Goal: Complete application form: Complete application form

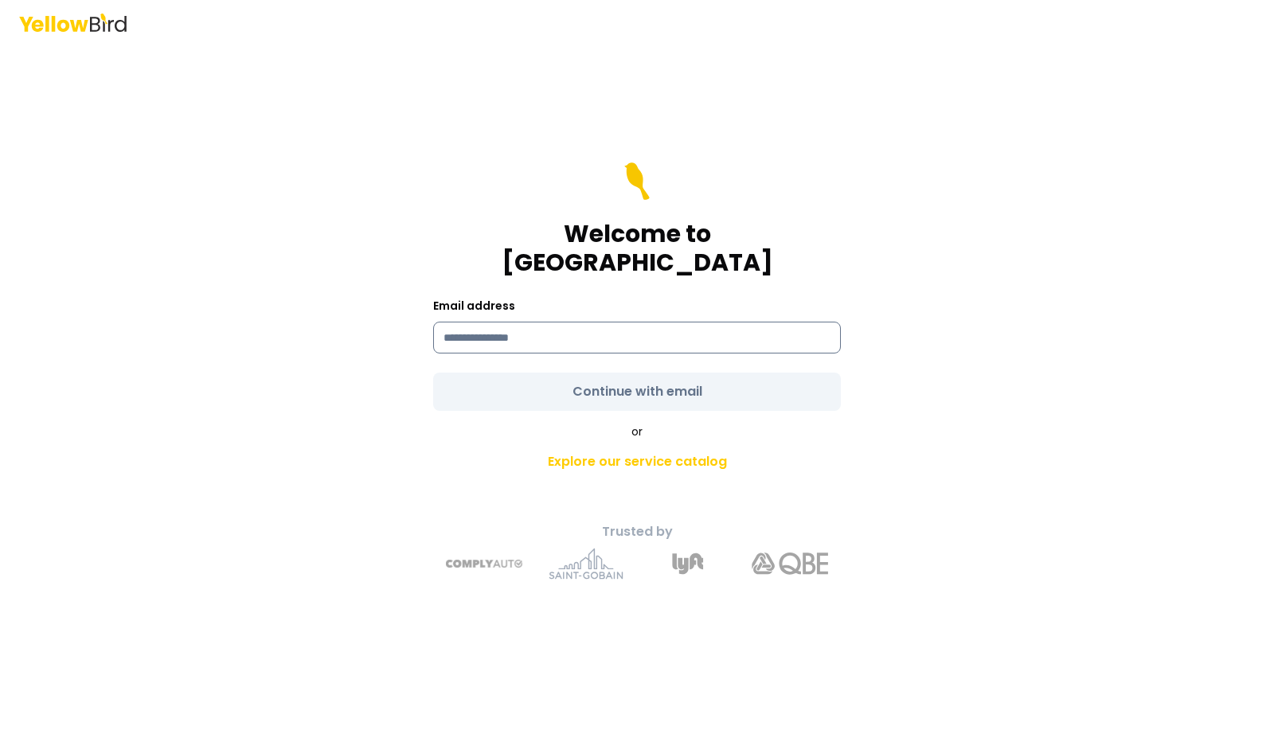
click at [482, 322] on input at bounding box center [637, 338] width 408 height 32
type input "**********"
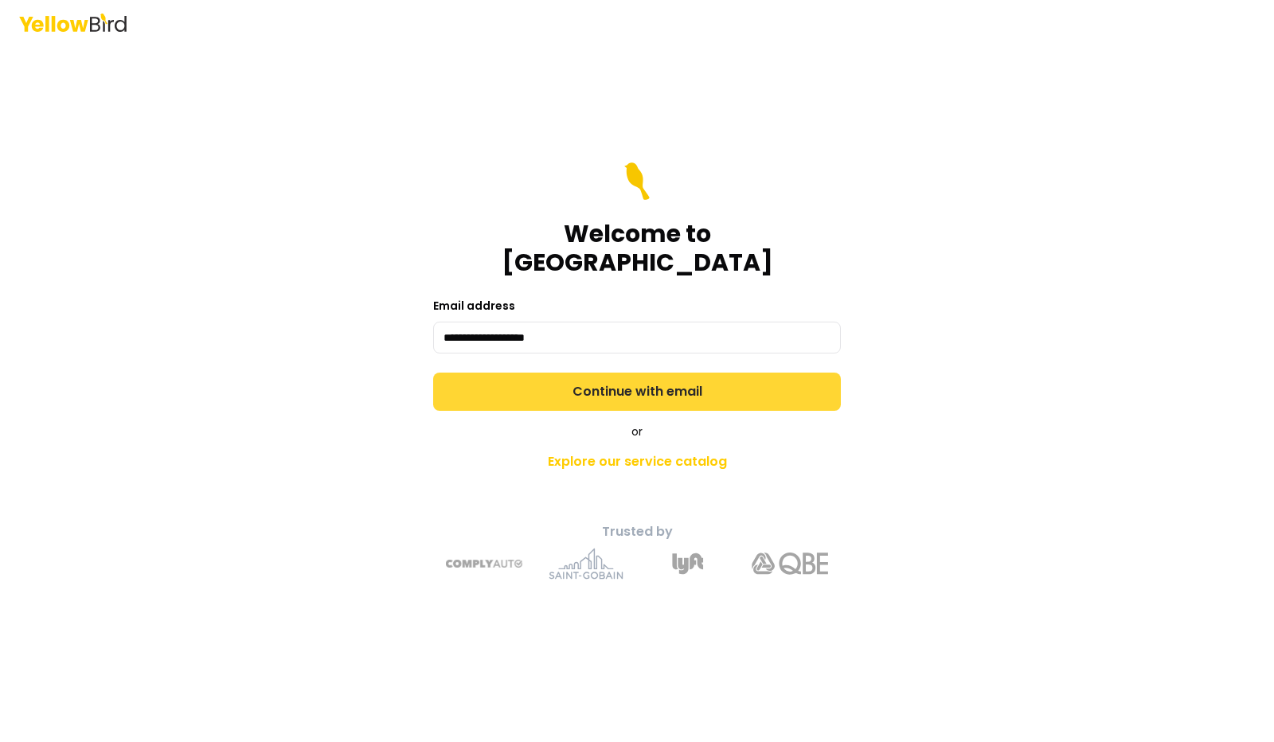
click at [593, 377] on button "Continue with email" at bounding box center [637, 392] width 408 height 38
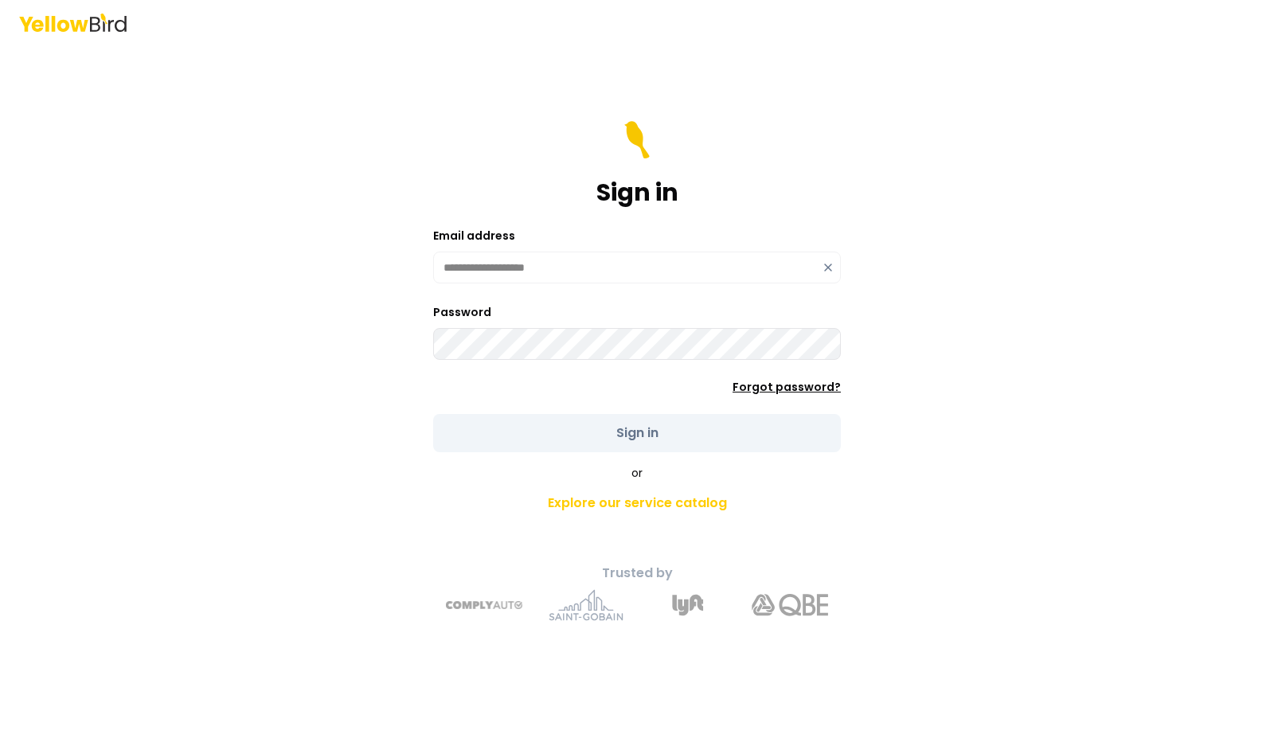
click at [762, 386] on link "Forgot password?" at bounding box center [787, 387] width 108 height 16
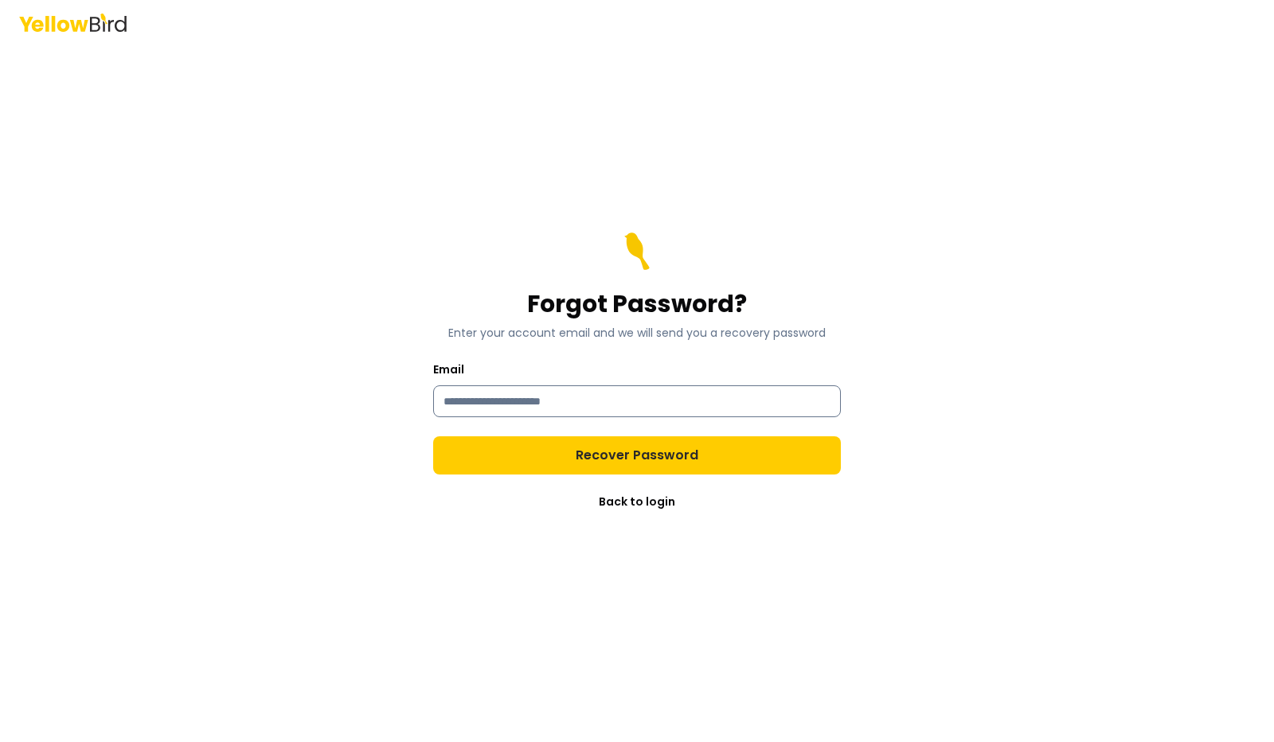
click at [548, 398] on input "Email" at bounding box center [637, 402] width 408 height 32
type input "**********"
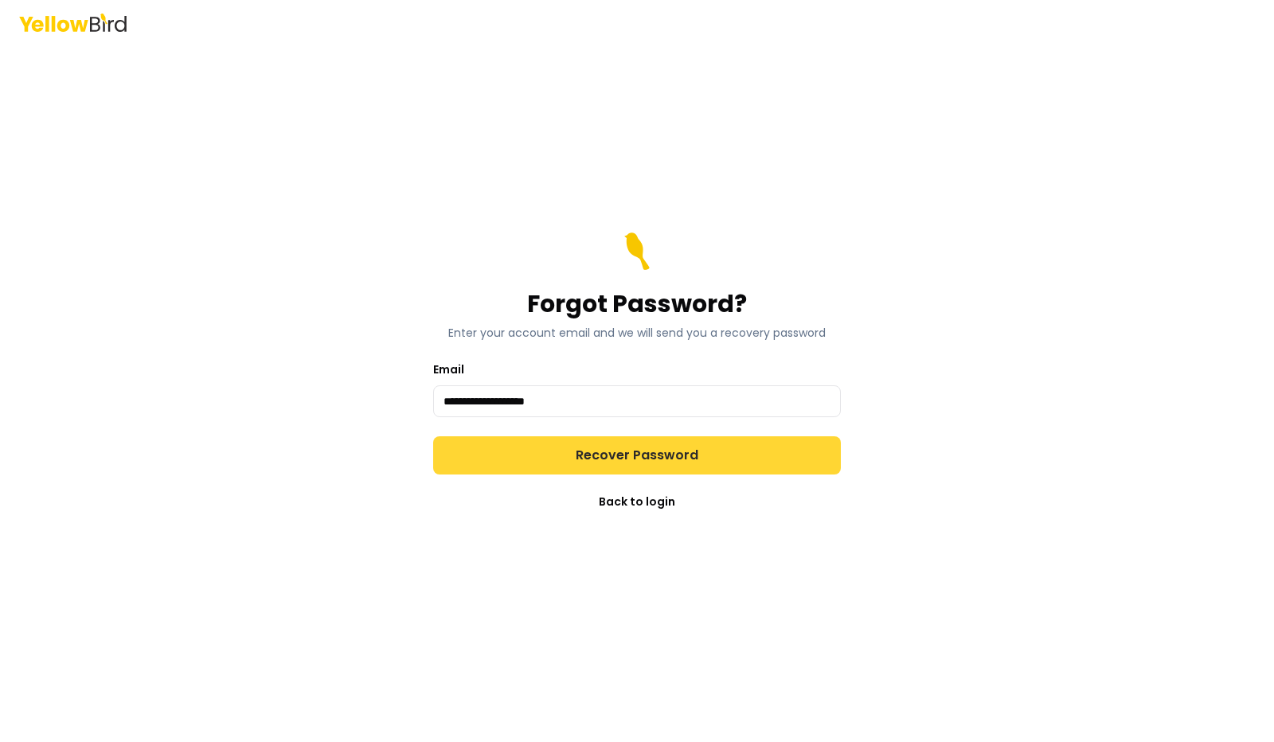
click at [675, 453] on button "Recover Password" at bounding box center [637, 455] width 408 height 38
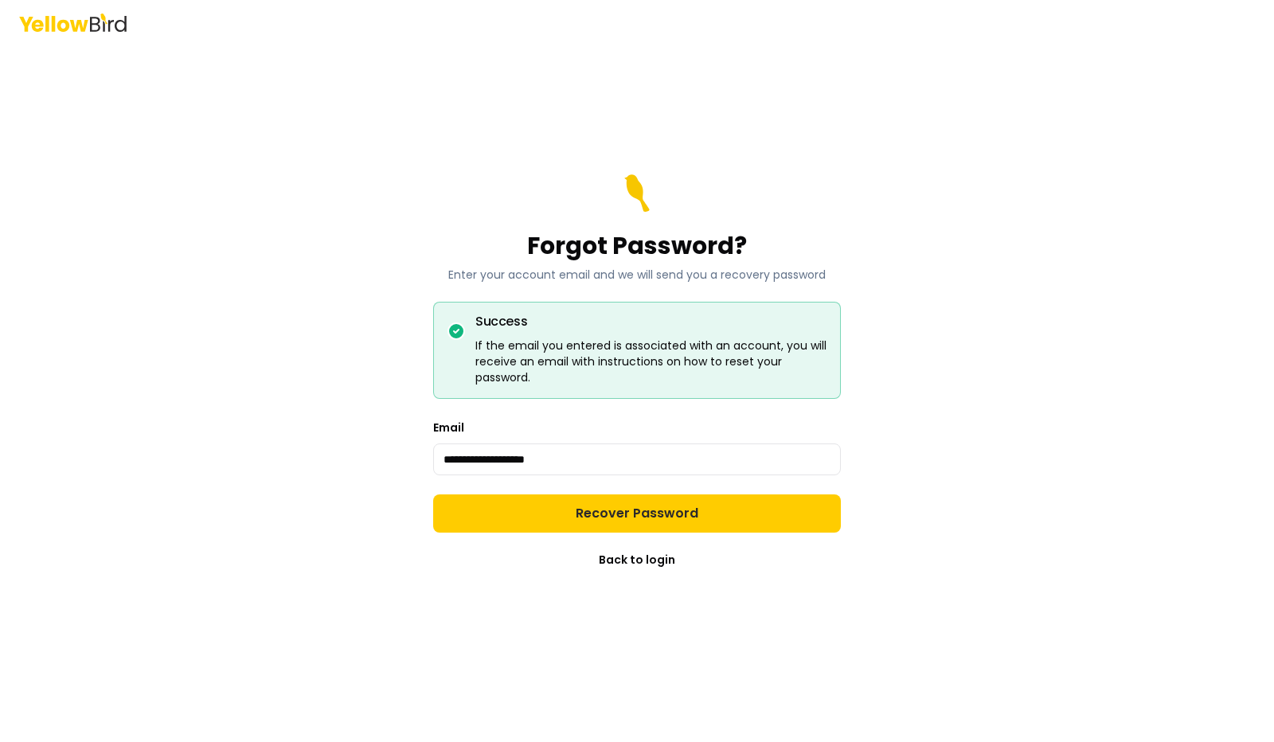
click at [1024, 374] on div "**********" at bounding box center [637, 371] width 1274 height 742
click at [648, 555] on link "Back to login" at bounding box center [637, 560] width 76 height 16
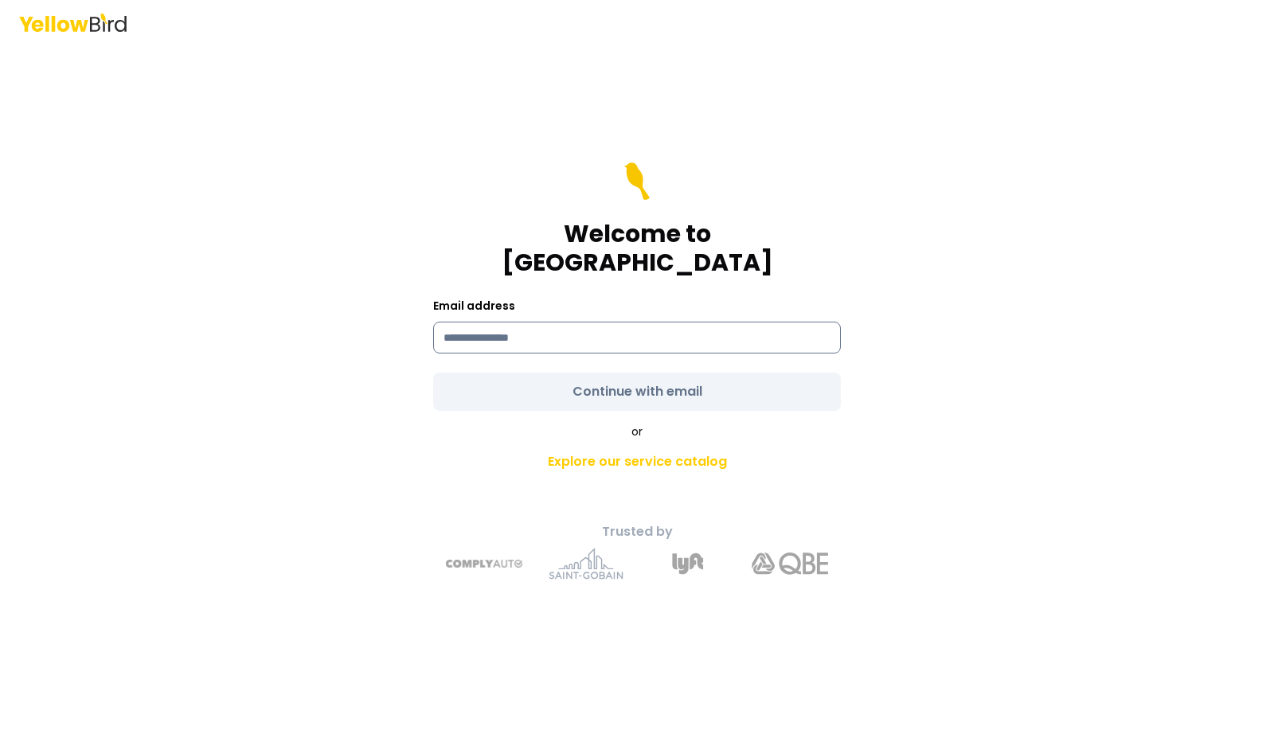
click at [573, 322] on input at bounding box center [637, 338] width 408 height 32
click at [557, 302] on div "Email address" at bounding box center [637, 324] width 408 height 57
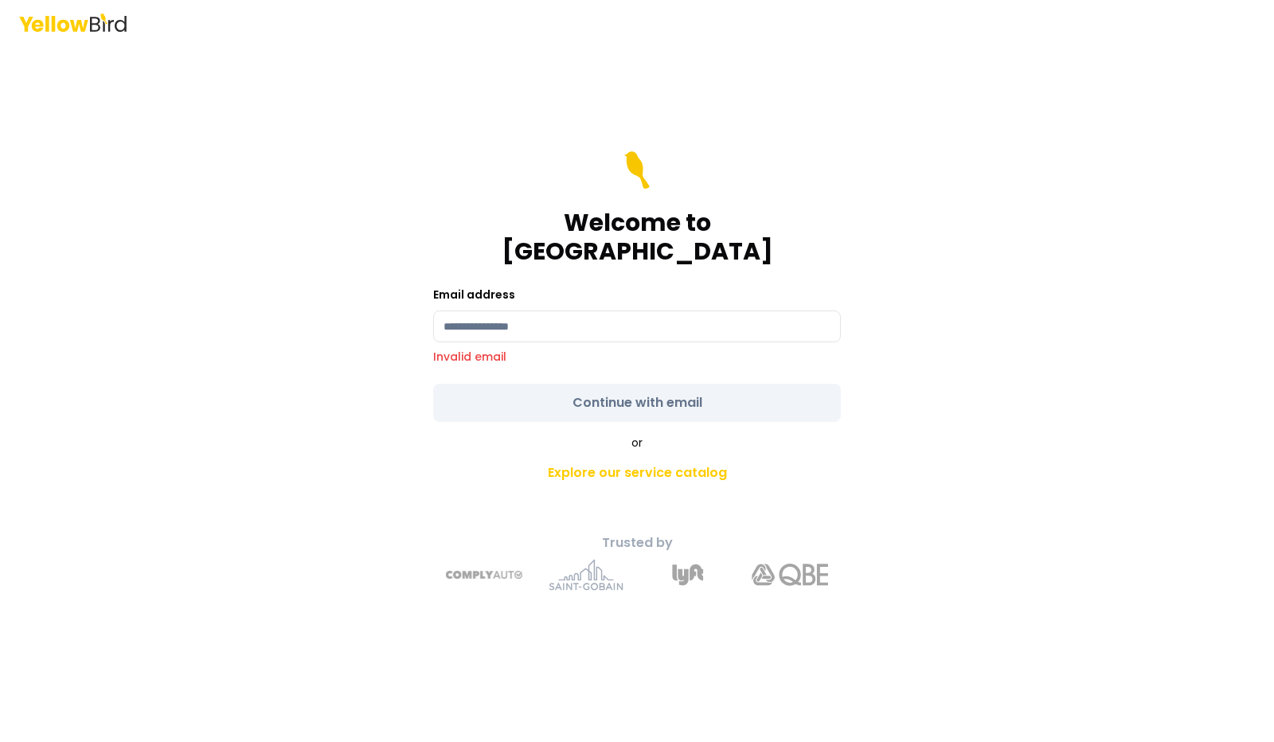
click at [815, 364] on form "Welcome to YellowBird Email address Invalid email Continue with email" at bounding box center [637, 286] width 408 height 271
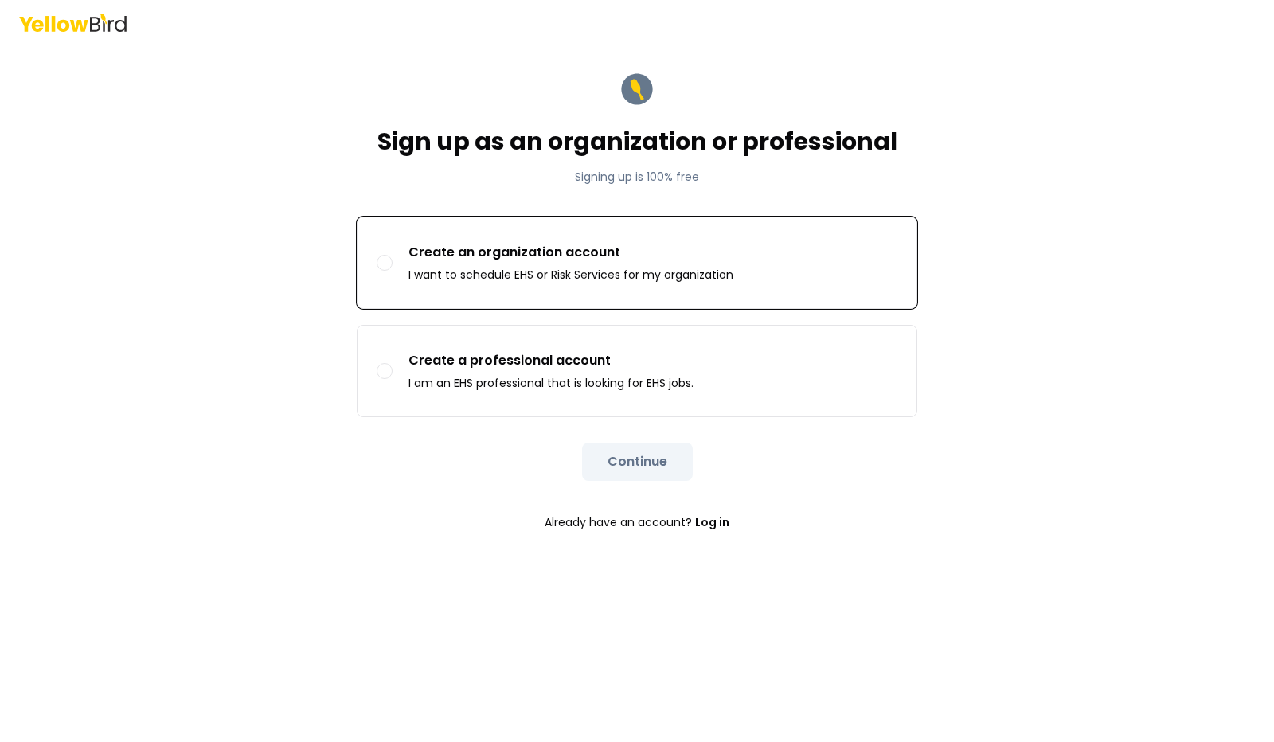
click at [384, 259] on button "Create an organization account I want to schedule EHS or Risk Services for my o…" at bounding box center [385, 263] width 16 height 16
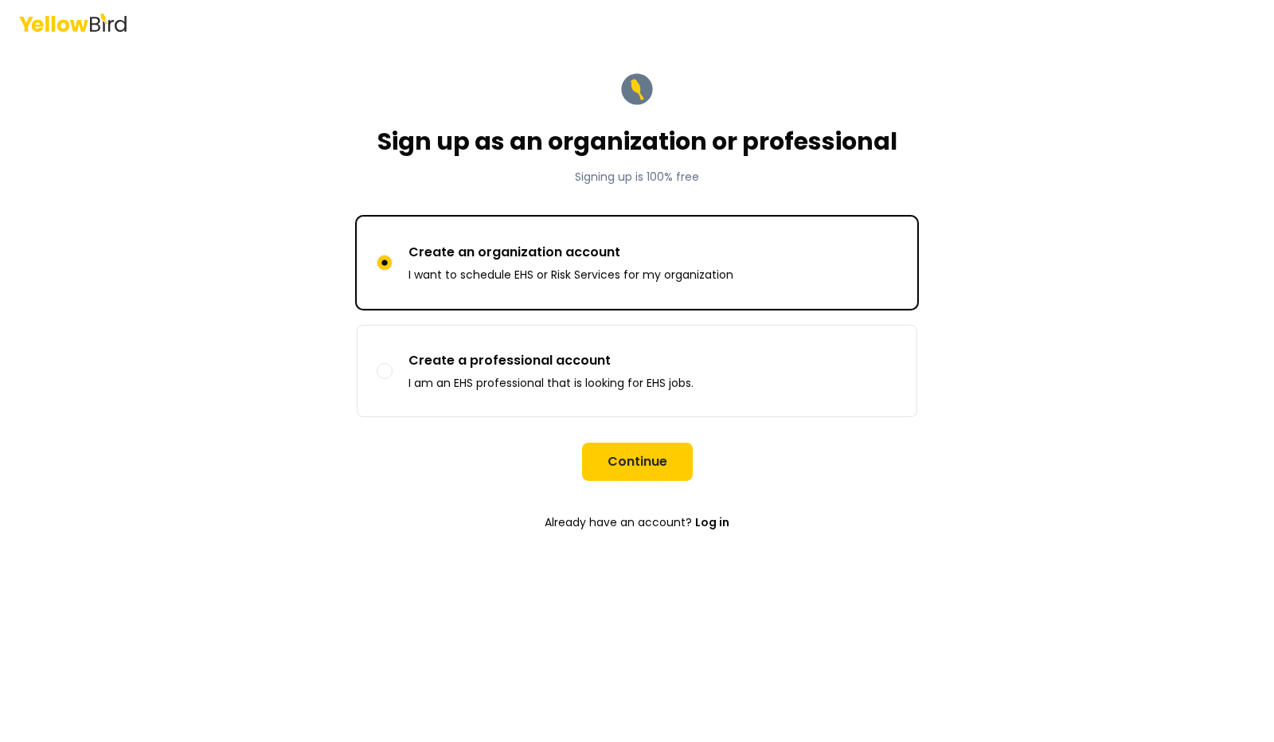
click at [386, 259] on button "Create an organization account I want to schedule EHS or Risk Services for my o…" at bounding box center [385, 263] width 16 height 16
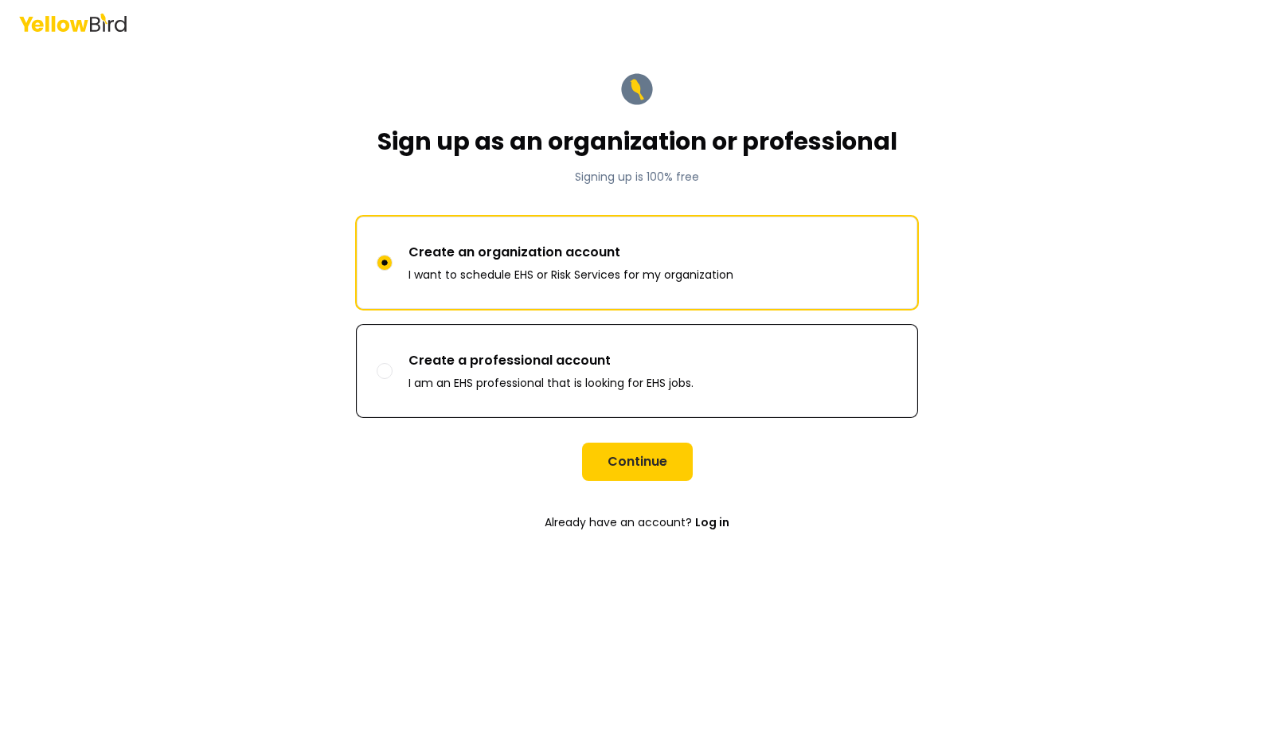
click at [389, 370] on button "Create a professional account I am an EHS professional that is looking for EHS …" at bounding box center [385, 371] width 16 height 16
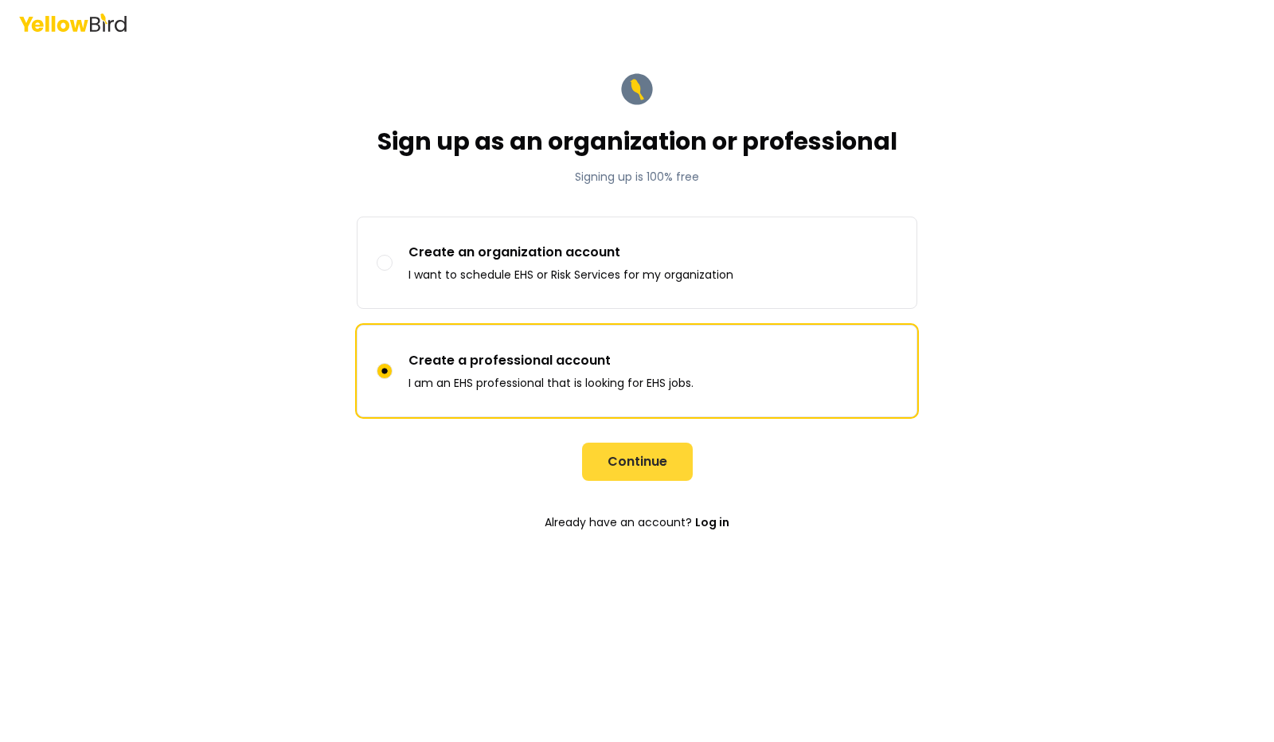
click at [631, 450] on button "Continue" at bounding box center [637, 462] width 111 height 38
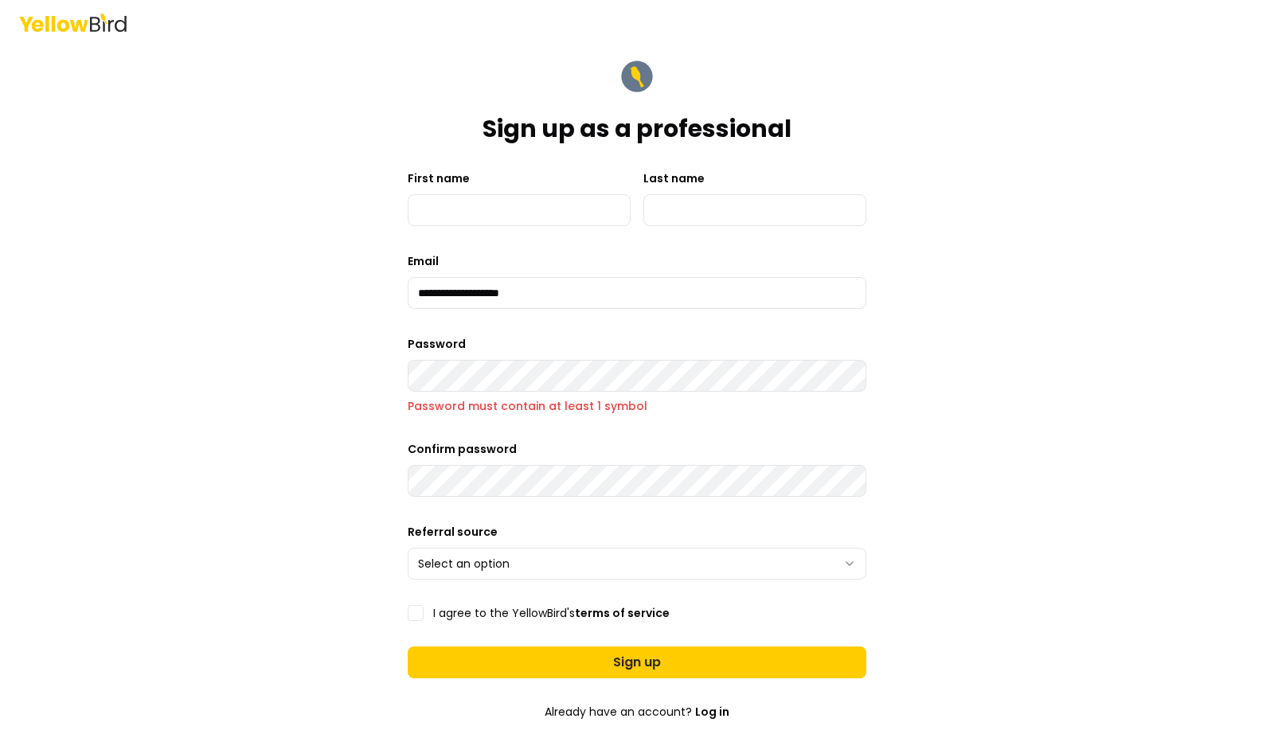
drag, startPoint x: 556, startPoint y: 291, endPoint x: 280, endPoint y: 326, distance: 277.8
click at [282, 327] on div "**********" at bounding box center [637, 371] width 1274 height 742
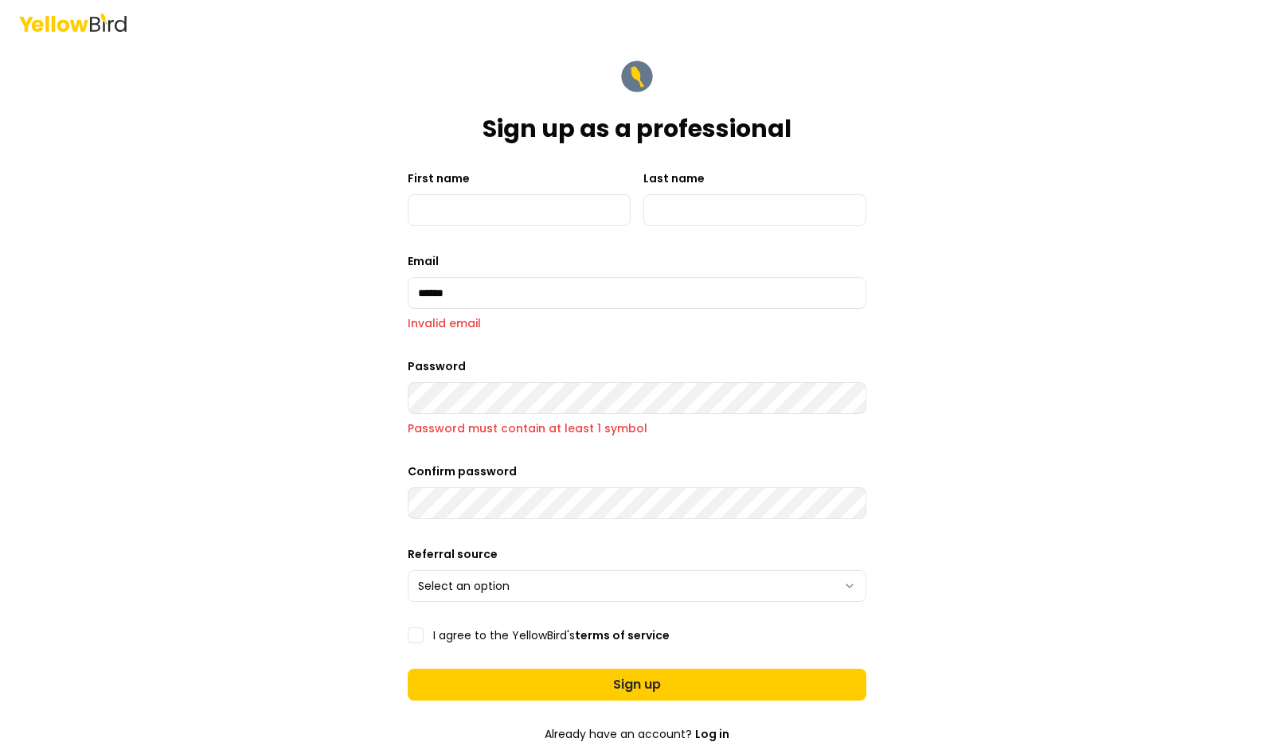
type input "**********"
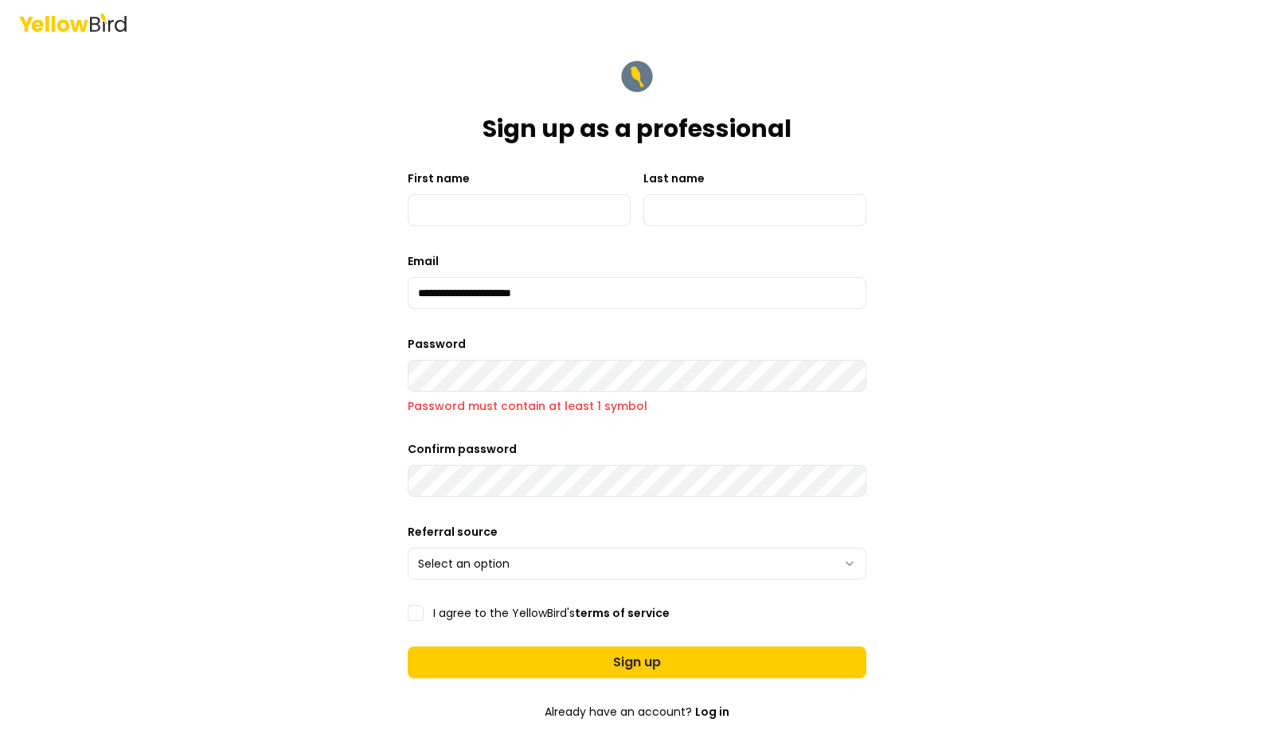
click at [202, 369] on div "**********" at bounding box center [637, 371] width 1274 height 742
click at [965, 440] on div "**********" at bounding box center [637, 371] width 1274 height 742
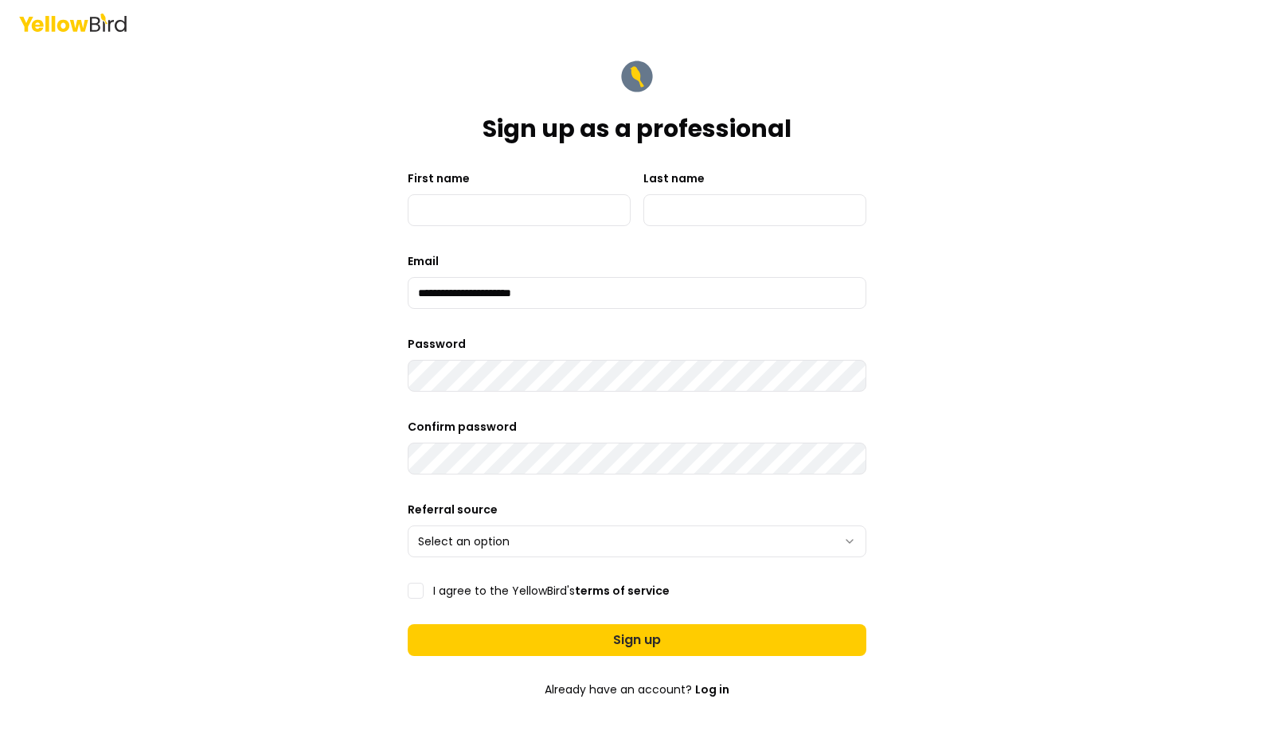
click at [1161, 495] on div "**********" at bounding box center [637, 371] width 1274 height 742
click at [673, 523] on div "**********" at bounding box center [637, 528] width 459 height 57
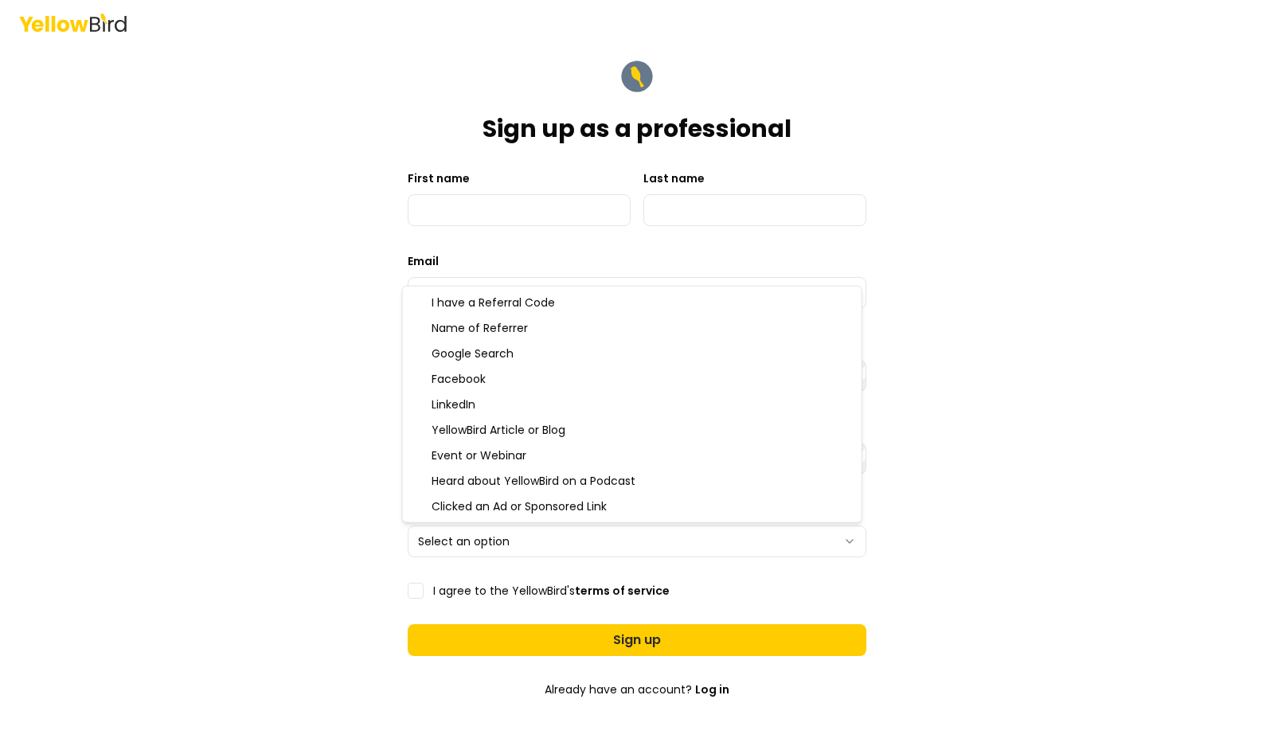
click at [844, 542] on html "**********" at bounding box center [637, 371] width 1274 height 742
select select "********"
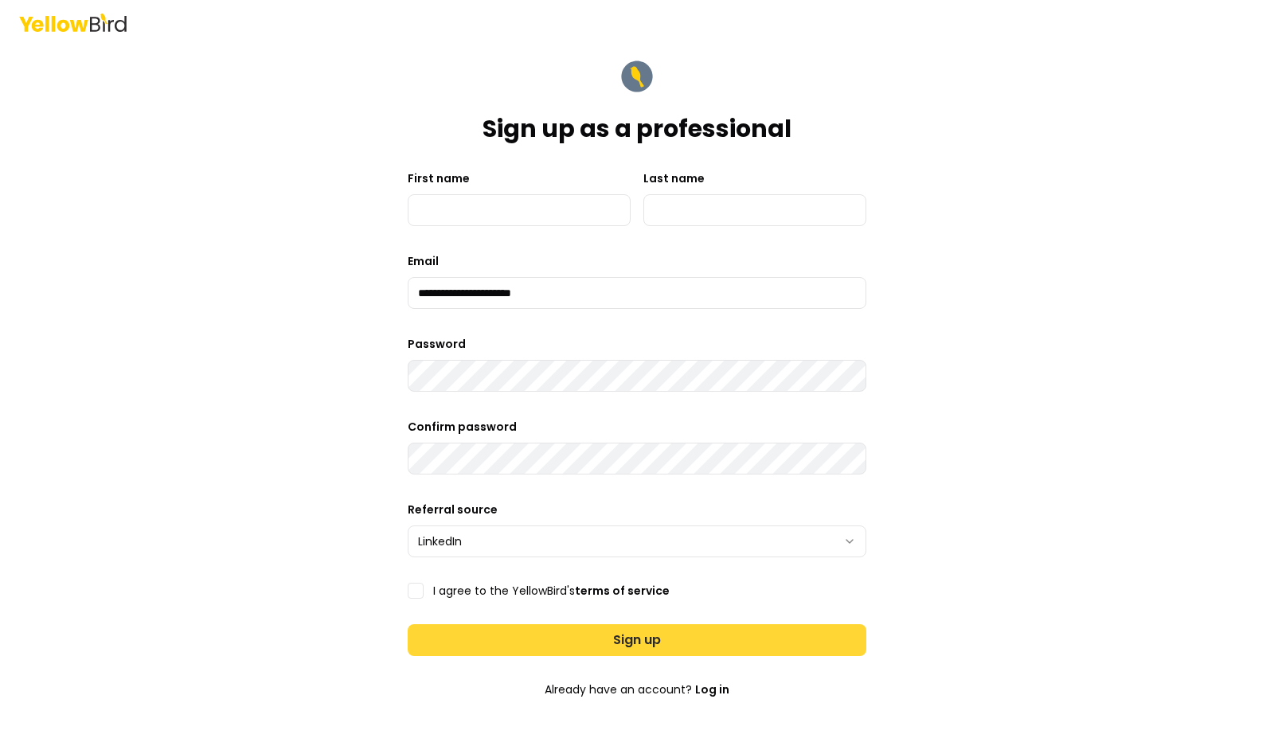
click at [620, 636] on button "Sign up" at bounding box center [637, 640] width 459 height 32
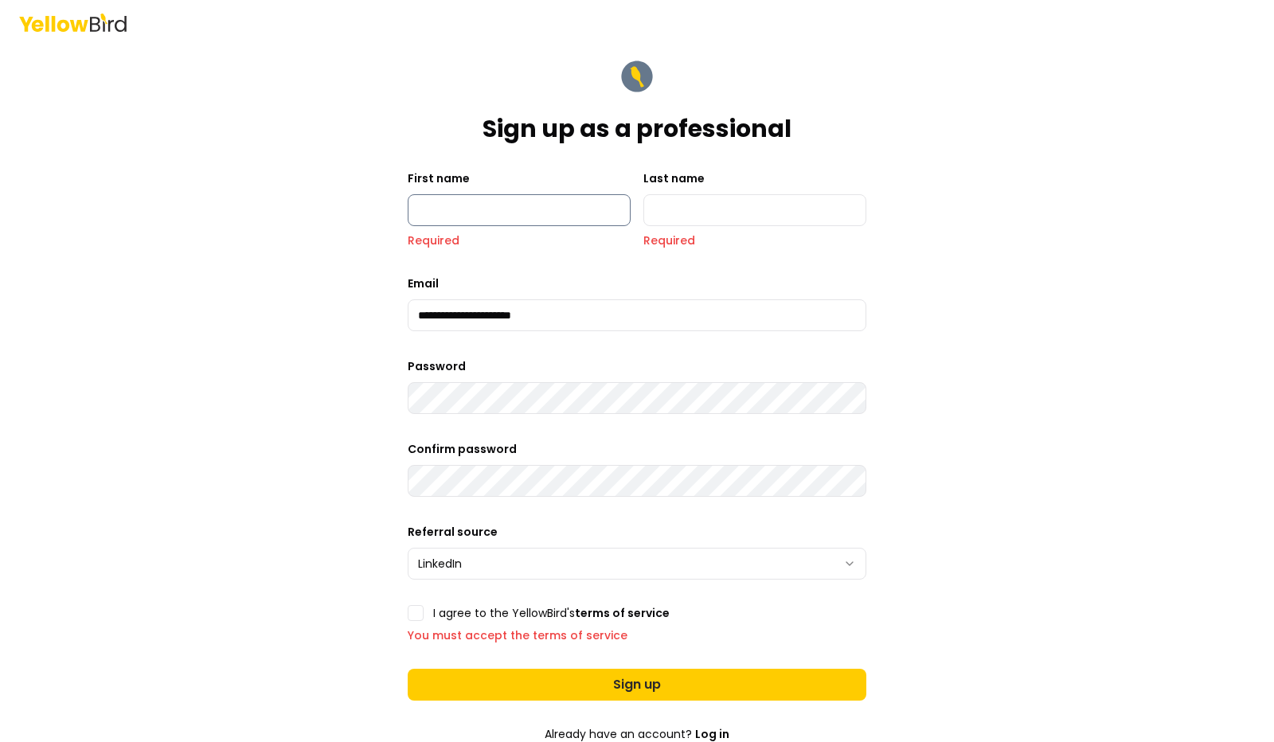
click at [465, 207] on input "First name" at bounding box center [519, 210] width 223 height 32
type input "******"
type input "*******"
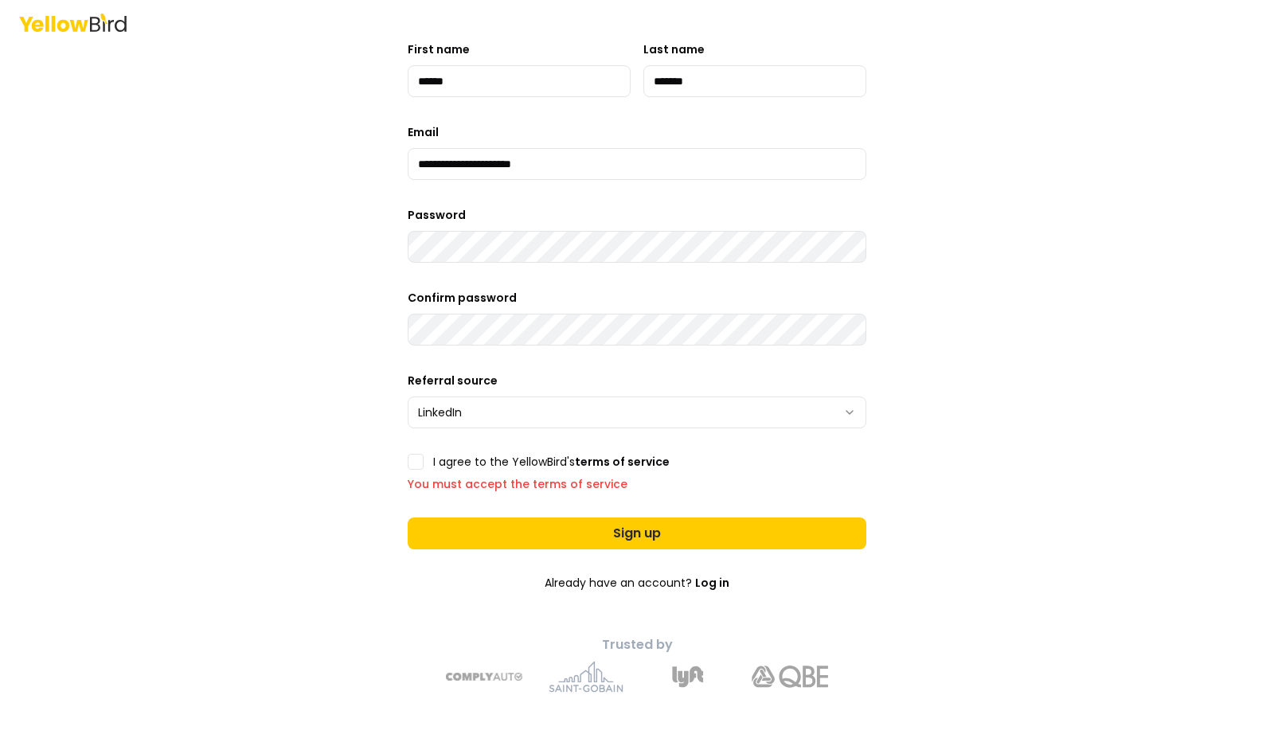
scroll to position [131, 0]
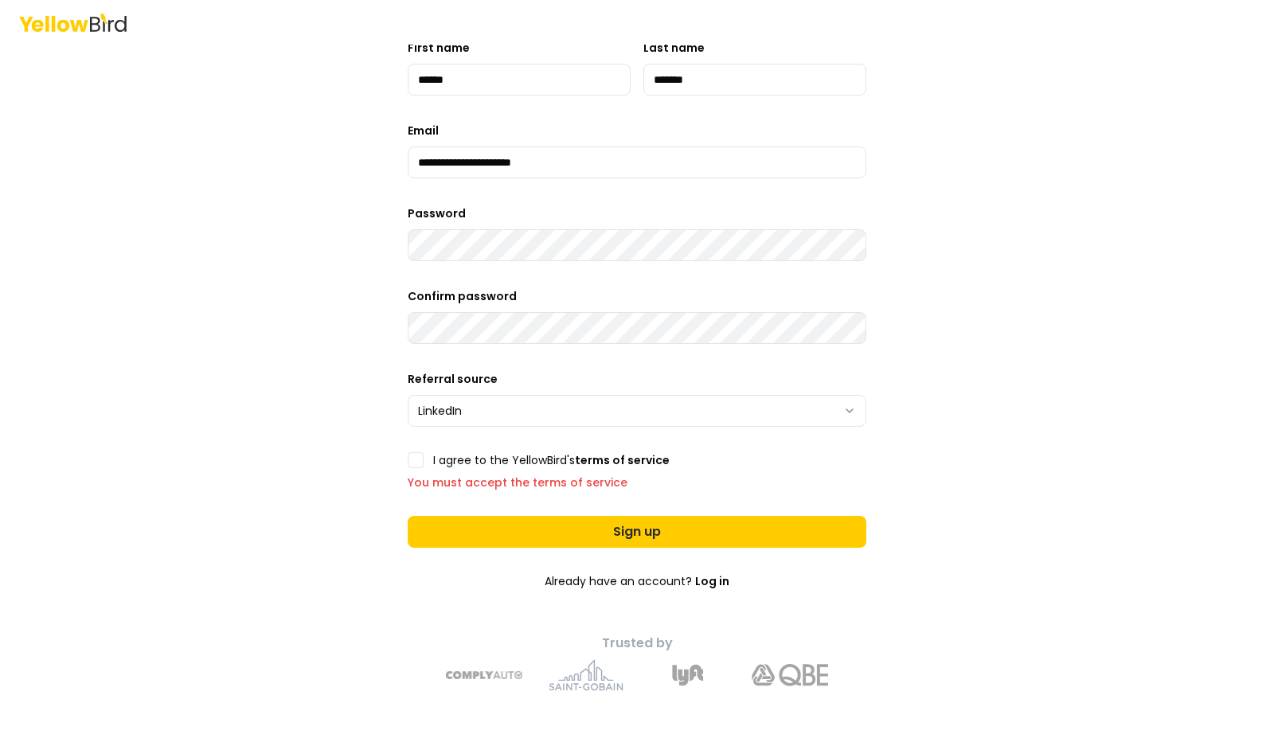
click at [413, 464] on button "I agree to the YellowBird's terms of service" at bounding box center [416, 460] width 16 height 16
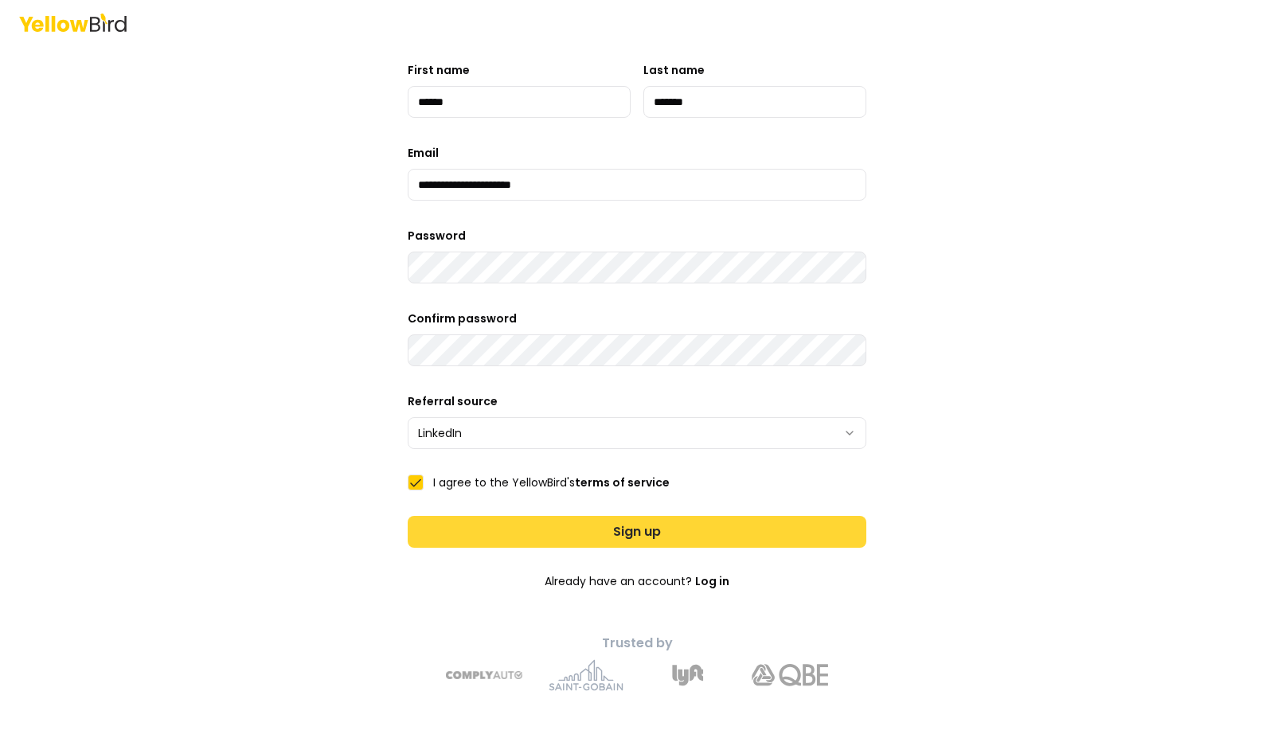
click at [640, 537] on button "Sign up" at bounding box center [637, 532] width 459 height 32
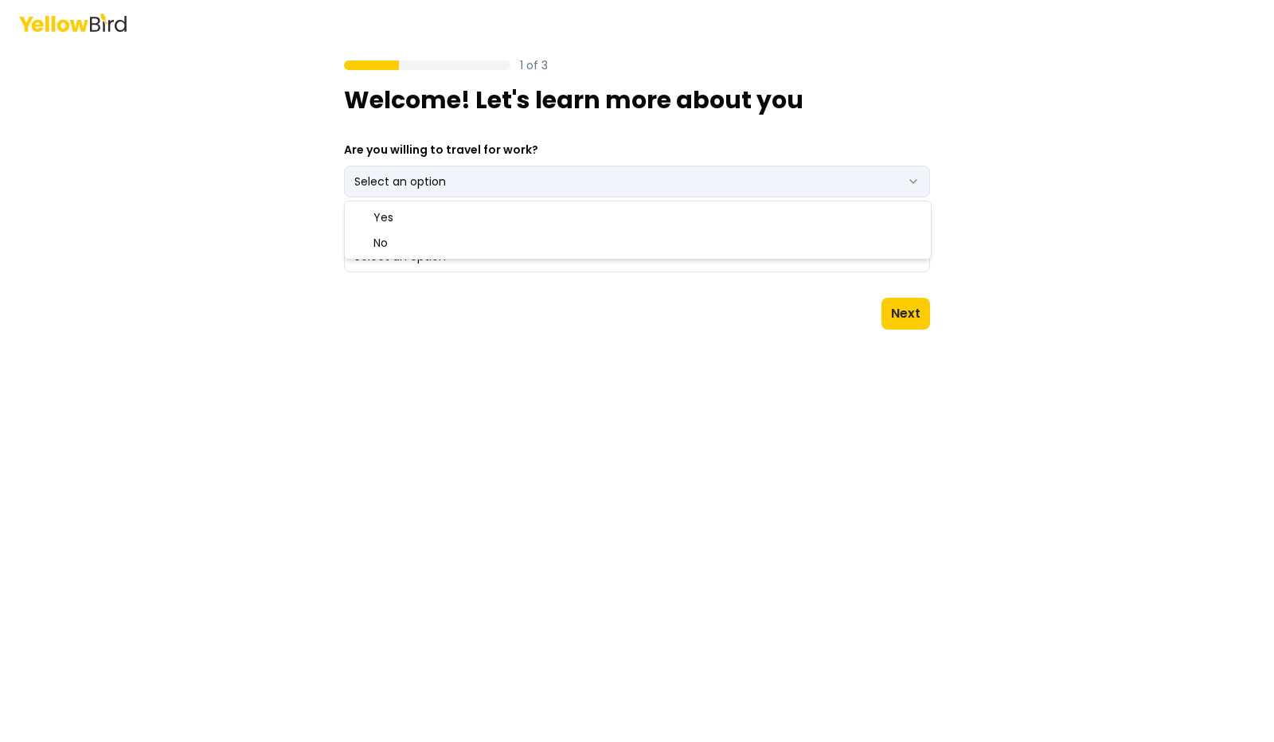
click at [913, 182] on html "1 of 3 Welcome! Let's learn more about you Are you willing to travel for work? …" at bounding box center [637, 371] width 1274 height 742
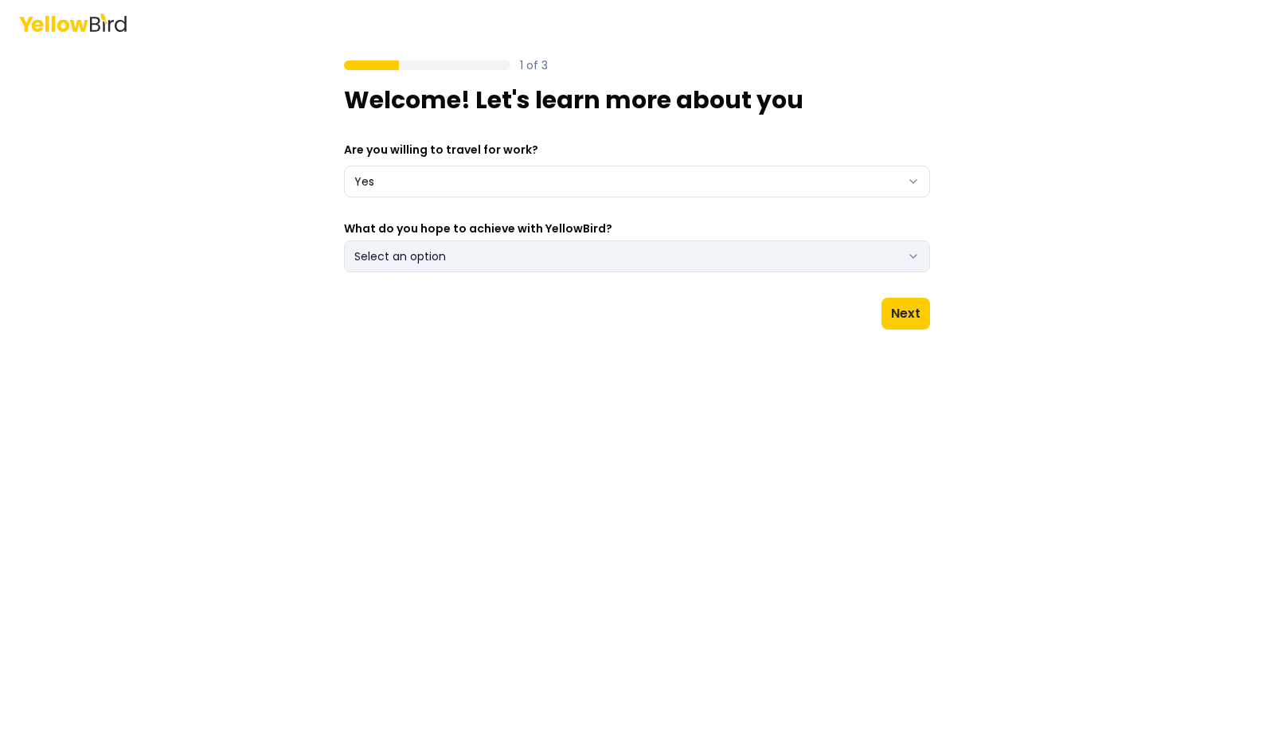
click at [912, 262] on icon "button" at bounding box center [913, 256] width 13 height 13
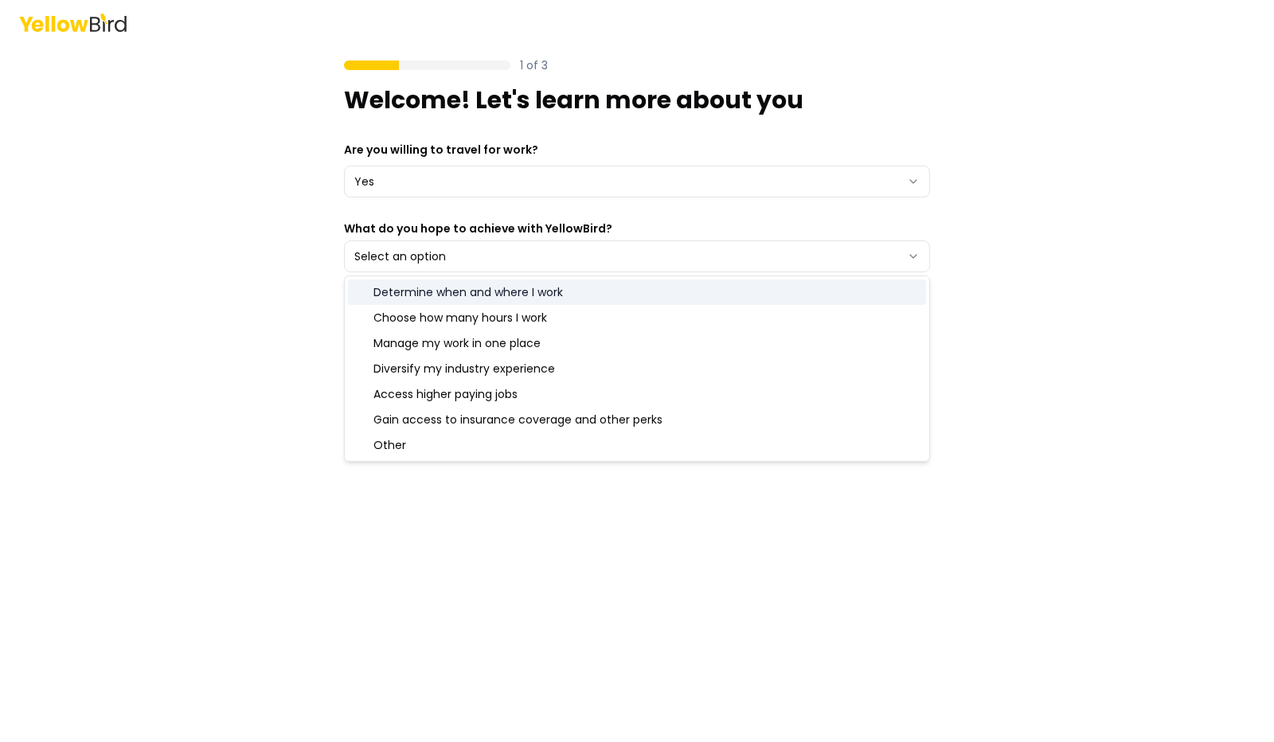
click at [523, 289] on div "Determine when and where I work" at bounding box center [637, 292] width 578 height 25
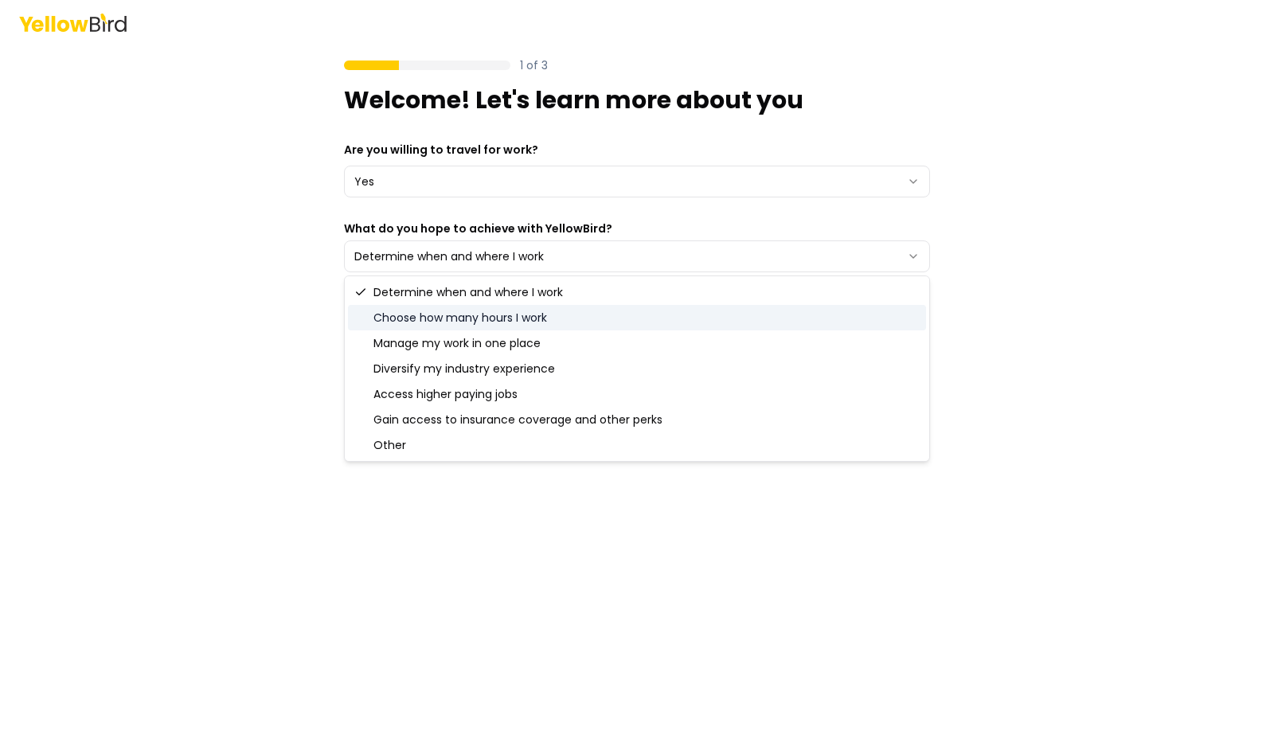
click at [448, 320] on div "Choose how many hours I work" at bounding box center [637, 317] width 578 height 25
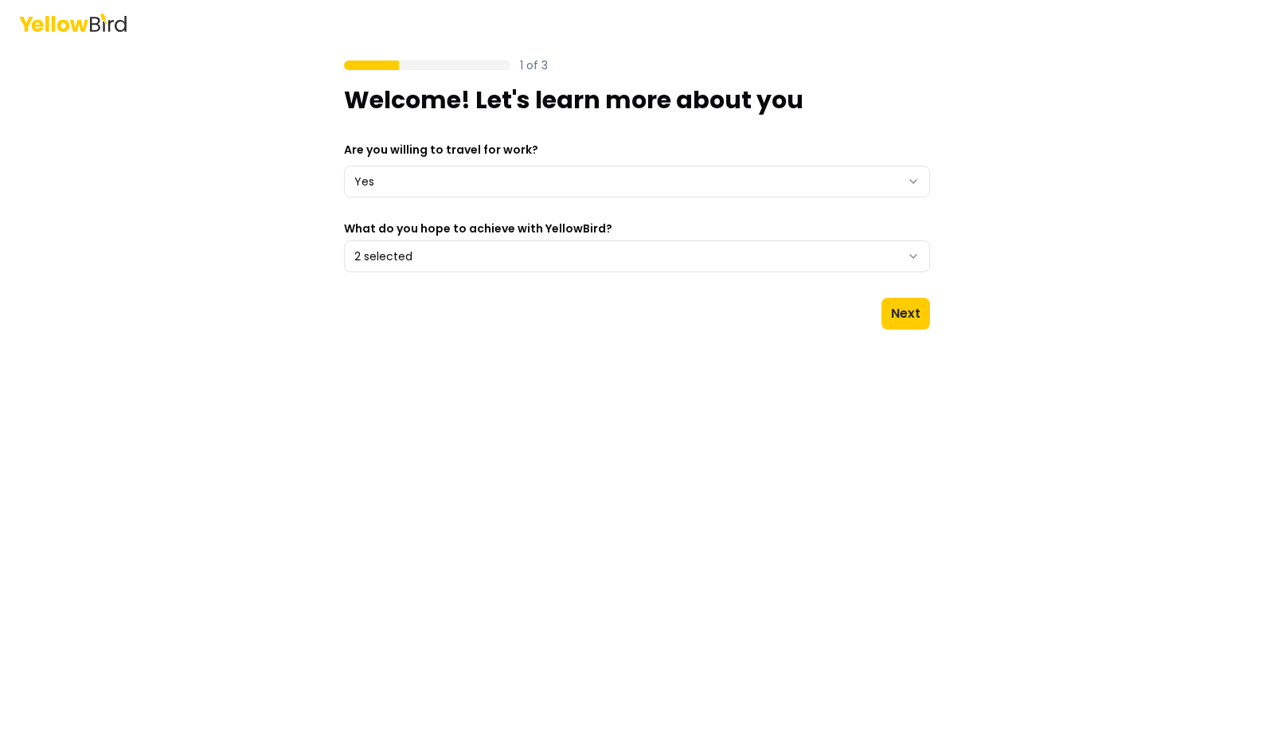
click at [688, 564] on main "1 of 3 Welcome! Let's learn more about you Are you willing to travel for work? …" at bounding box center [637, 394] width 612 height 698
click at [896, 314] on button "Next" at bounding box center [906, 314] width 49 height 32
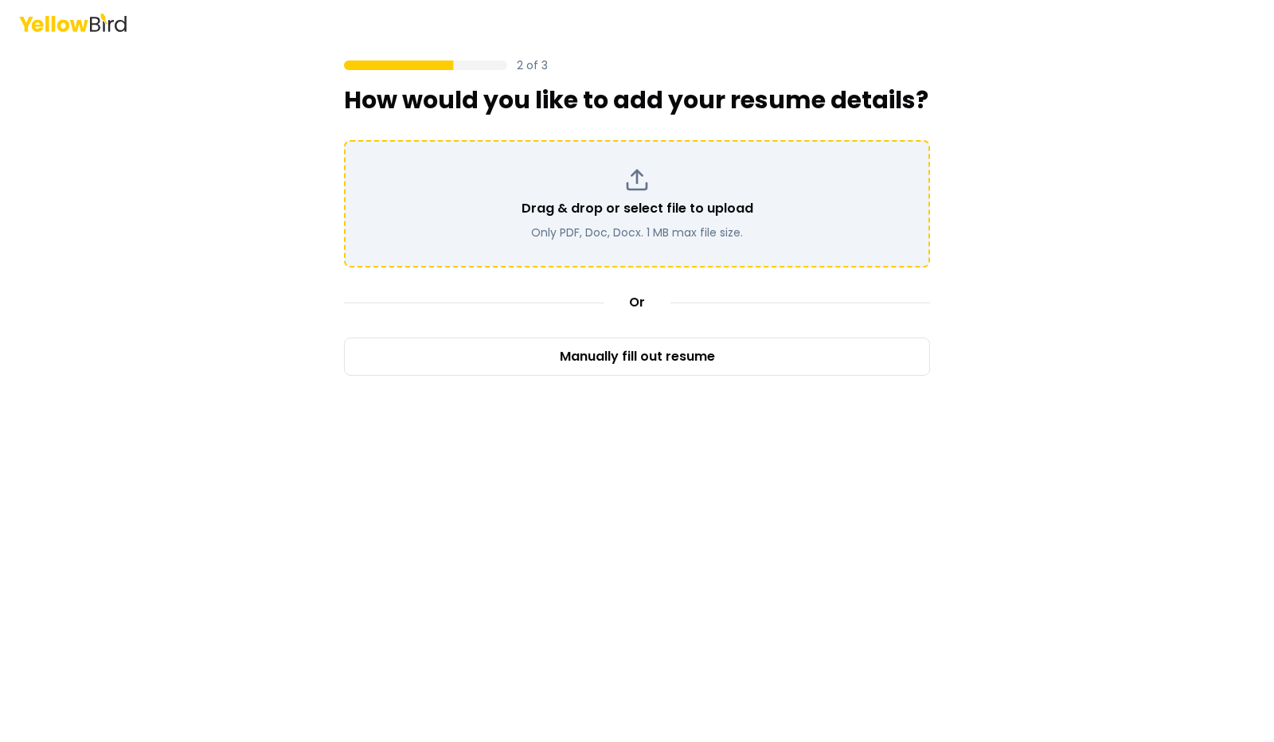
click at [637, 179] on line at bounding box center [637, 176] width 0 height 13
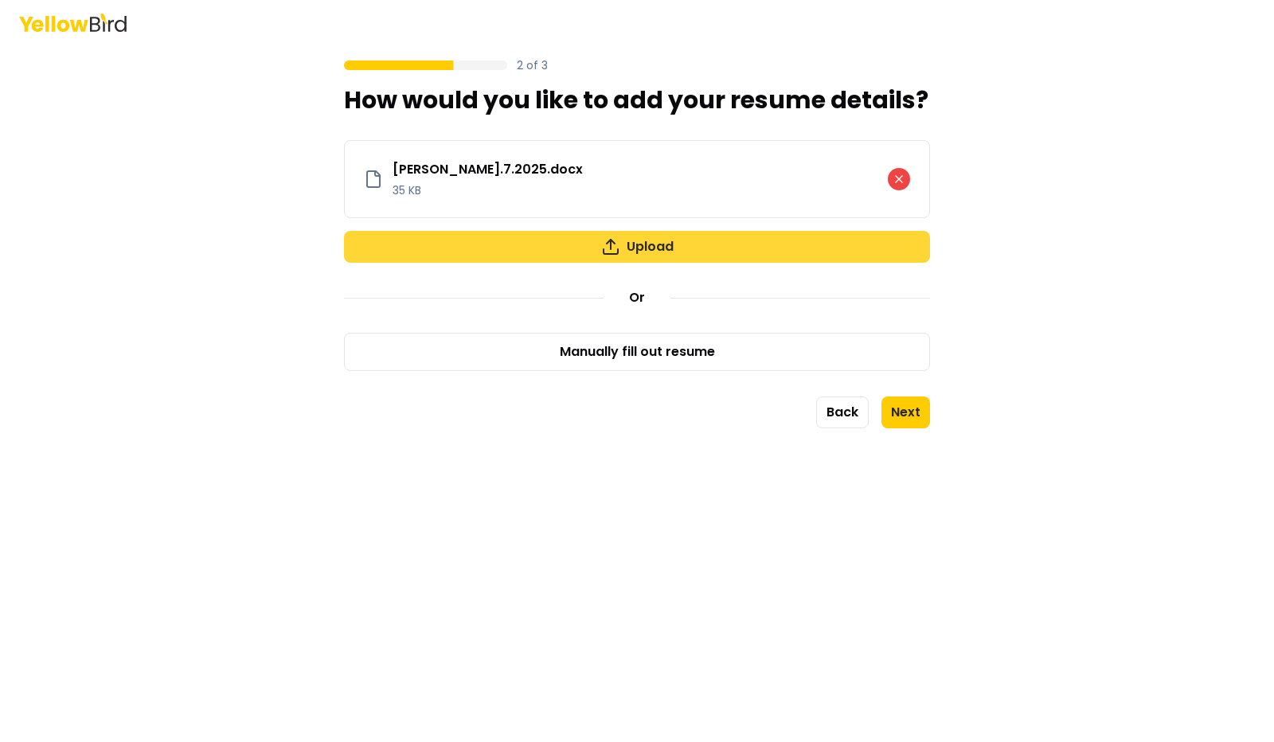
click at [609, 242] on icon "button" at bounding box center [610, 246] width 19 height 19
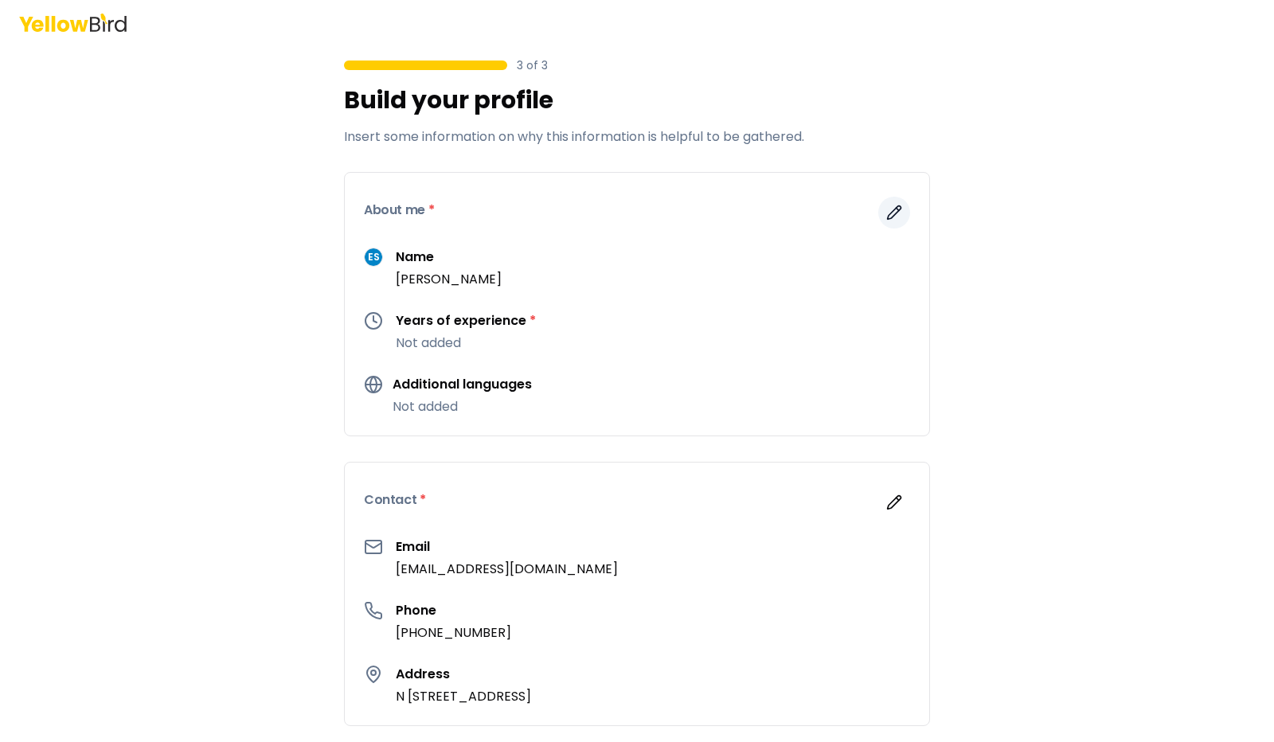
click at [887, 212] on icon "button" at bounding box center [895, 213] width 16 height 16
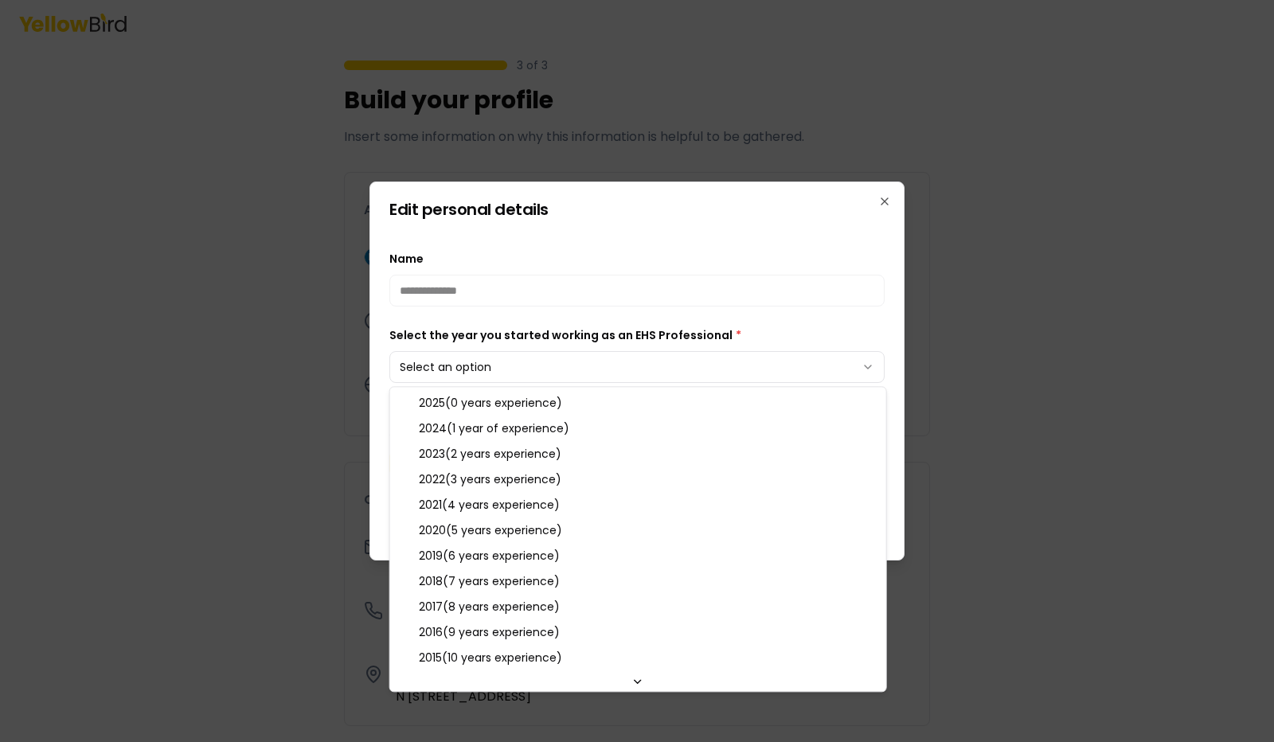
click at [870, 370] on body "**********" at bounding box center [637, 371] width 1274 height 742
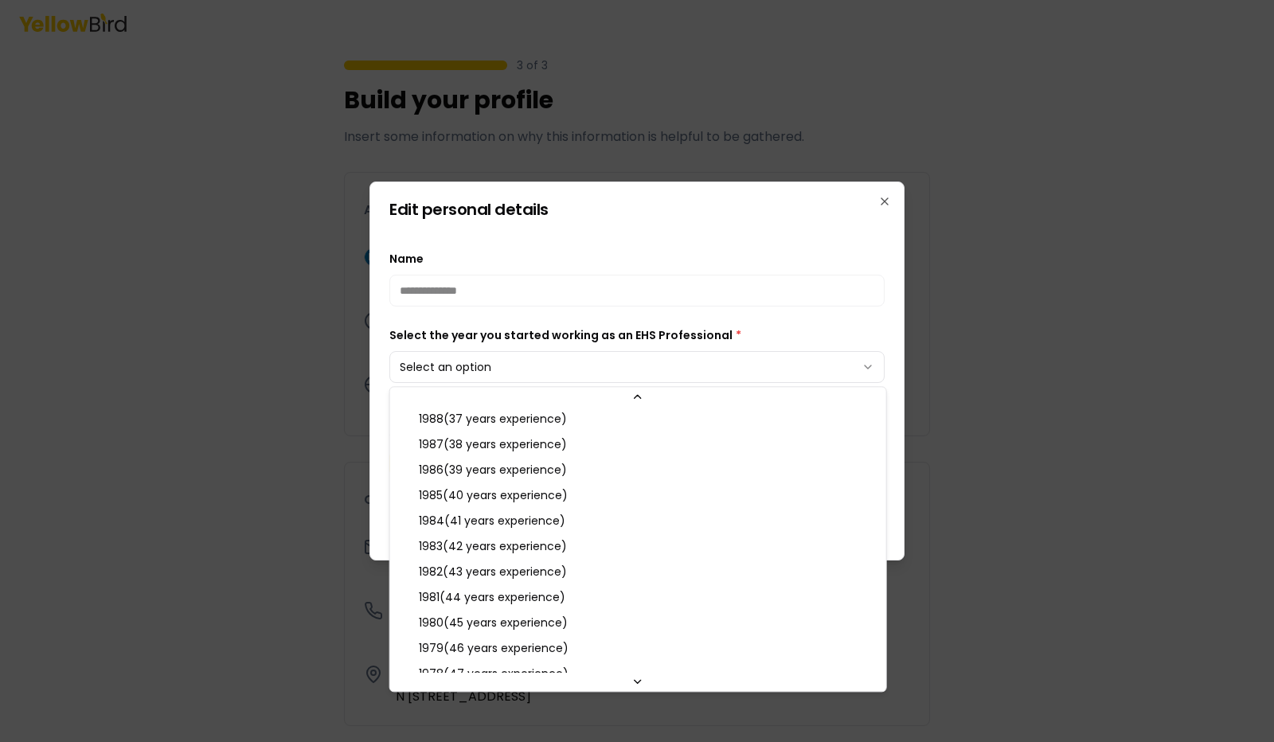
scroll to position [947, 0]
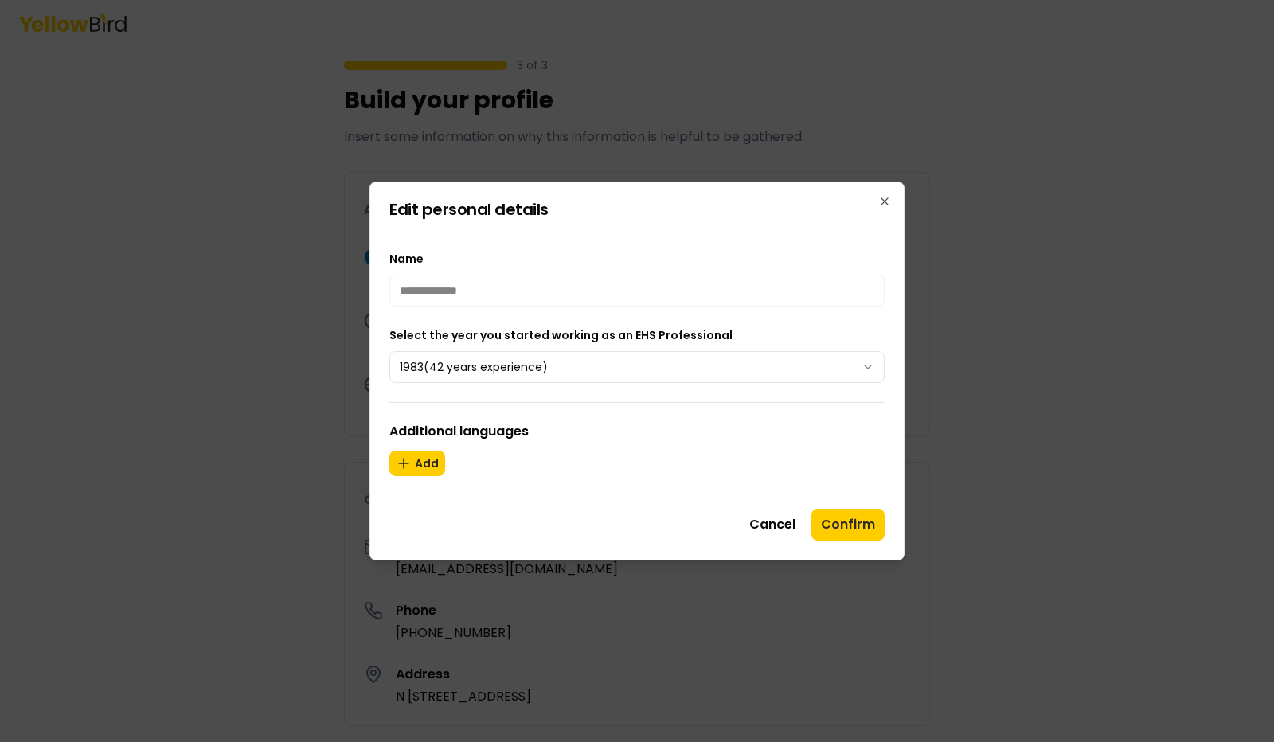
click at [812, 518] on div "Cancel Confirm" at bounding box center [636, 525] width 495 height 32
click at [843, 518] on button "Confirm" at bounding box center [848, 525] width 73 height 32
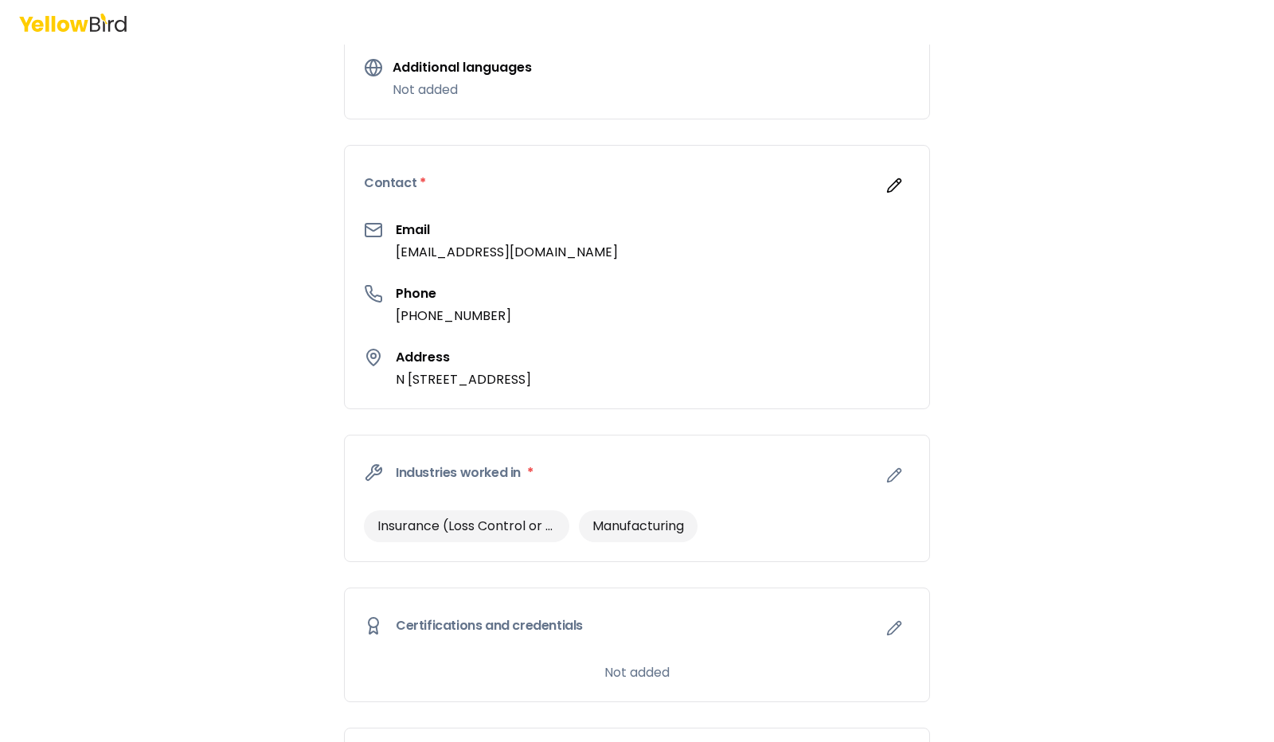
scroll to position [319, 0]
click at [887, 477] on icon "button" at bounding box center [895, 474] width 16 height 16
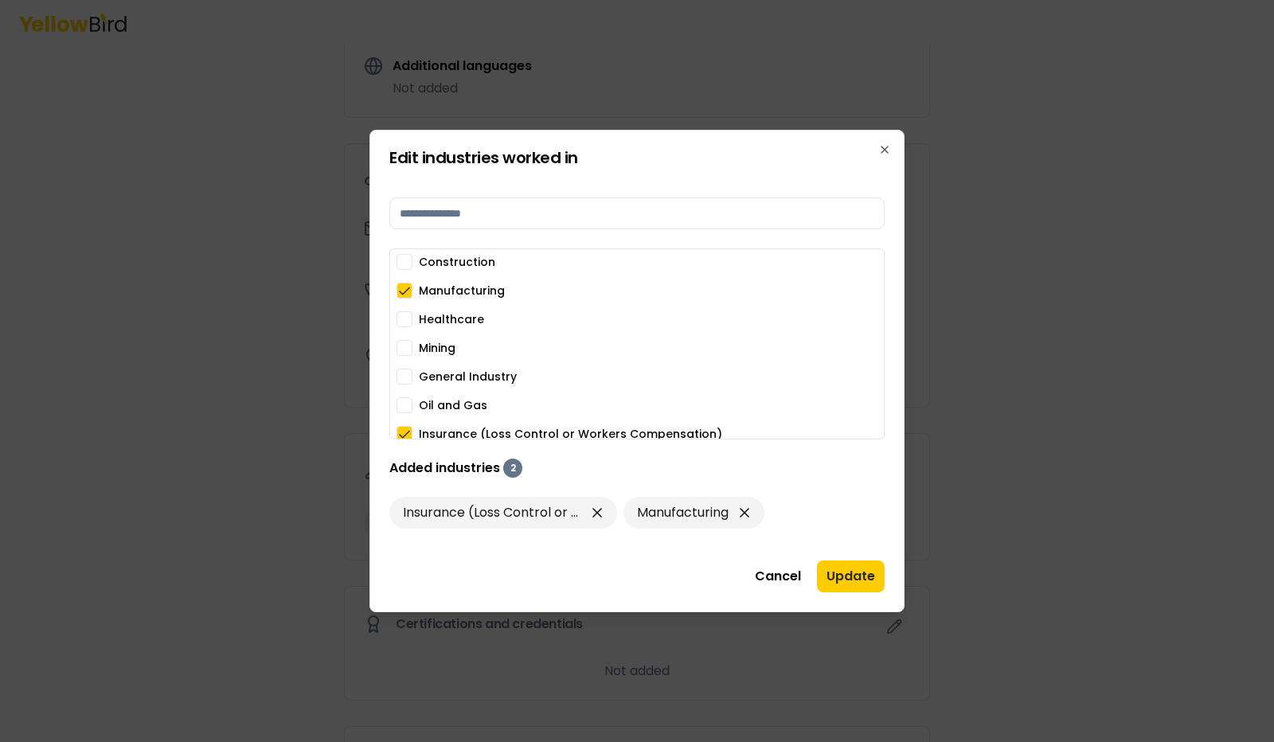
scroll to position [0, 0]
click at [403, 266] on button "Construction" at bounding box center [405, 264] width 16 height 16
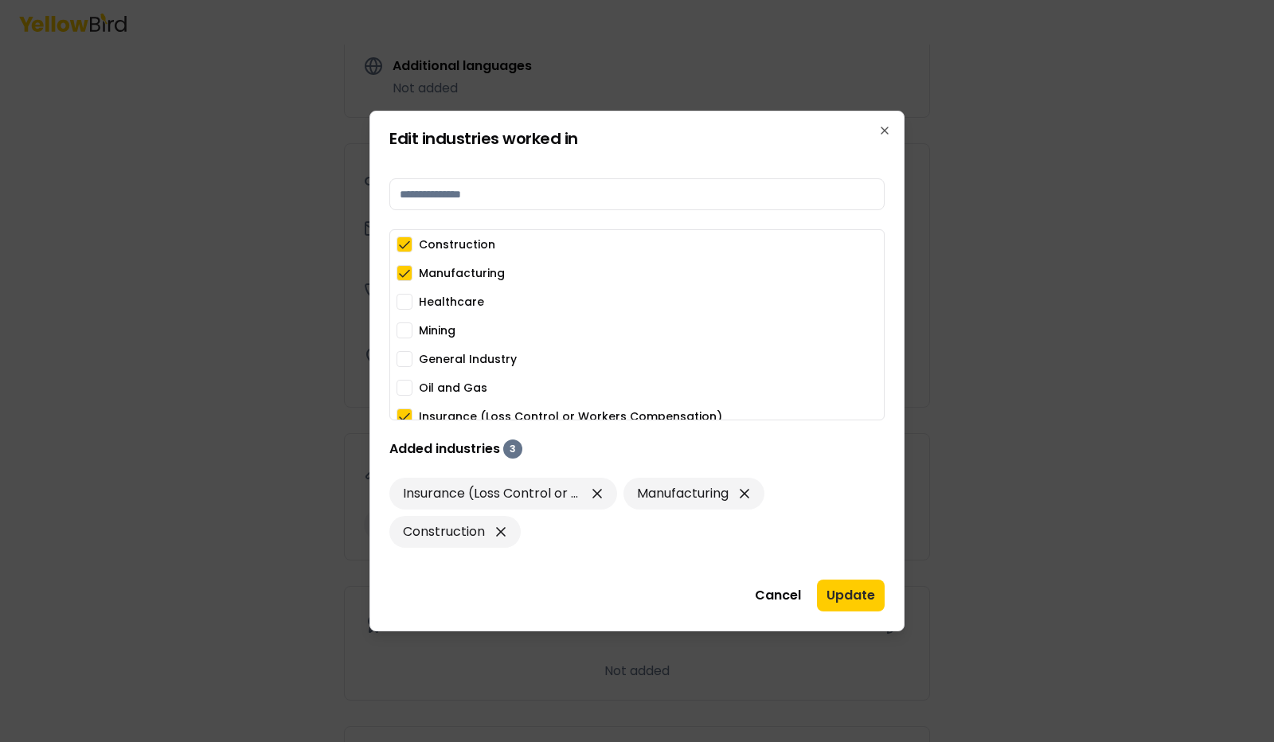
click at [410, 358] on button "General Industry" at bounding box center [405, 359] width 16 height 16
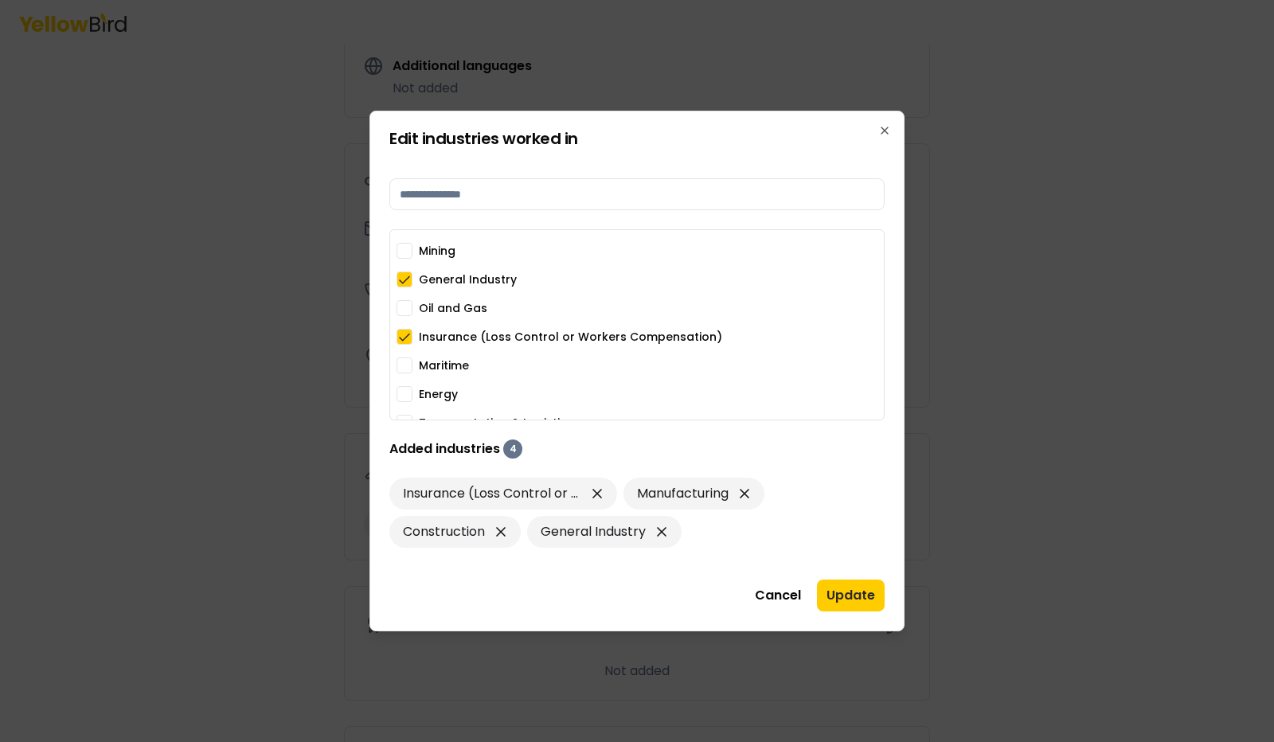
scroll to position [125, 0]
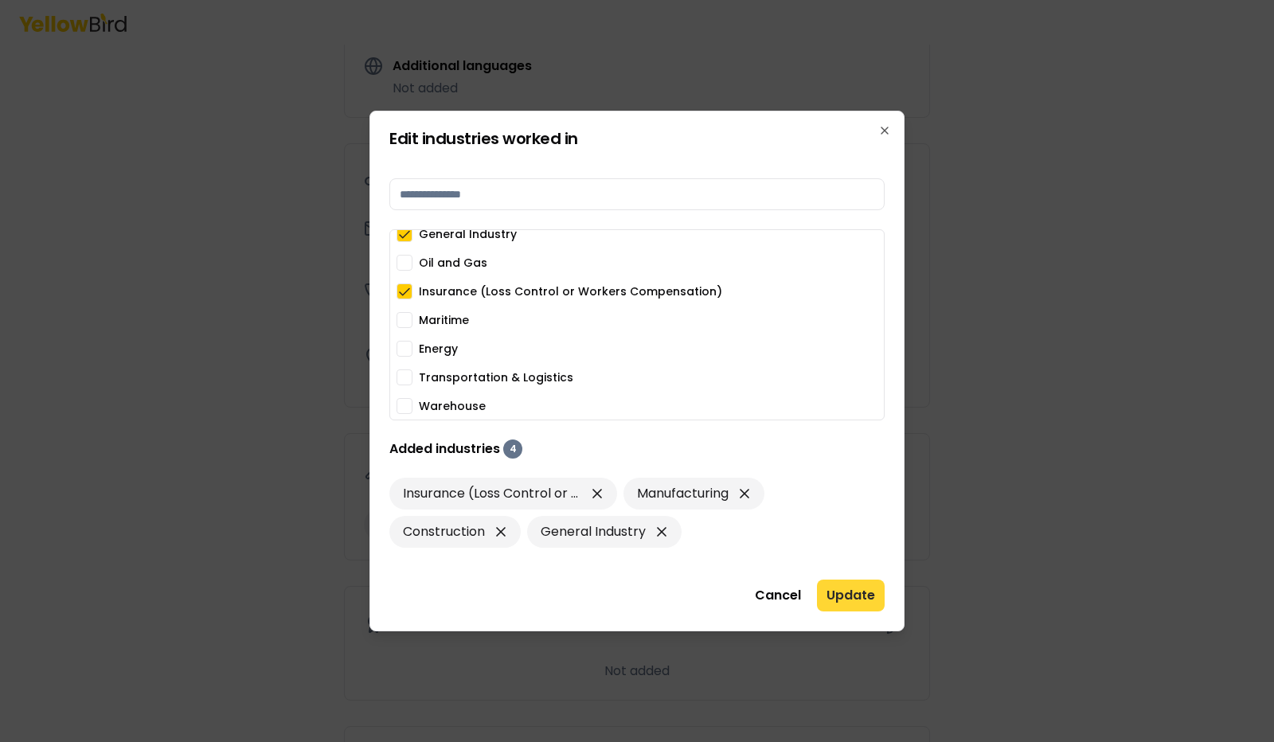
click at [865, 589] on button "Update" at bounding box center [851, 596] width 68 height 32
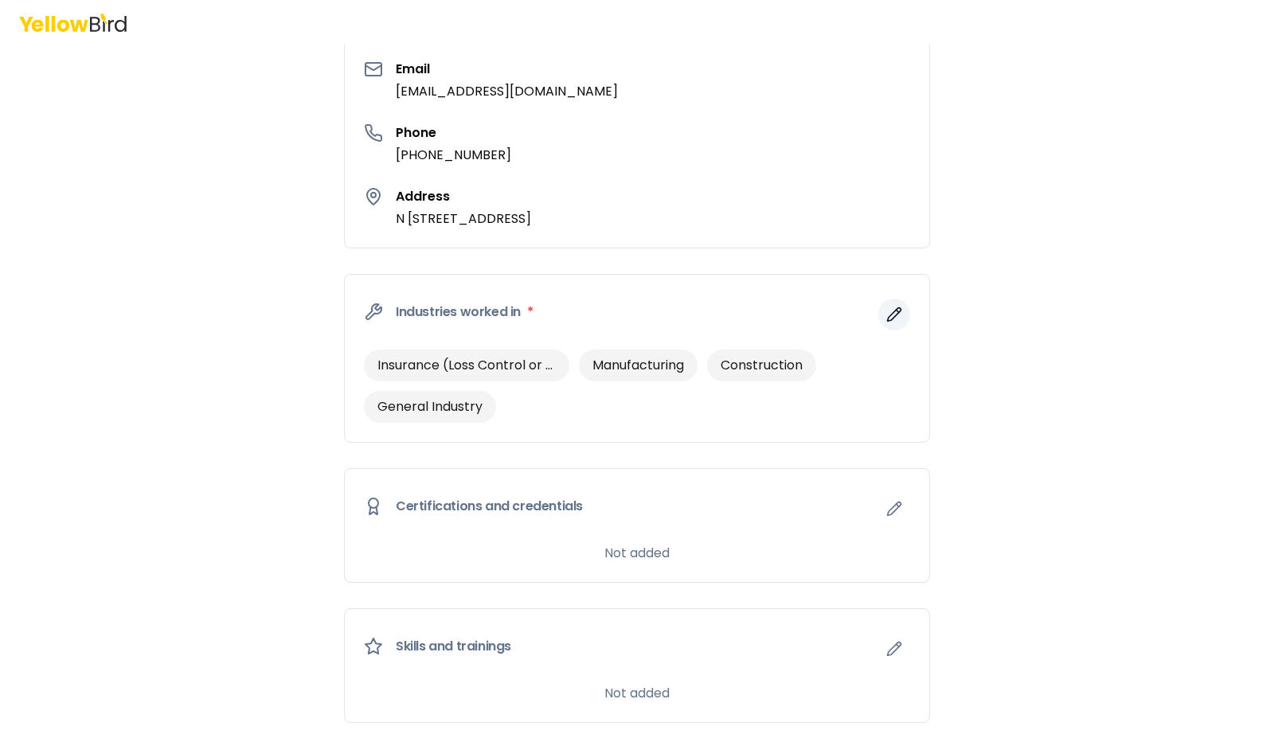
scroll to position [558, 0]
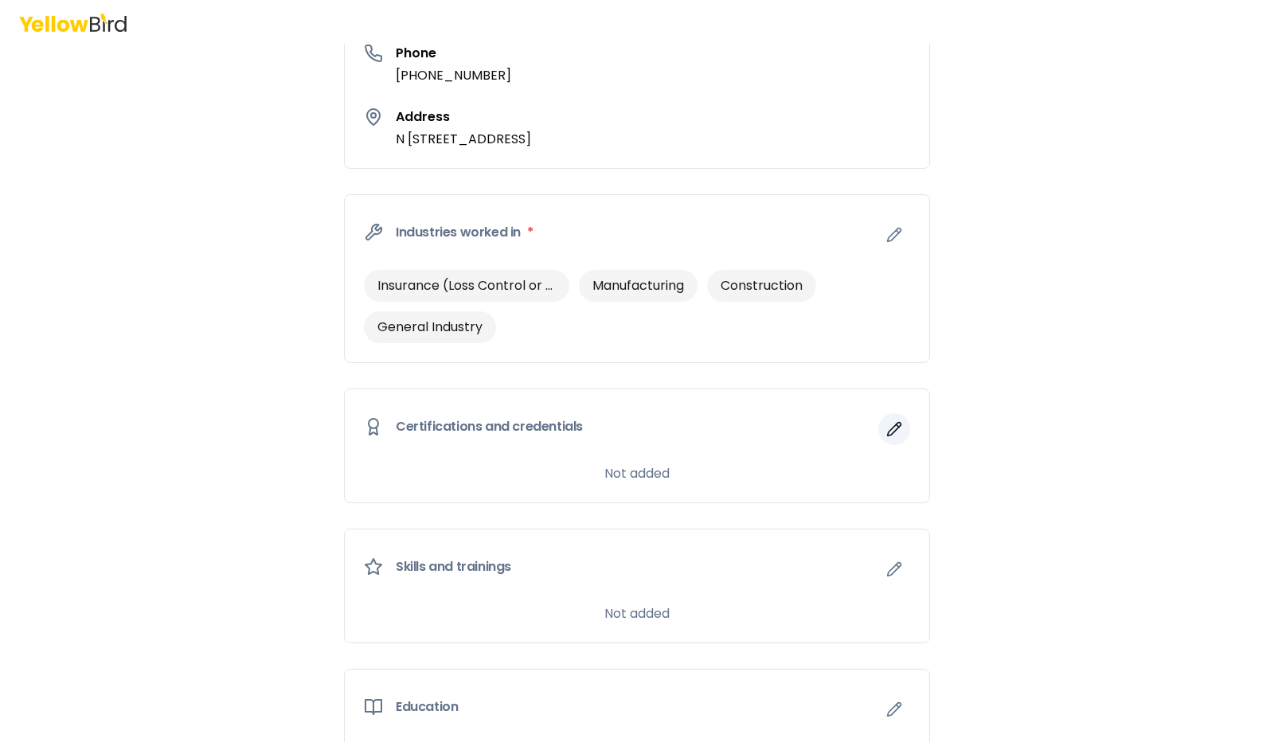
click at [897, 425] on icon "button" at bounding box center [898, 426] width 2 height 2
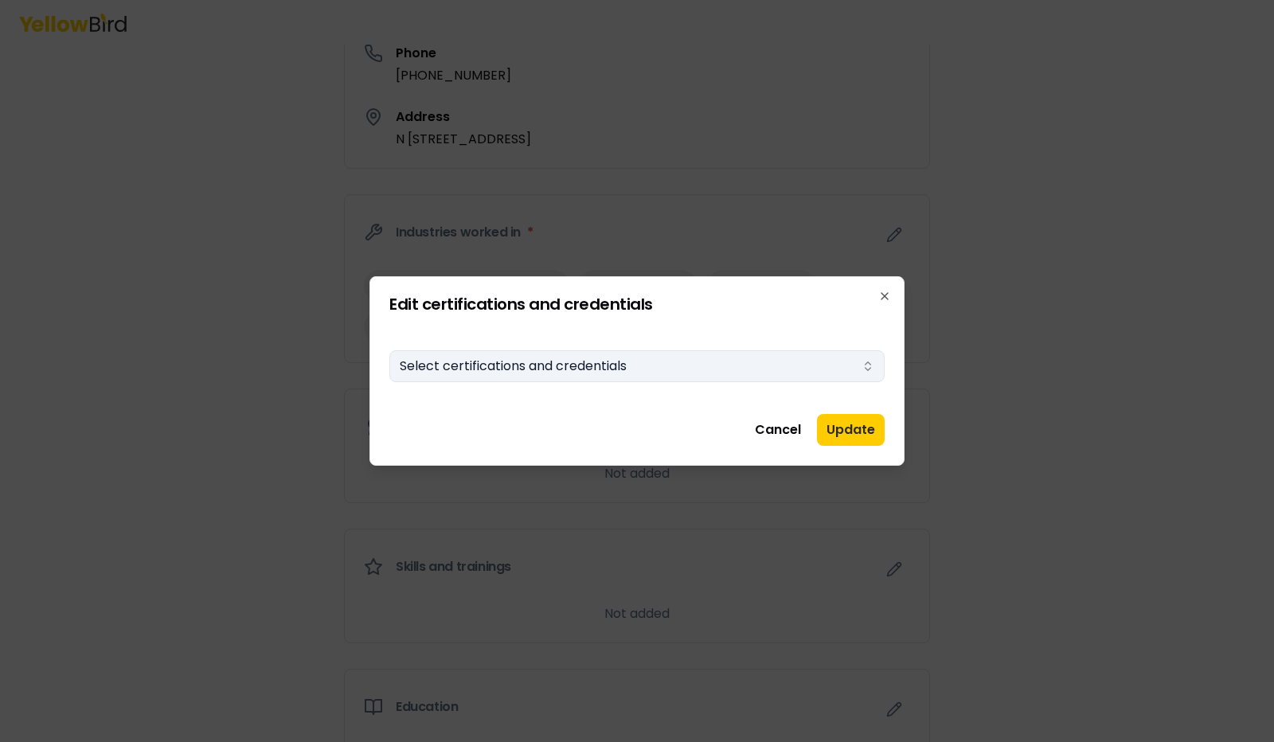
click at [735, 366] on button "Select certifications and credentials" at bounding box center [636, 366] width 495 height 32
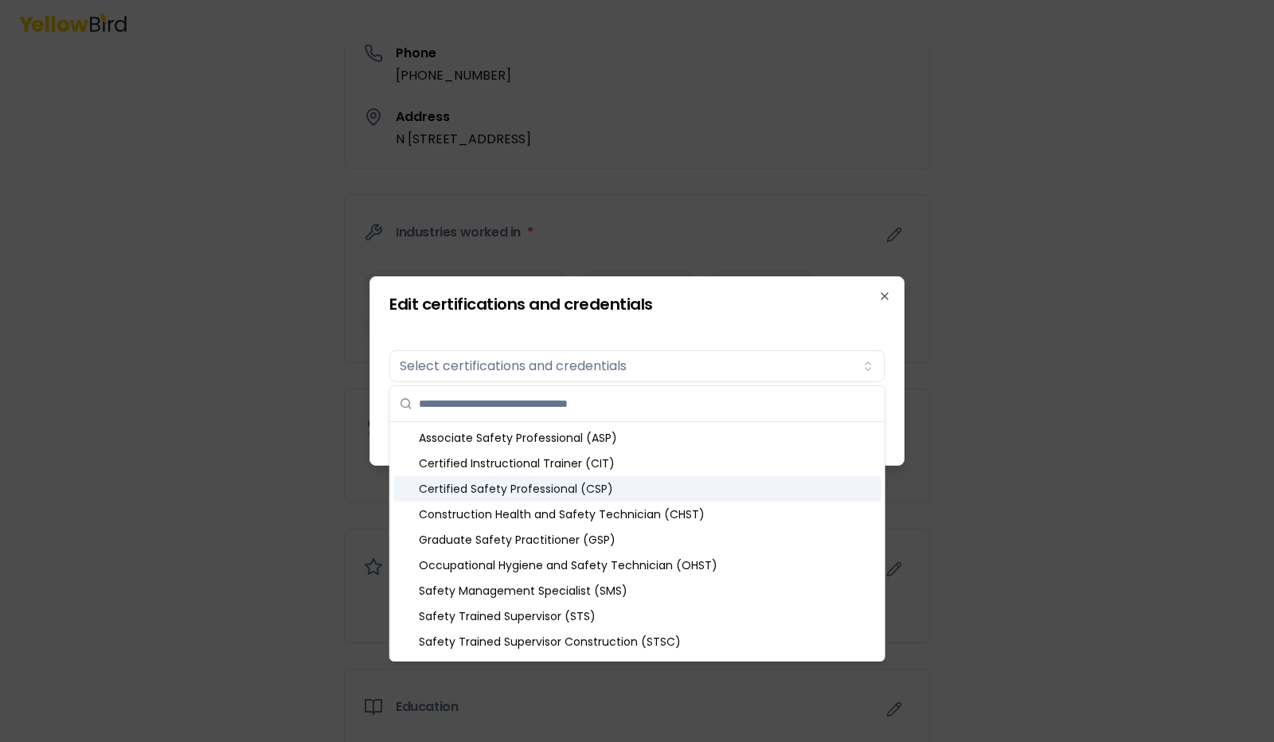
click at [532, 486] on div "Certified Safety Professional (CSP)" at bounding box center [637, 488] width 488 height 25
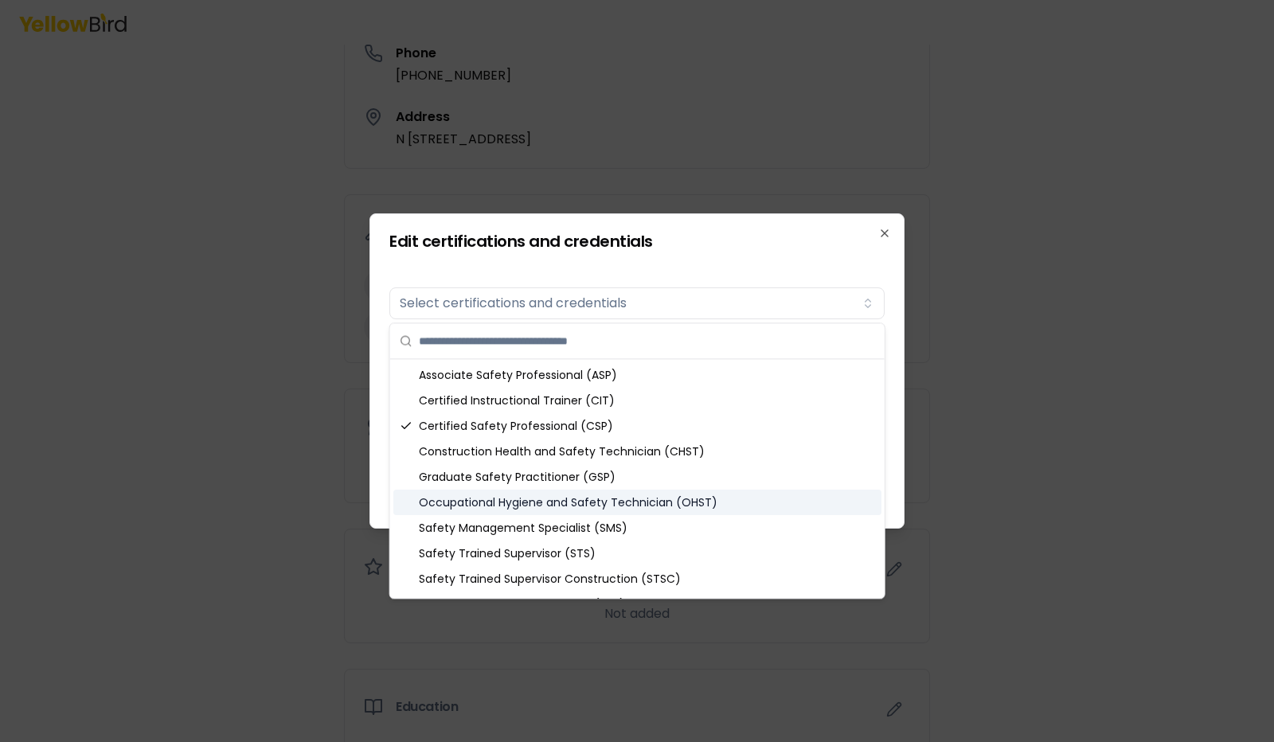
click at [988, 499] on div at bounding box center [637, 371] width 1274 height 742
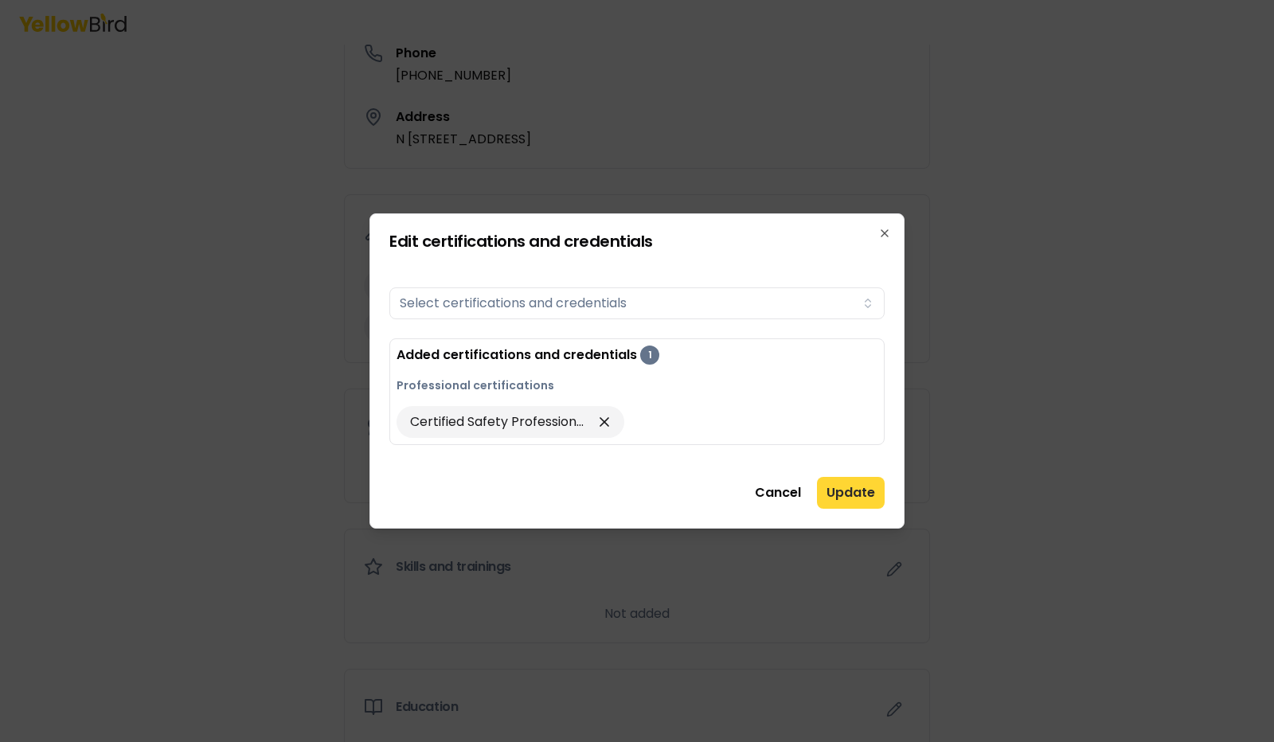
click at [848, 487] on button "Update" at bounding box center [851, 493] width 68 height 32
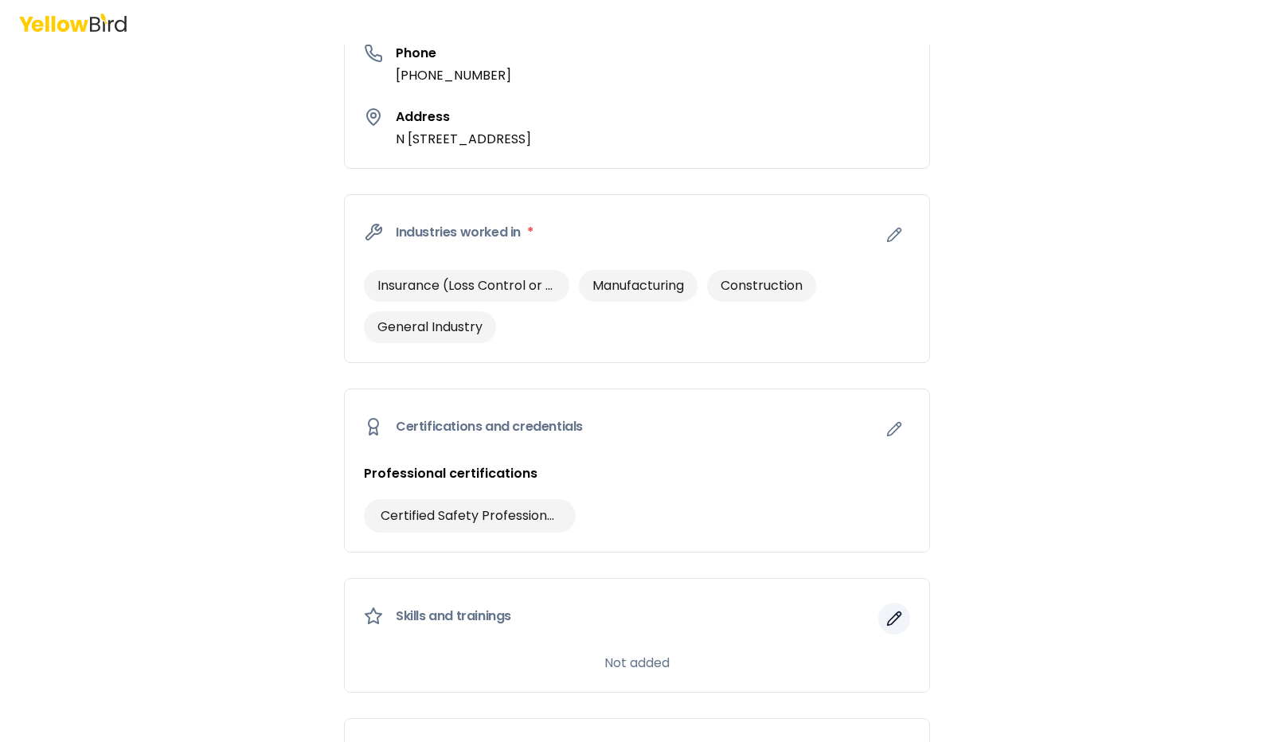
click at [887, 614] on icon "button" at bounding box center [895, 619] width 16 height 16
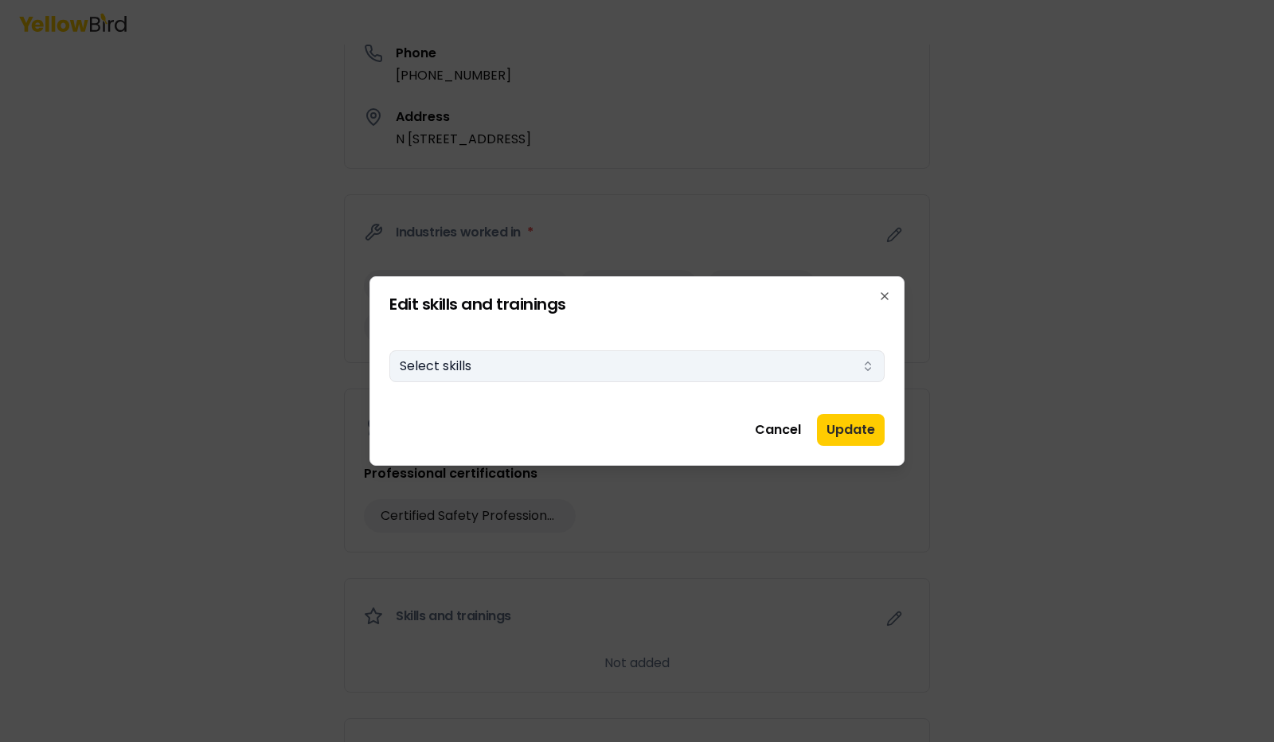
click at [436, 362] on button "Select skills" at bounding box center [636, 366] width 495 height 32
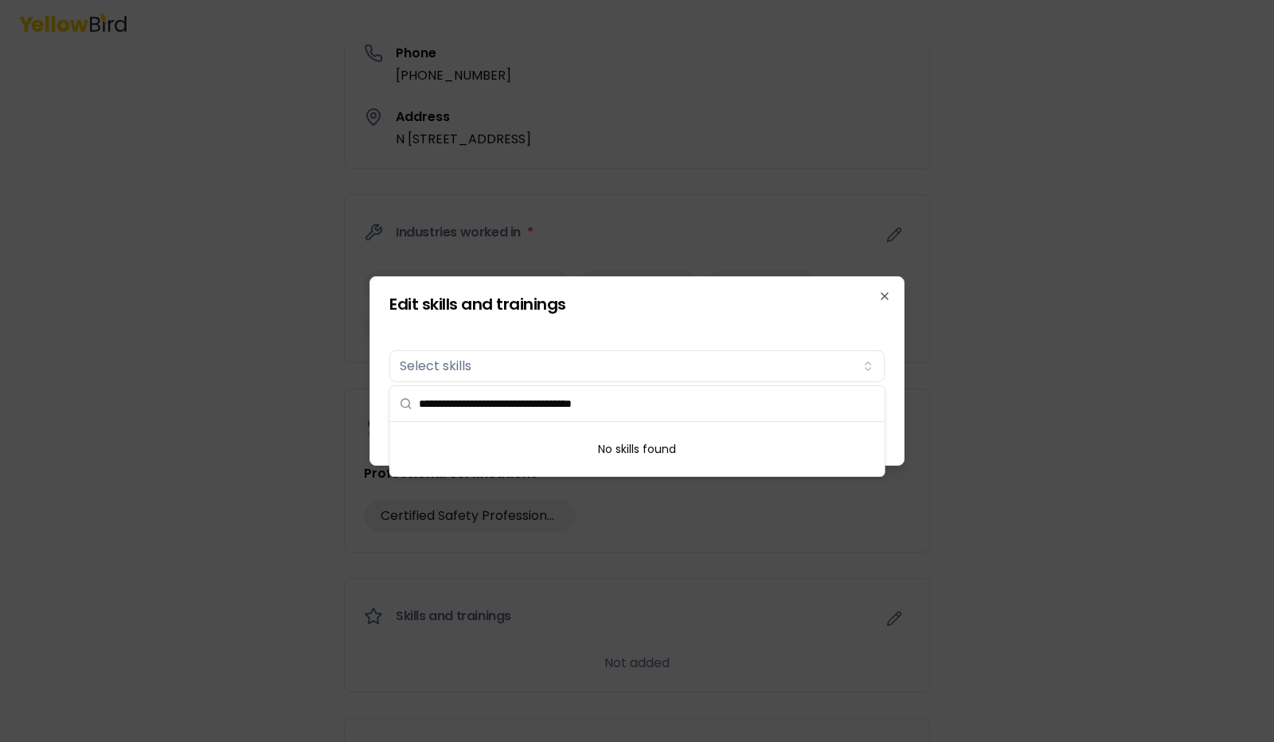
type input "**********"
click at [825, 440] on div "No skills found" at bounding box center [637, 449] width 495 height 54
click at [818, 437] on div "No skills found" at bounding box center [637, 449] width 495 height 54
drag, startPoint x: 669, startPoint y: 463, endPoint x: 671, endPoint y: 454, distance: 8.9
click at [669, 460] on div "No skills found" at bounding box center [637, 449] width 495 height 54
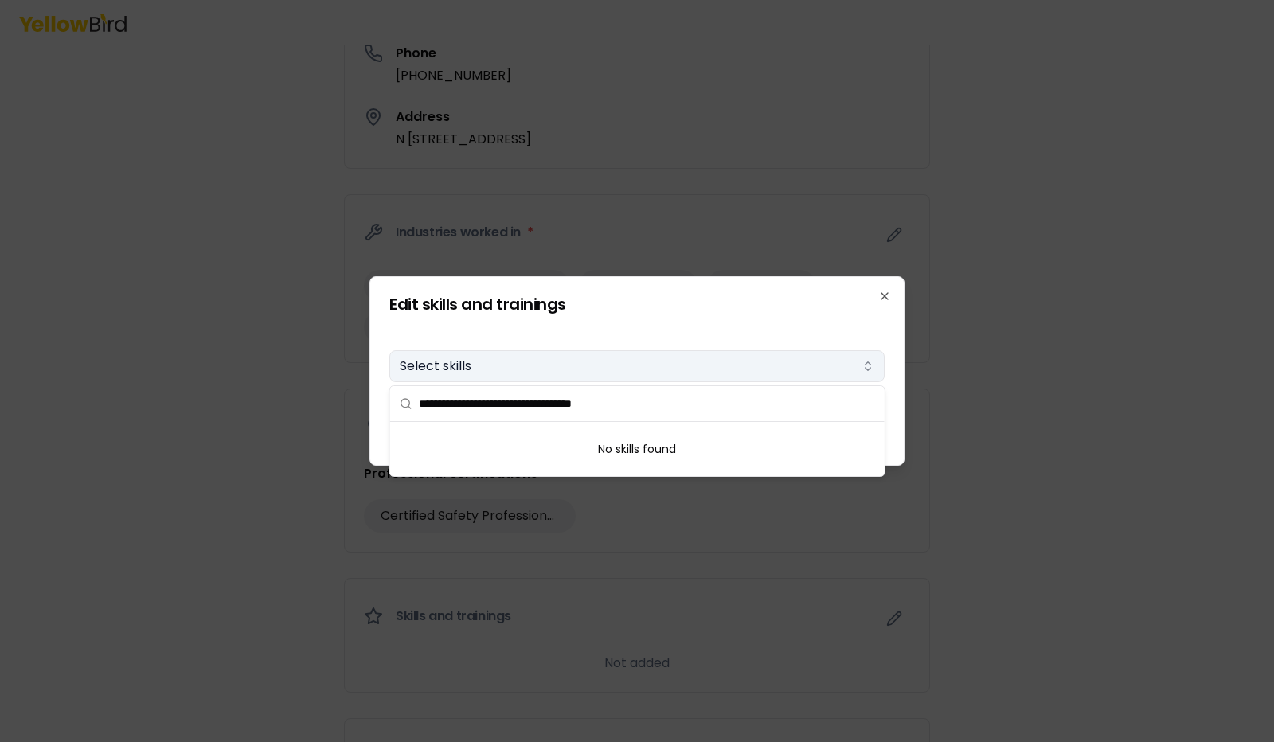
click at [872, 369] on icon "button" at bounding box center [868, 366] width 13 height 13
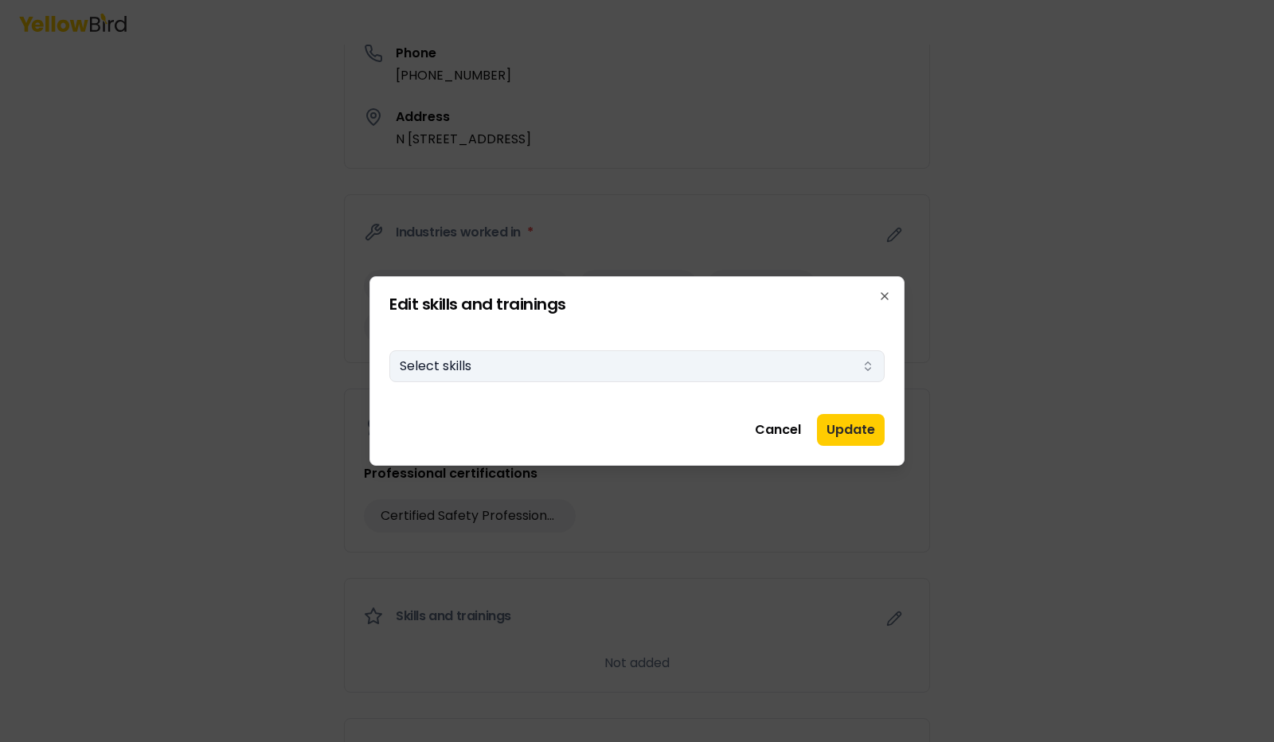
click at [660, 362] on button "Select skills" at bounding box center [636, 366] width 495 height 32
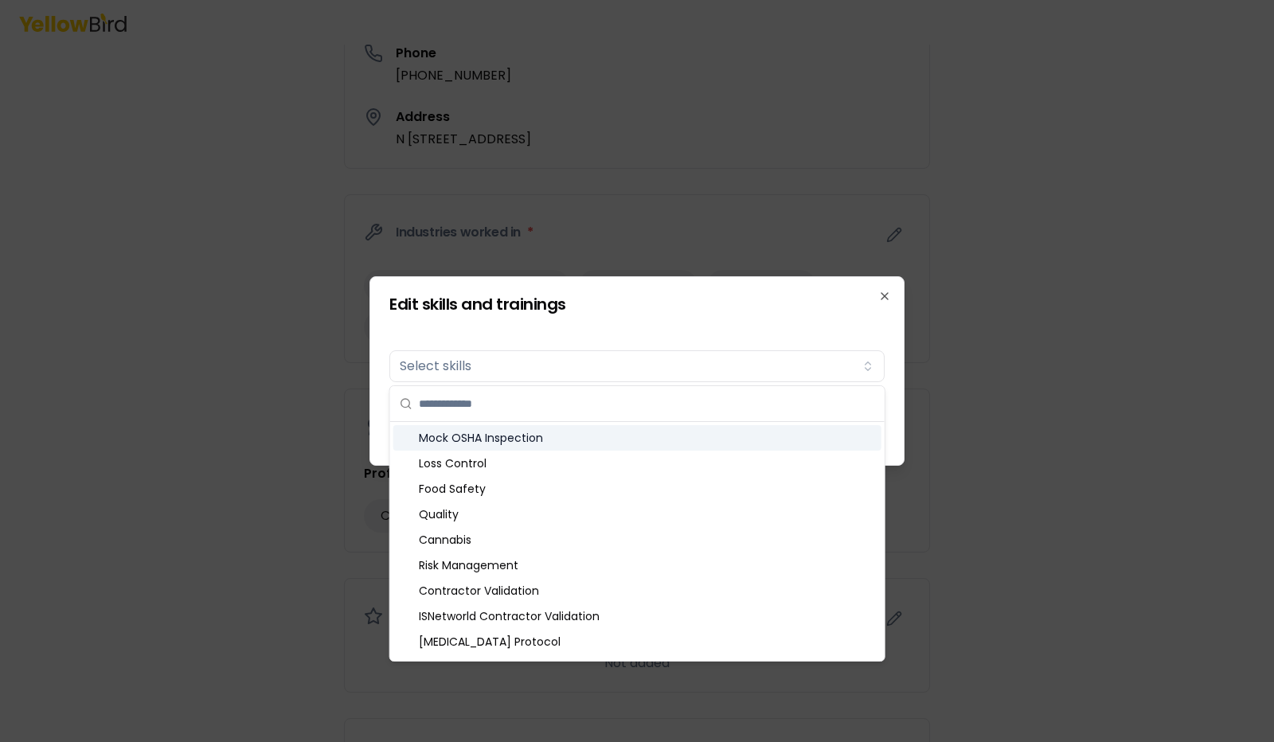
click at [489, 431] on div "Mock OSHA Inspection" at bounding box center [637, 437] width 488 height 25
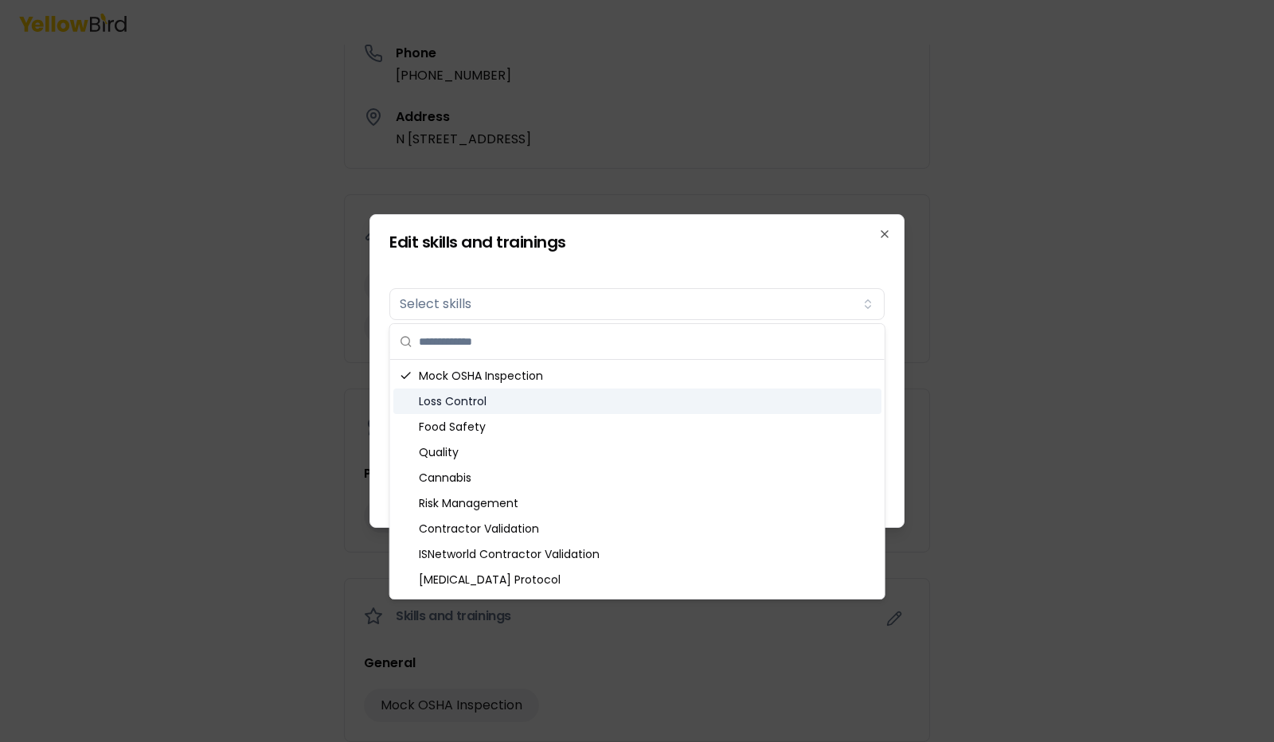
click at [465, 402] on div "Loss Control" at bounding box center [637, 401] width 488 height 25
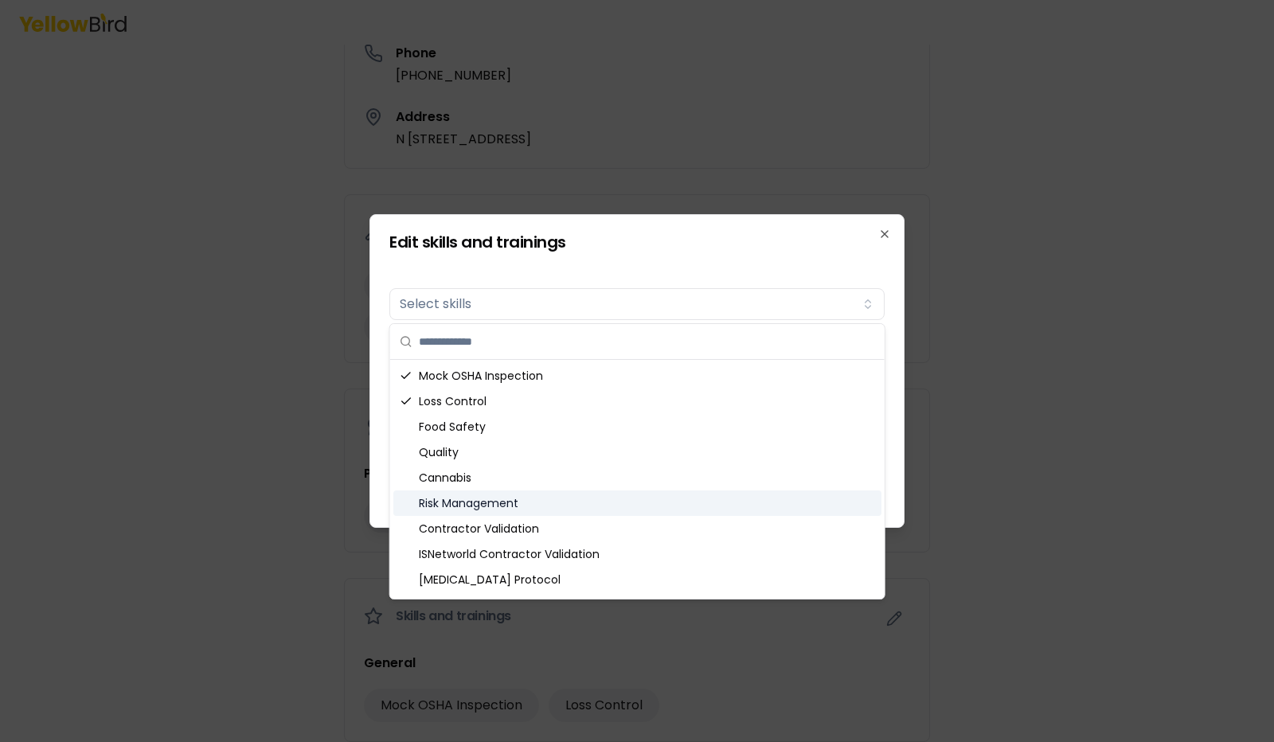
click at [512, 504] on div "Risk Management" at bounding box center [637, 503] width 488 height 25
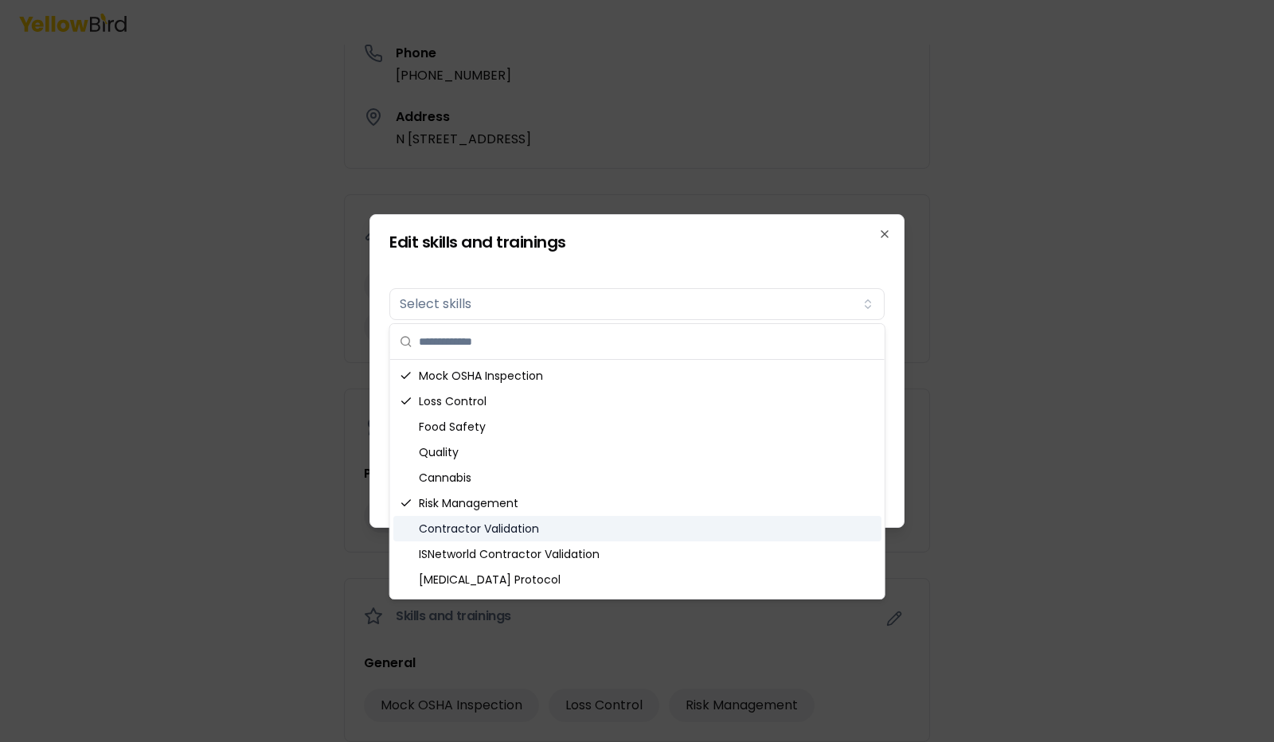
click at [515, 530] on div "Contractor Validation" at bounding box center [637, 528] width 488 height 25
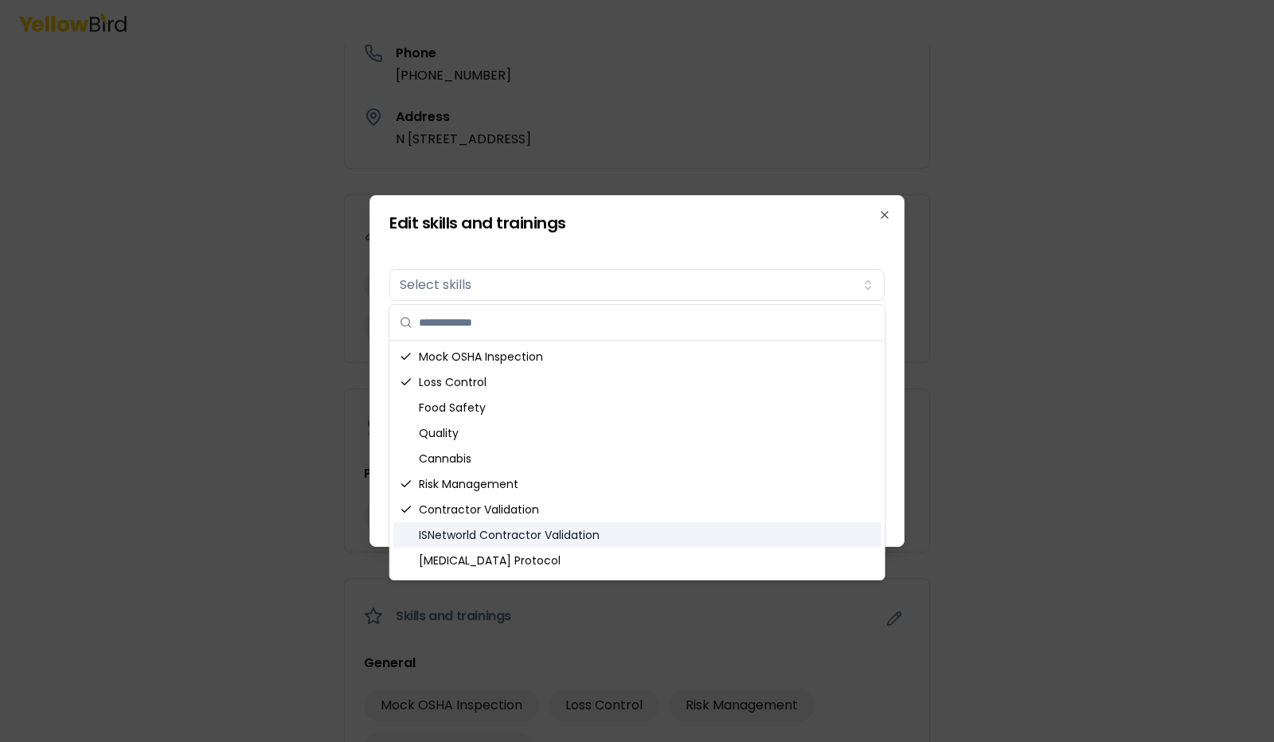
click at [1034, 558] on div at bounding box center [637, 371] width 1274 height 742
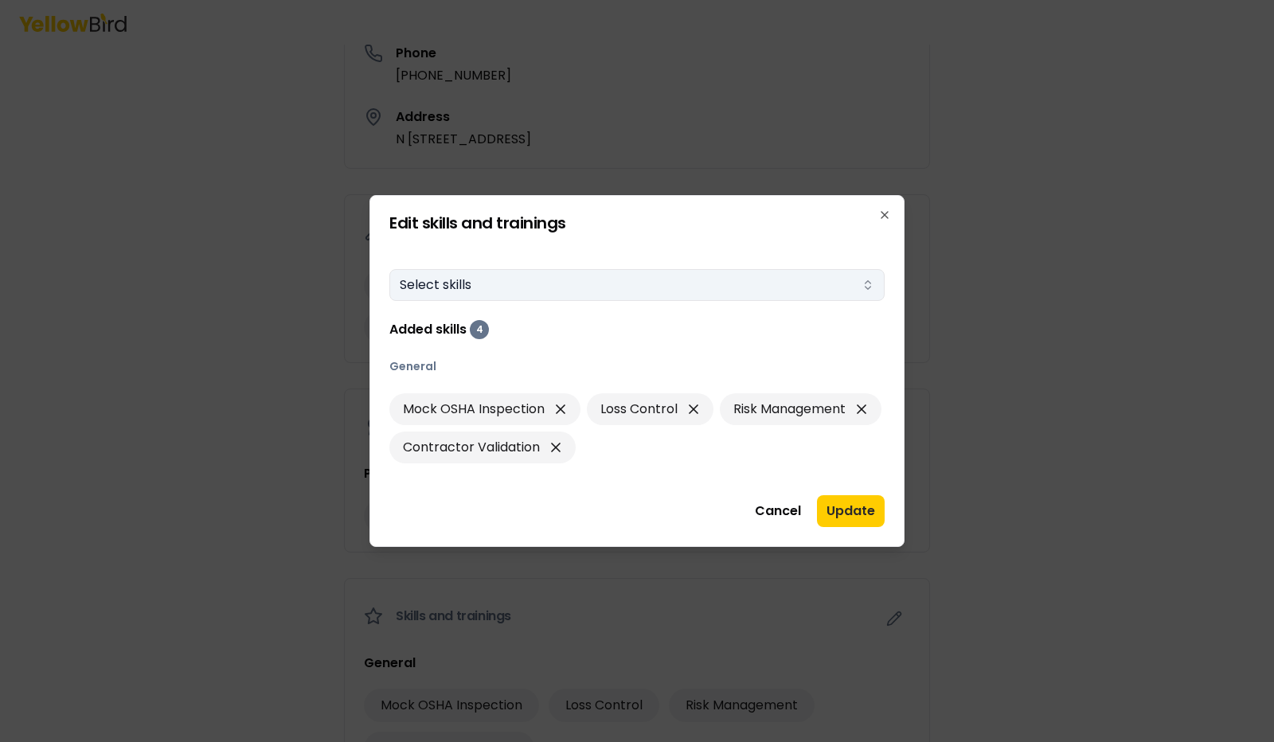
click at [864, 286] on icon "button" at bounding box center [868, 285] width 13 height 13
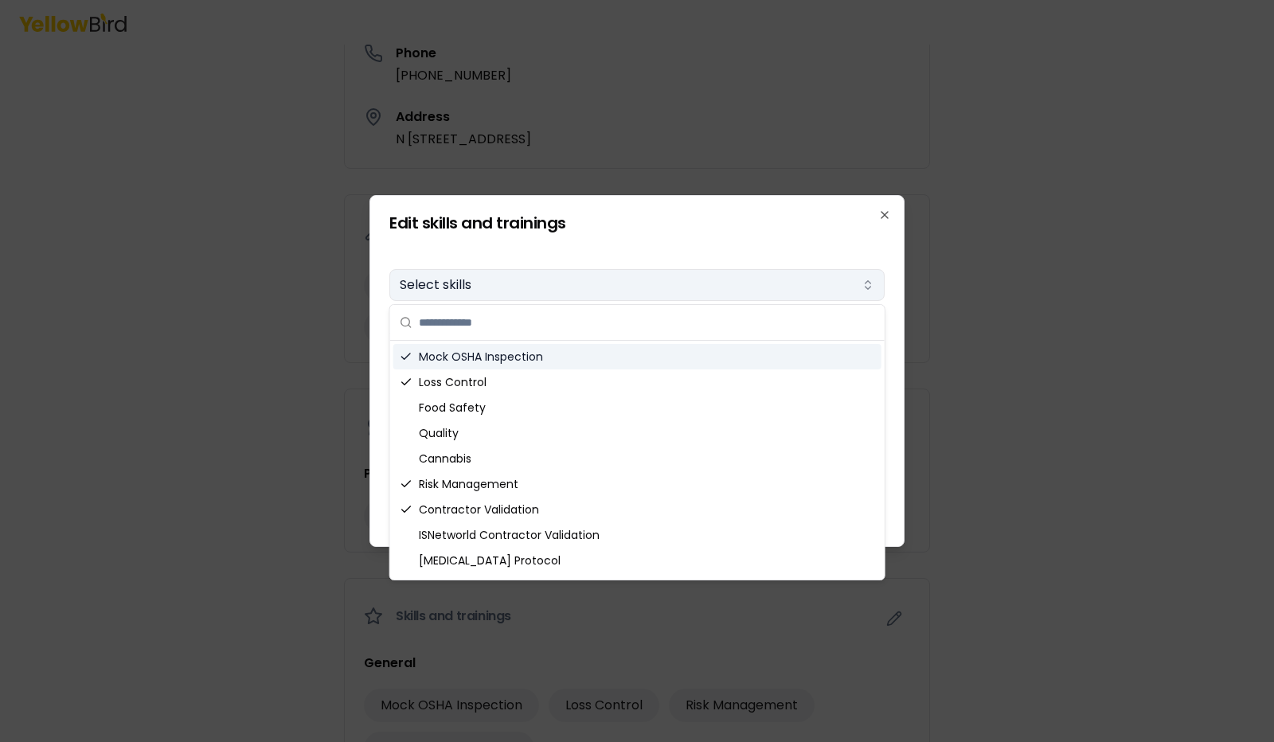
click at [864, 286] on icon "button" at bounding box center [868, 285] width 13 height 13
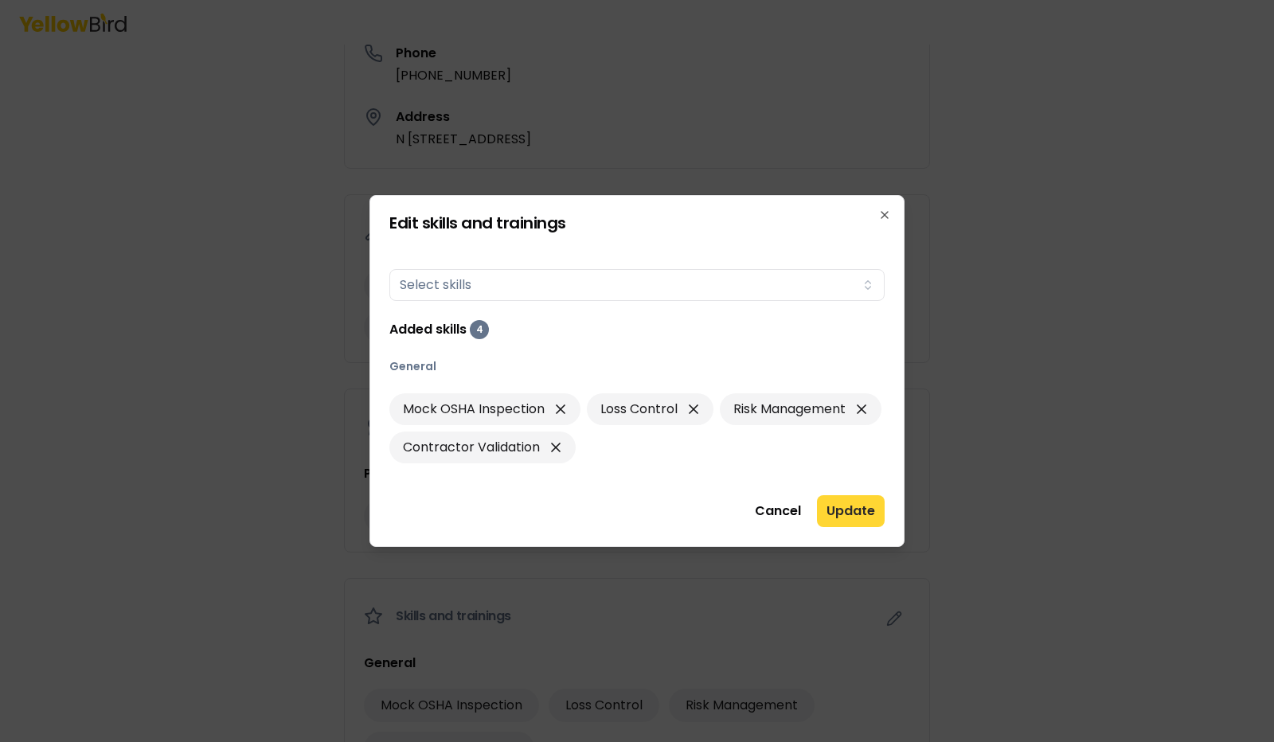
click at [855, 507] on button "Update" at bounding box center [851, 511] width 68 height 32
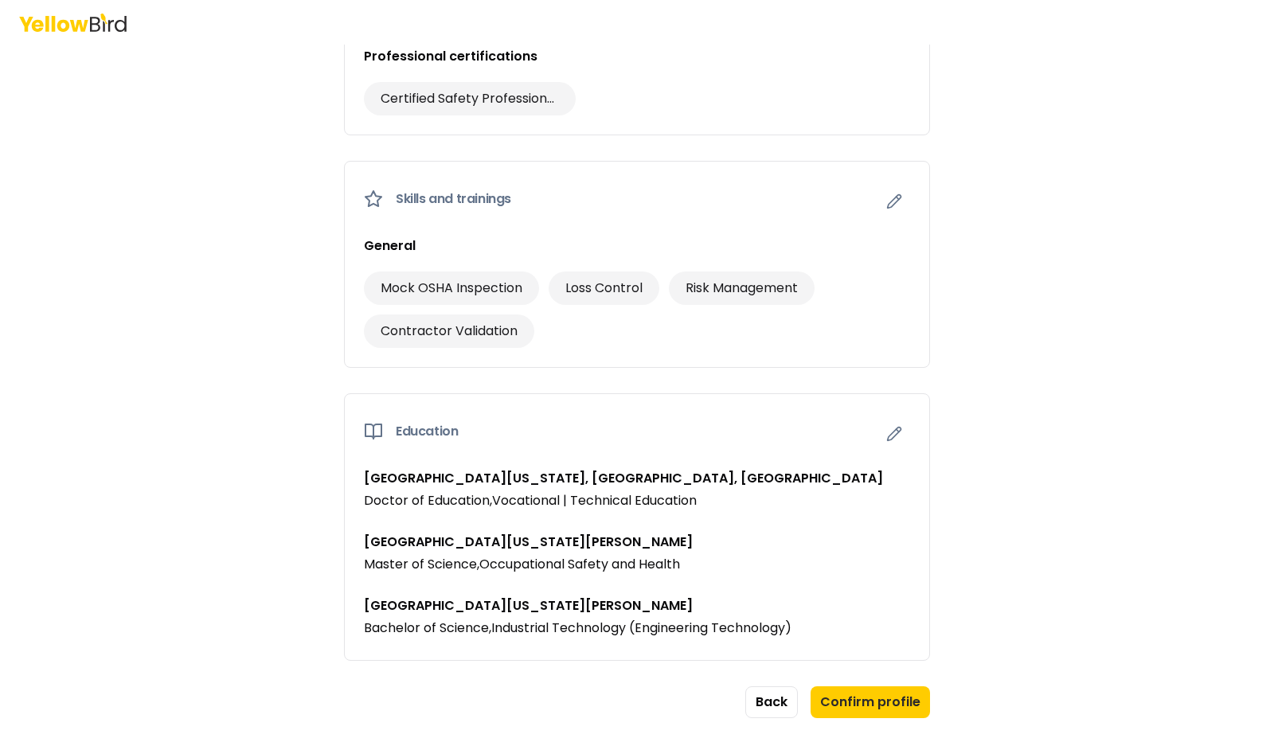
scroll to position [988, 0]
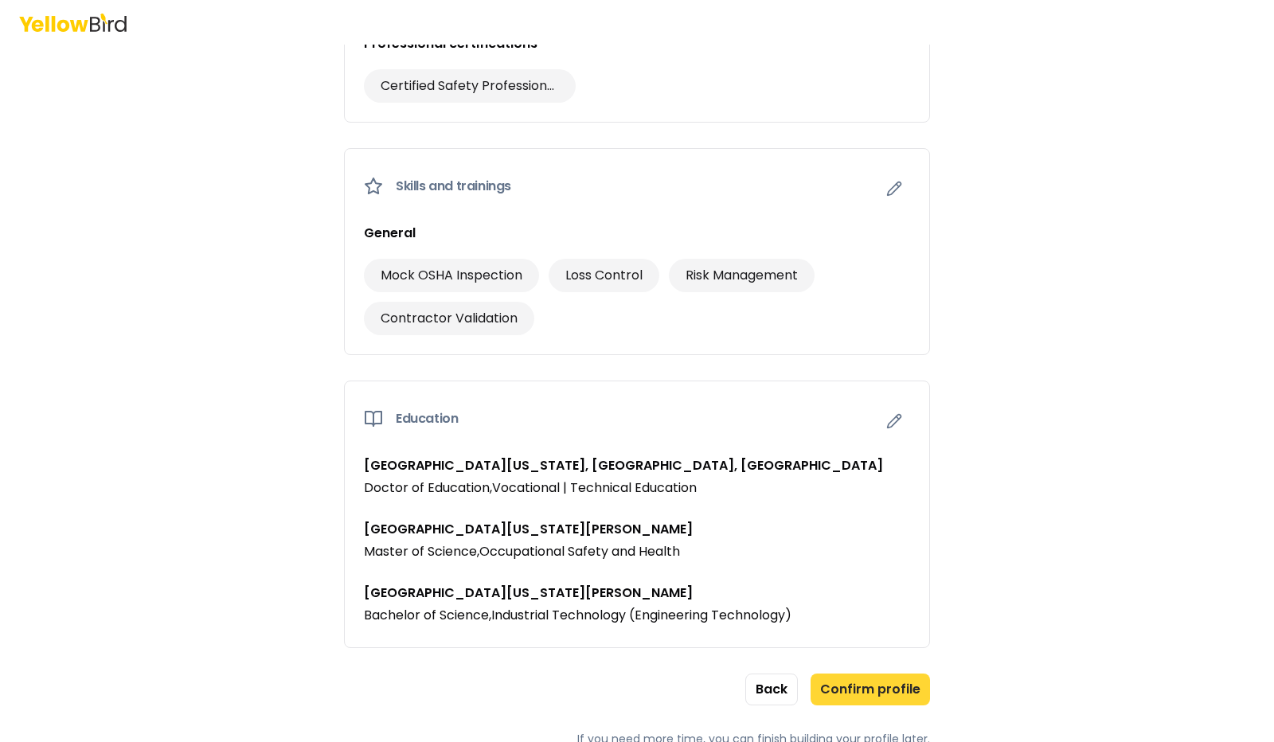
click at [879, 686] on button "Confirm profile" at bounding box center [870, 690] width 119 height 32
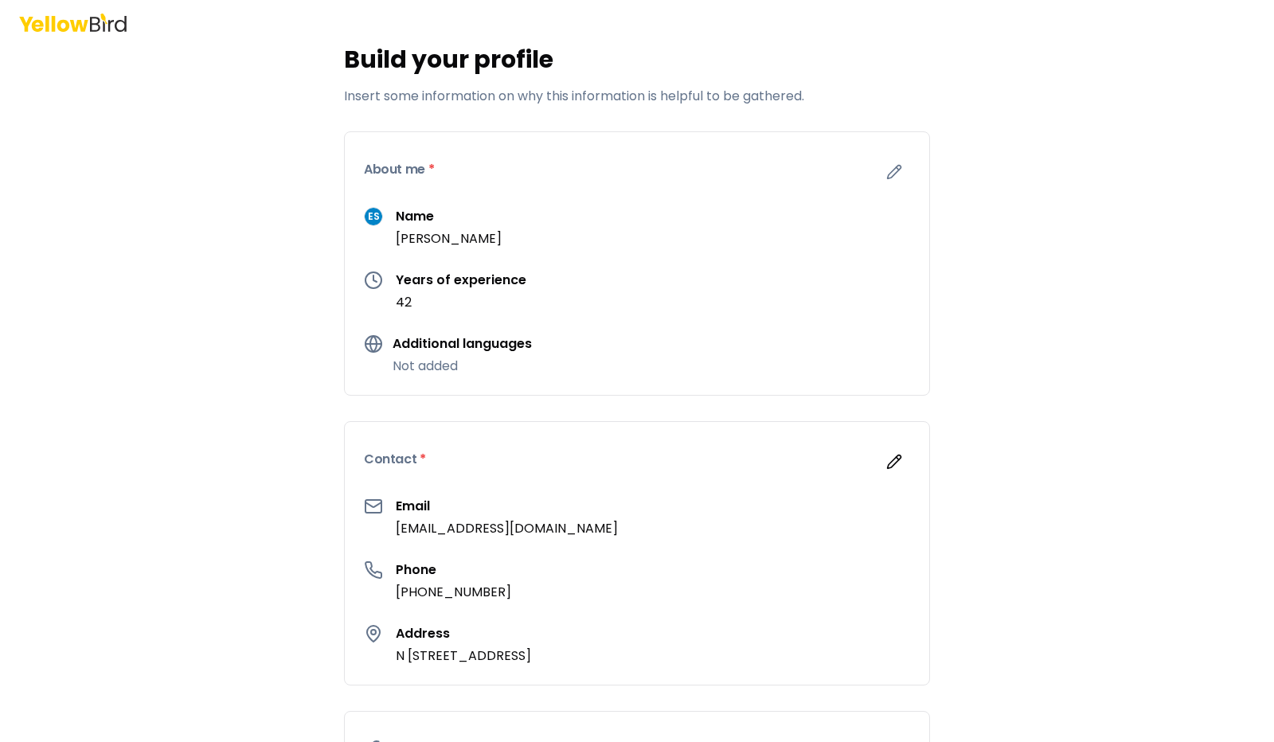
scroll to position [0, 0]
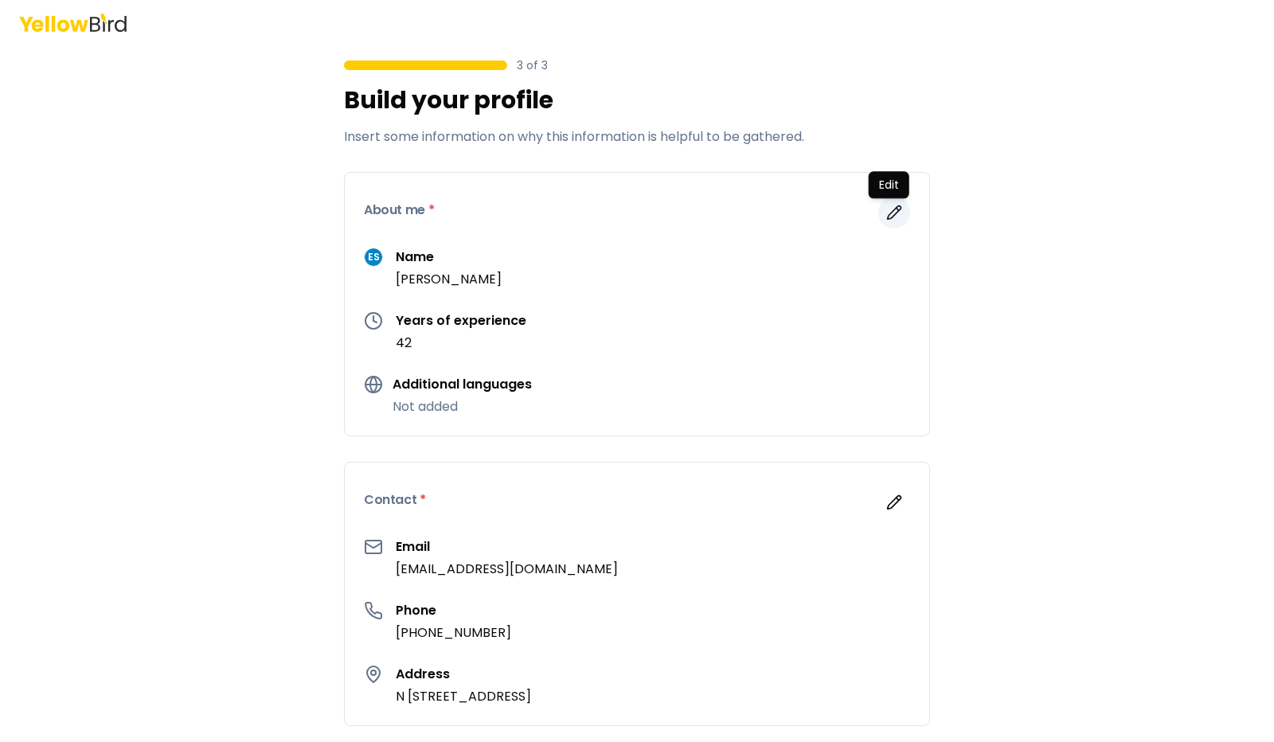
click at [880, 208] on button "button" at bounding box center [895, 213] width 32 height 32
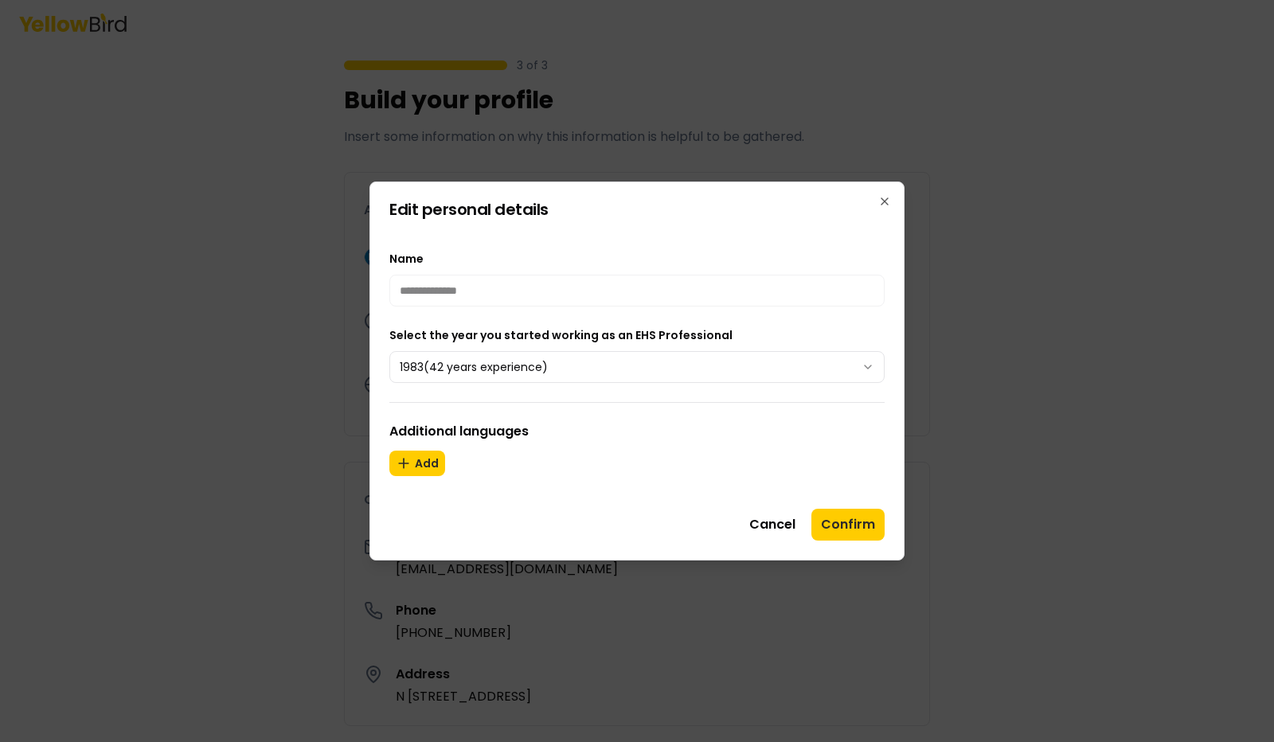
click at [736, 423] on h3 "Additional languages" at bounding box center [636, 431] width 495 height 19
click at [884, 198] on icon "button" at bounding box center [885, 201] width 13 height 13
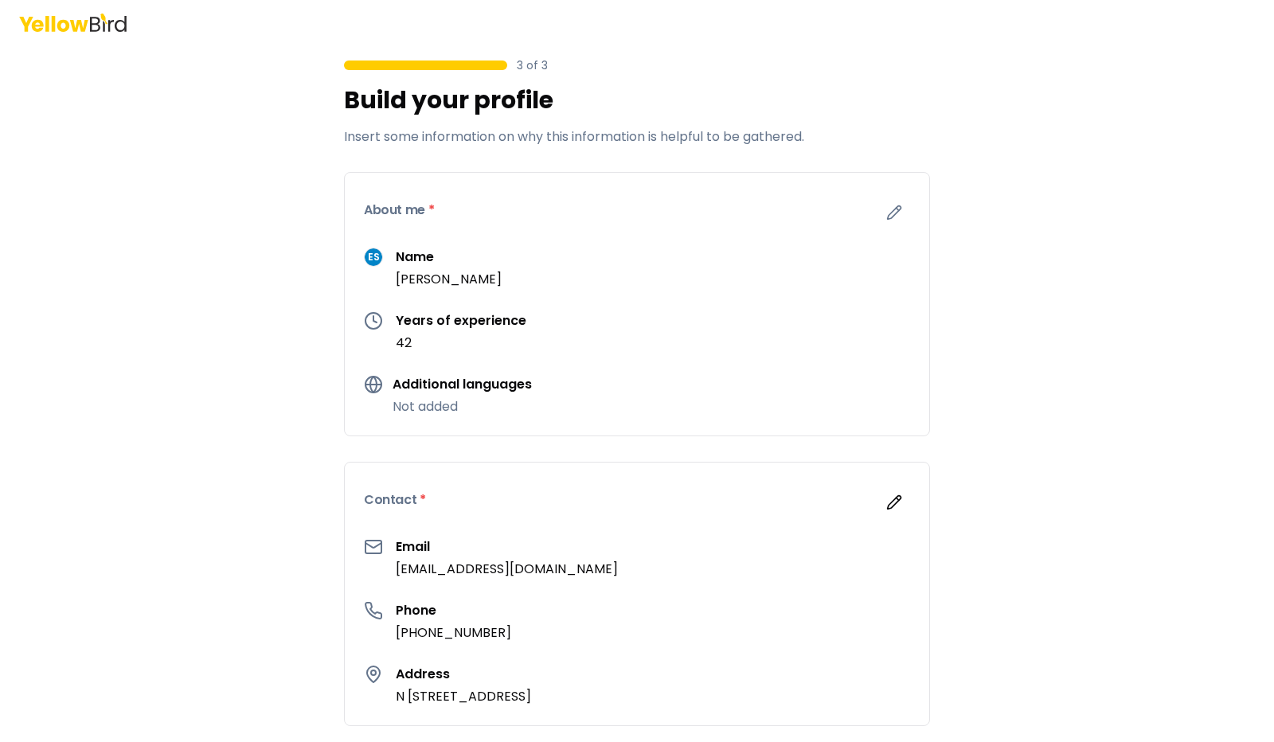
click at [366, 385] on icon at bounding box center [374, 385] width 16 height 0
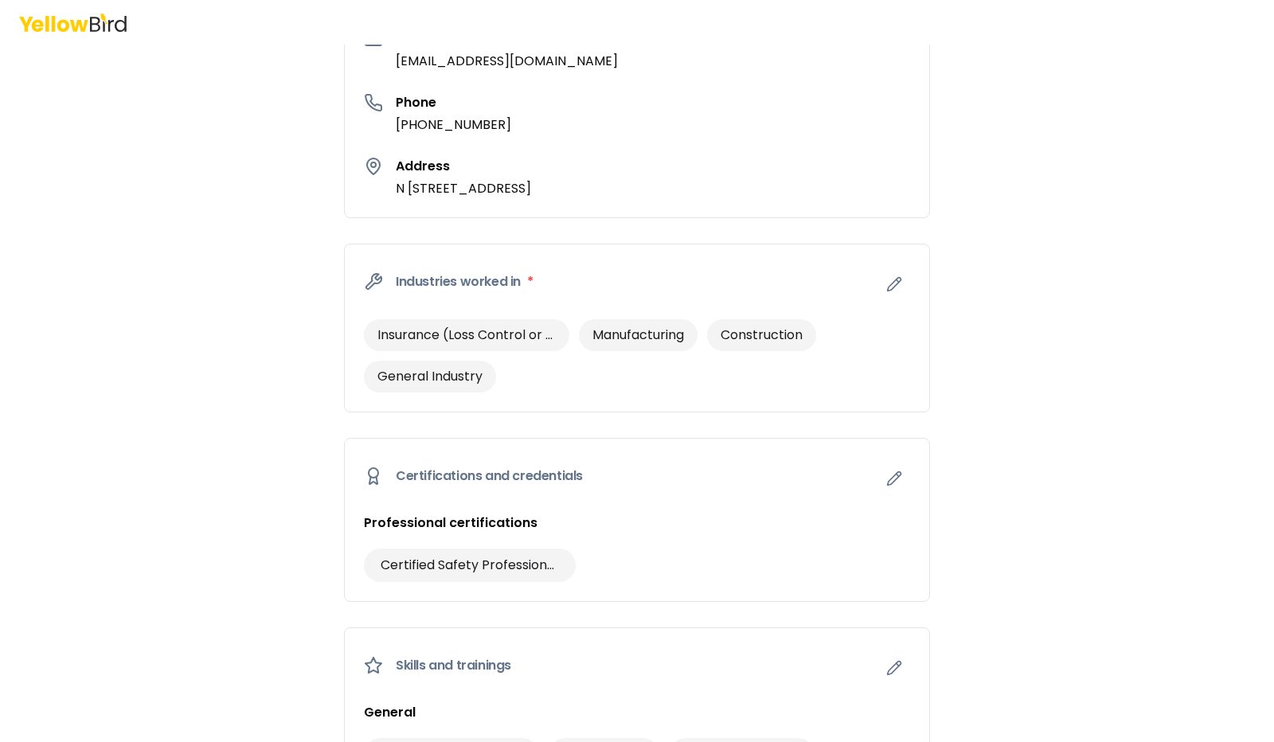
scroll to position [558, 0]
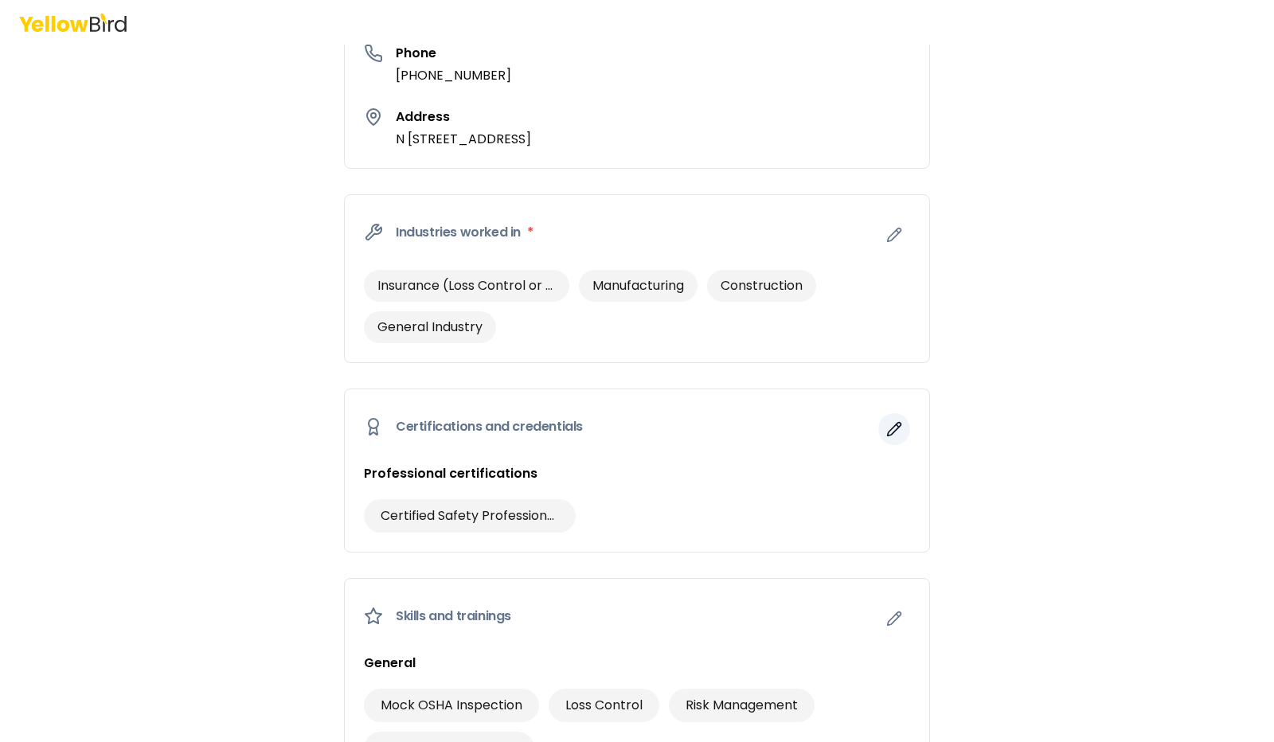
click at [887, 422] on icon "button" at bounding box center [895, 429] width 16 height 16
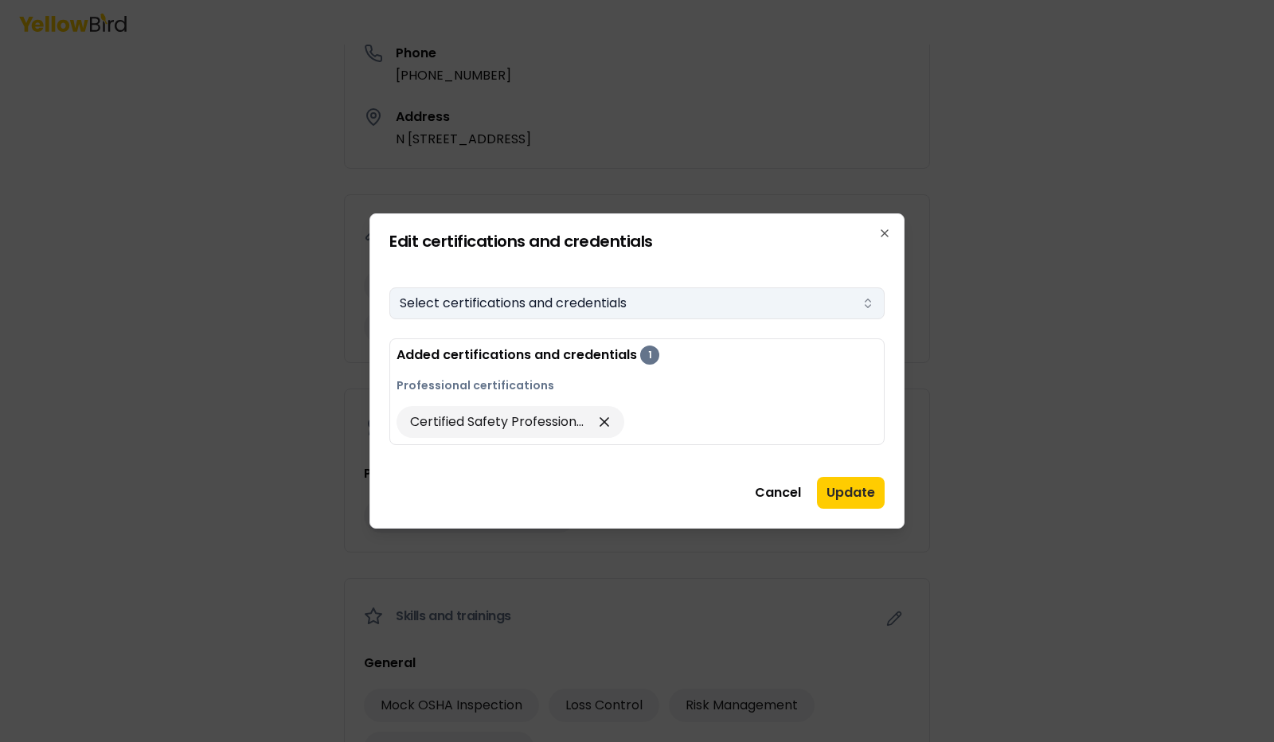
click at [864, 297] on icon "button" at bounding box center [868, 303] width 13 height 13
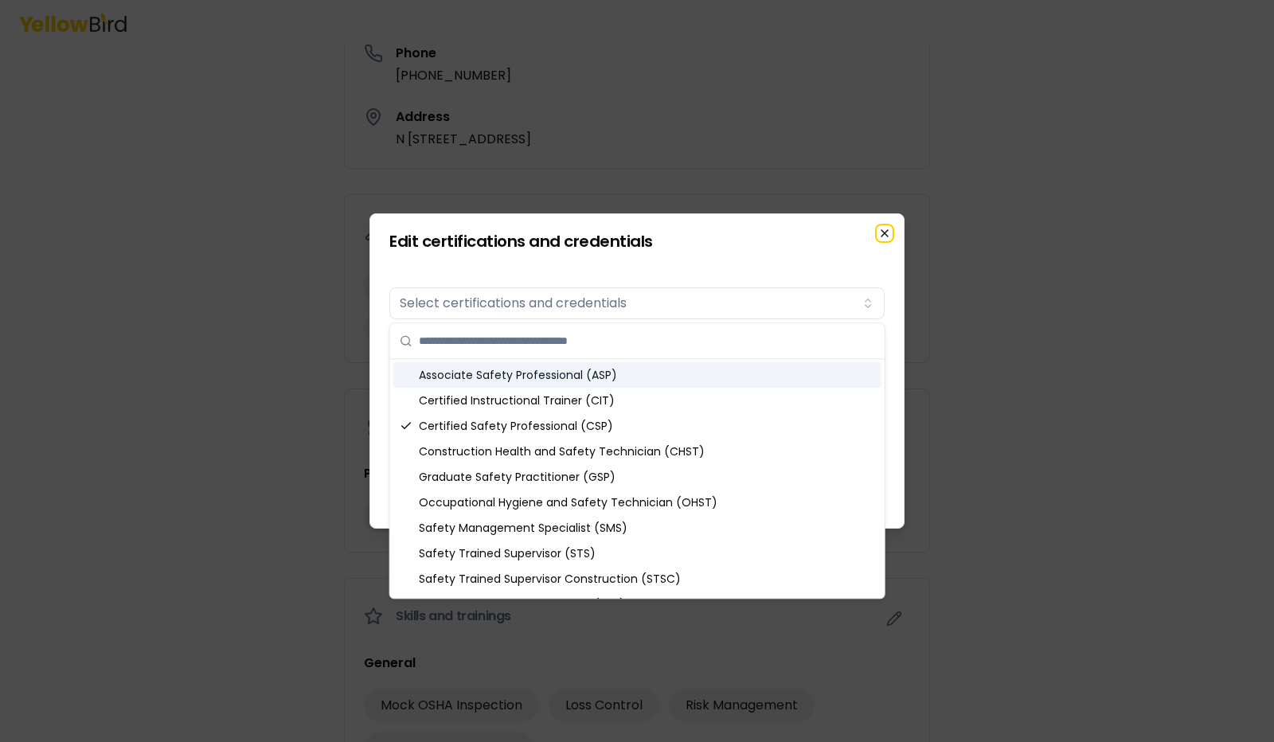
click at [888, 237] on icon "button" at bounding box center [885, 233] width 6 height 6
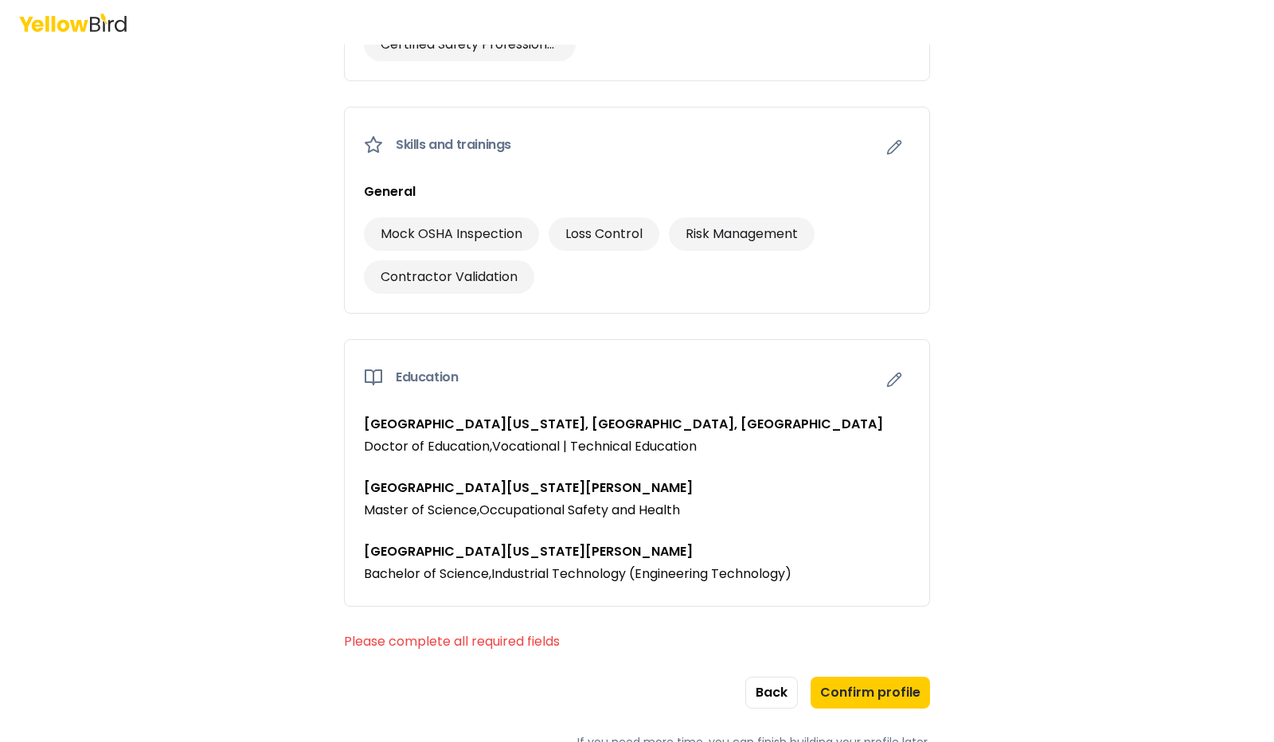
scroll to position [1032, 0]
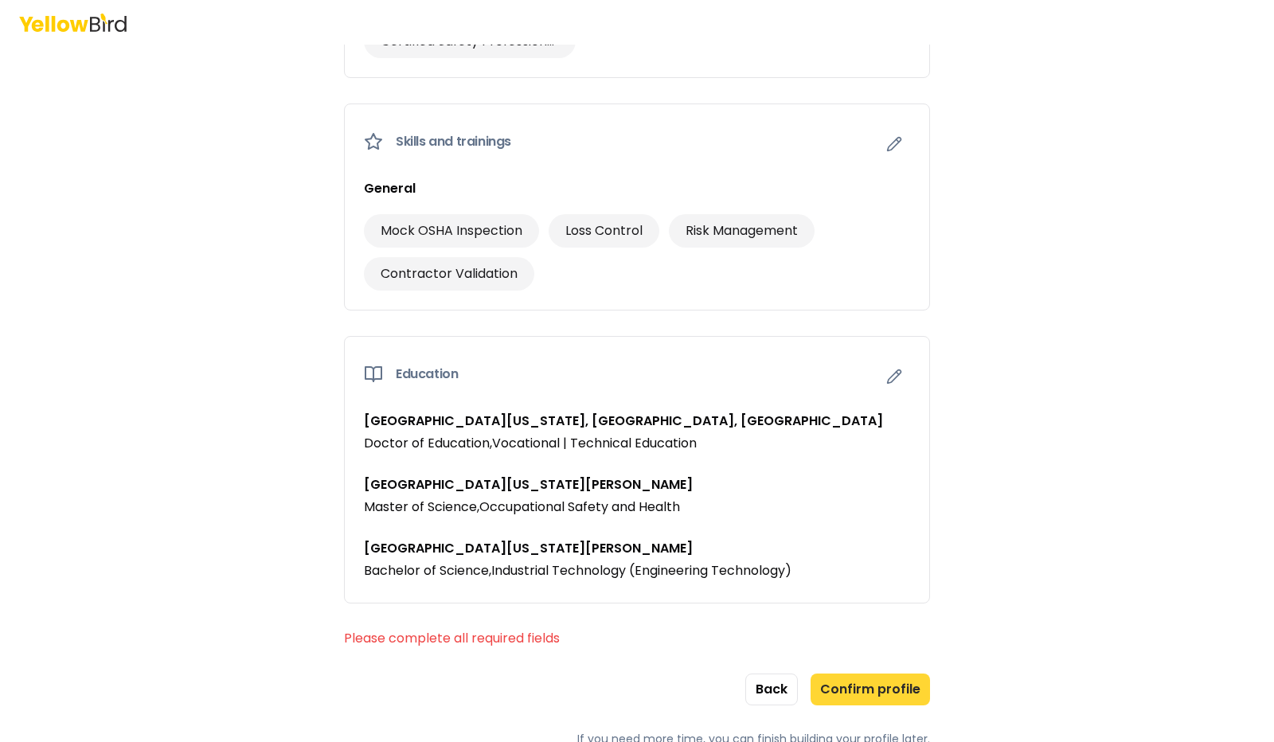
click at [879, 679] on button "Confirm profile" at bounding box center [870, 690] width 119 height 32
click at [875, 684] on button "Confirm profile" at bounding box center [870, 690] width 119 height 32
click at [771, 676] on button "Back" at bounding box center [772, 690] width 53 height 32
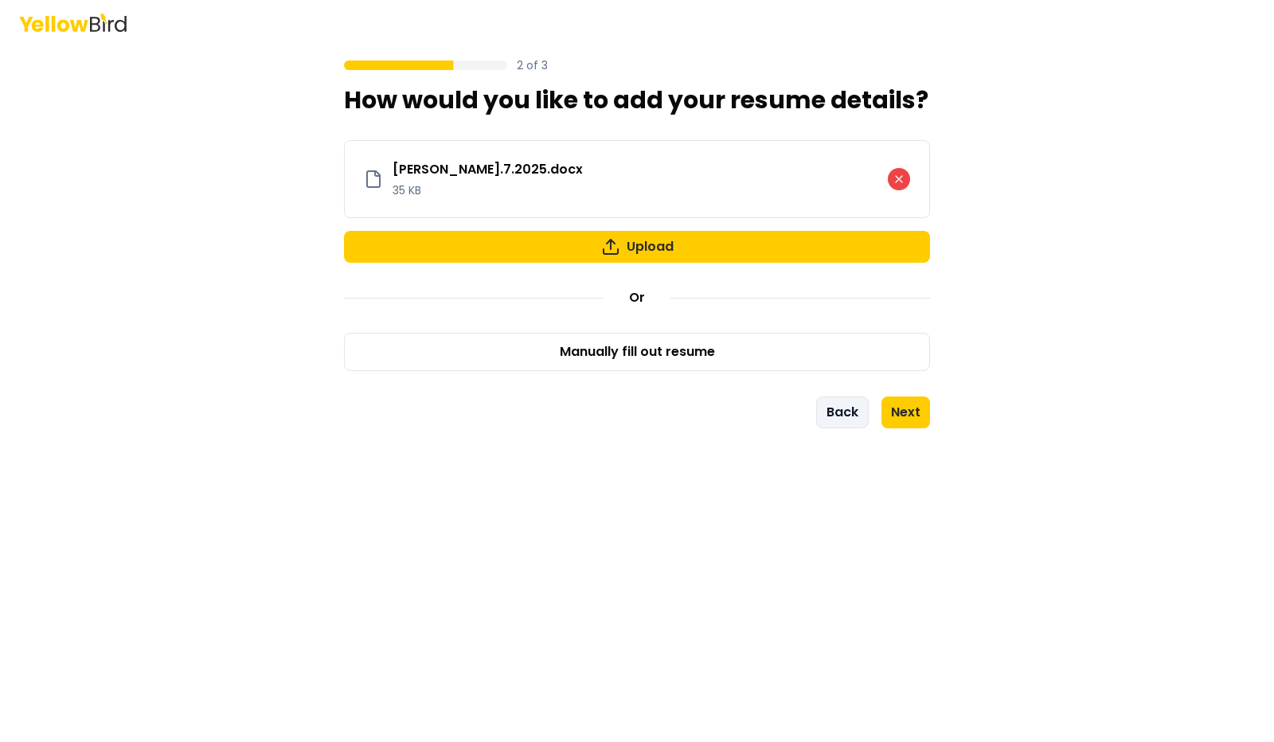
scroll to position [0, 0]
click at [911, 404] on button "Next" at bounding box center [906, 413] width 49 height 32
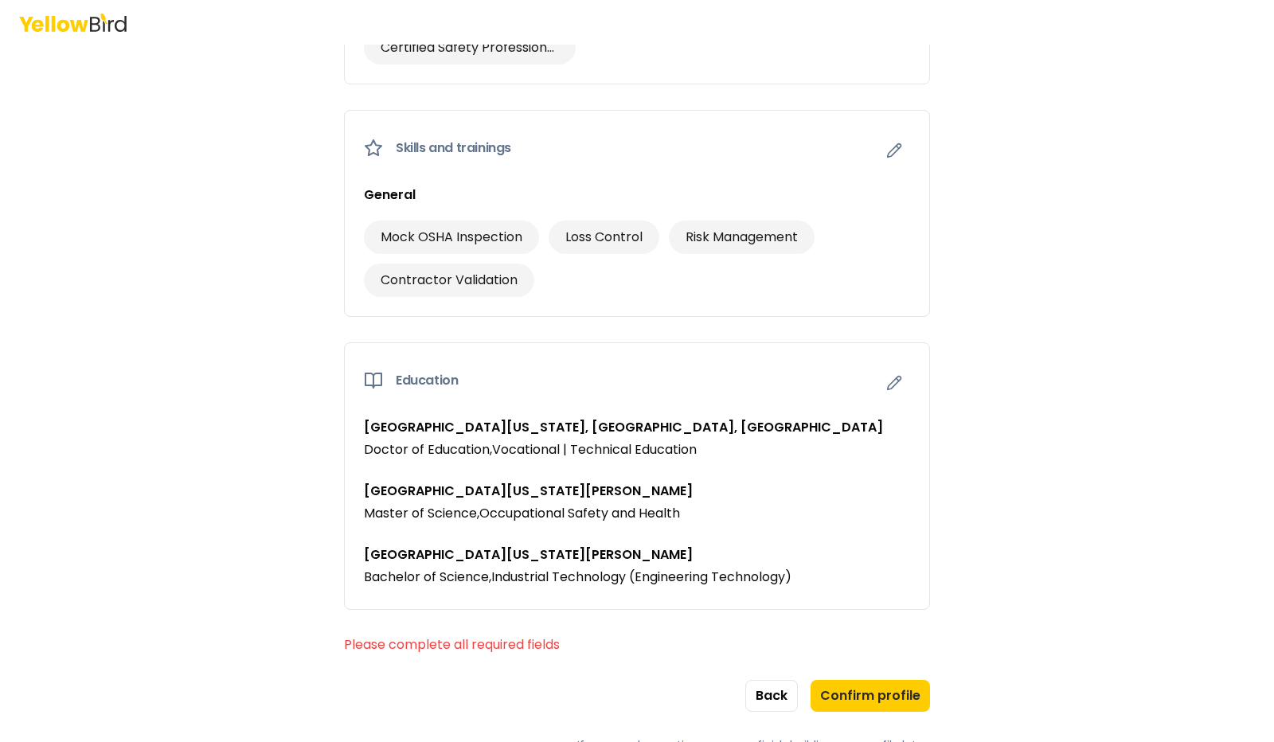
scroll to position [1032, 0]
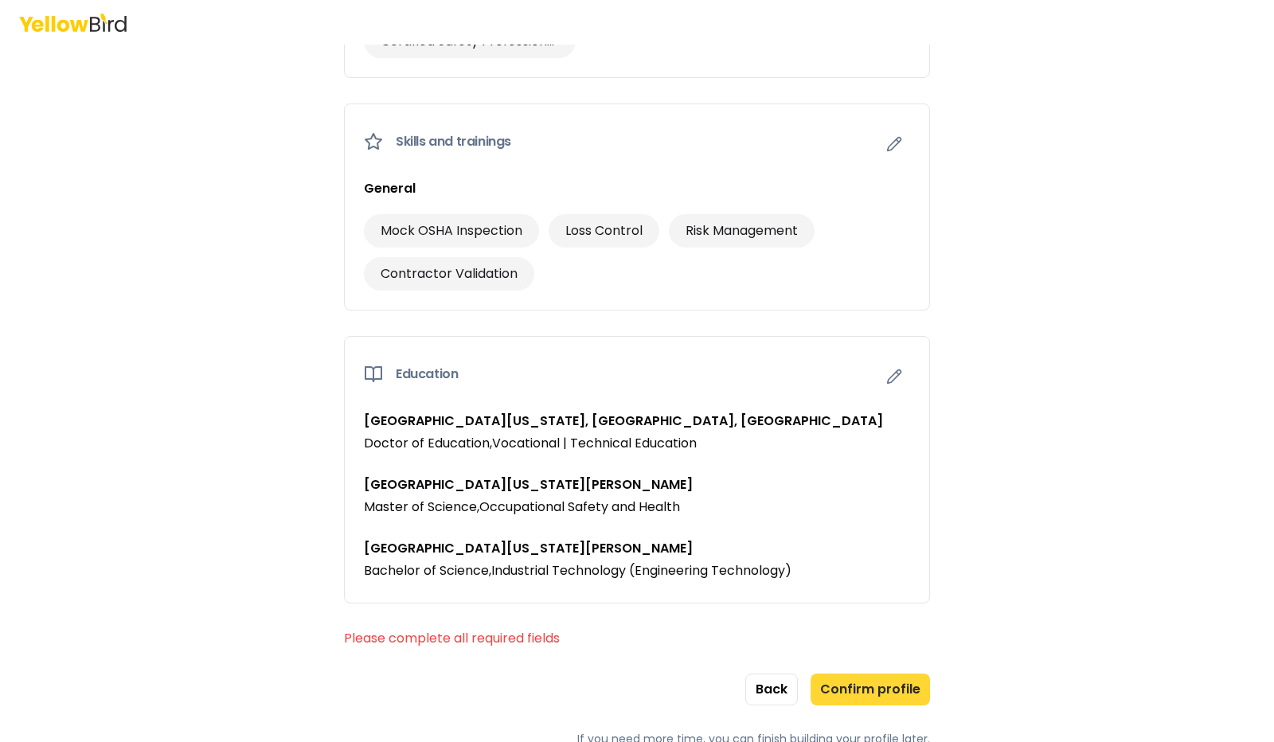
click at [852, 687] on button "Confirm profile" at bounding box center [870, 690] width 119 height 32
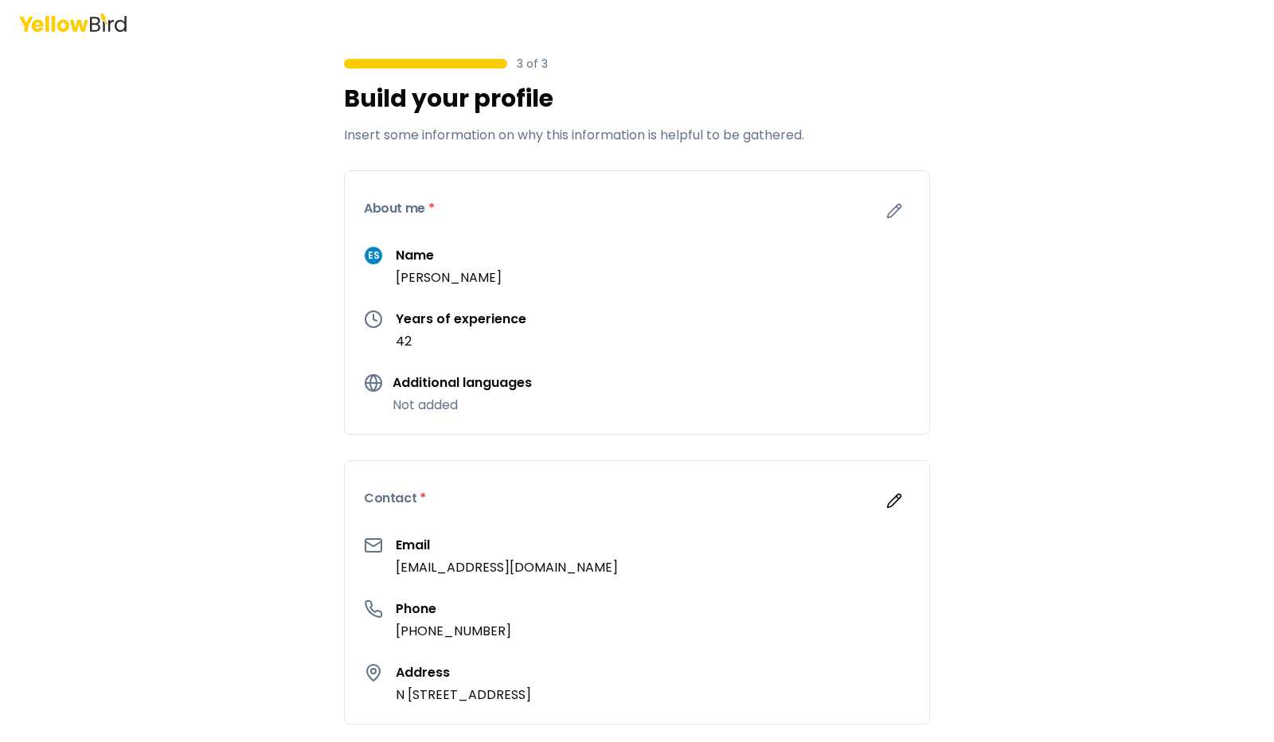
scroll to position [0, 0]
click at [887, 212] on icon "button" at bounding box center [895, 213] width 16 height 16
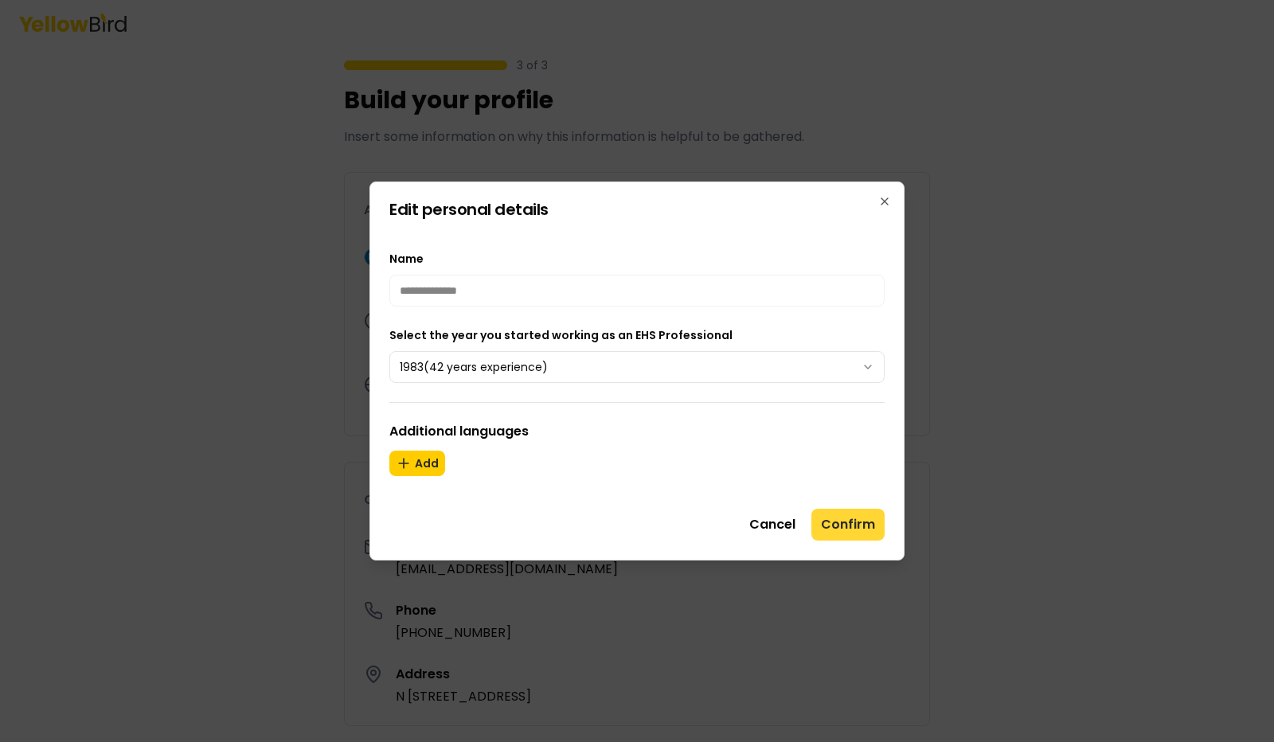
click at [861, 514] on button "Confirm" at bounding box center [848, 525] width 73 height 32
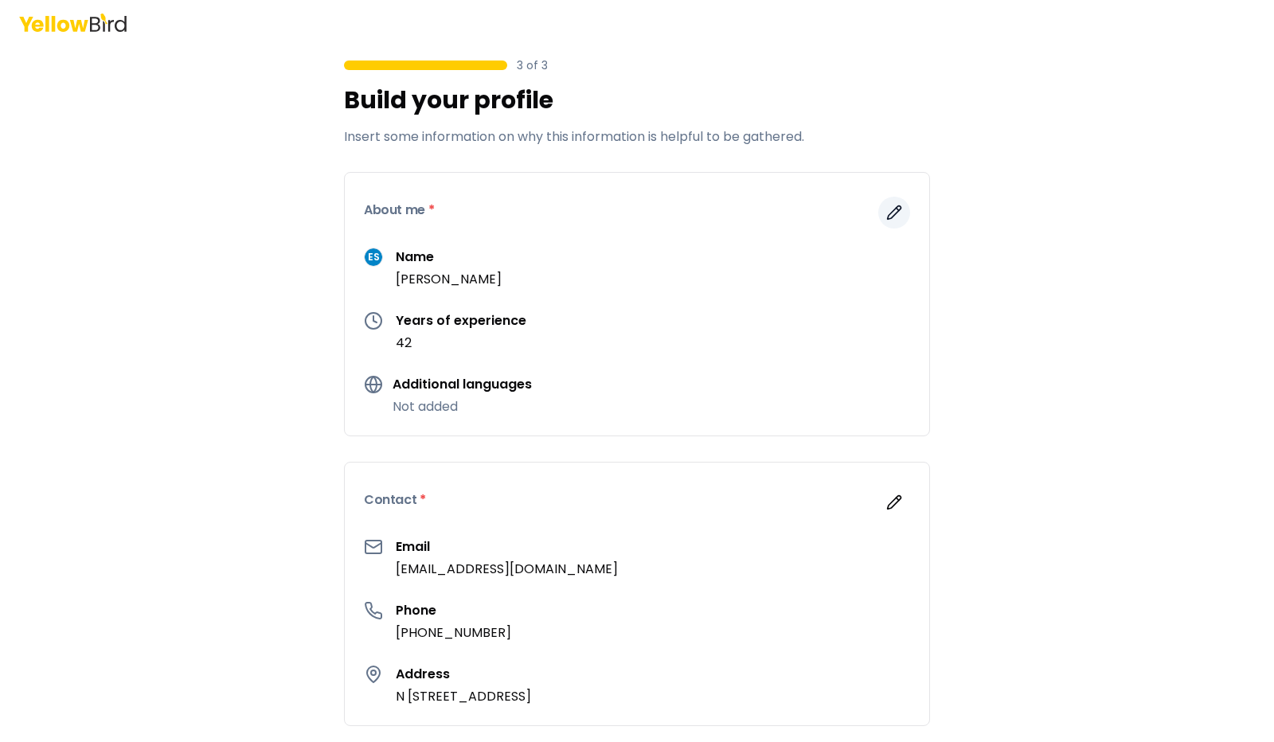
click at [887, 213] on icon "button" at bounding box center [895, 213] width 16 height 16
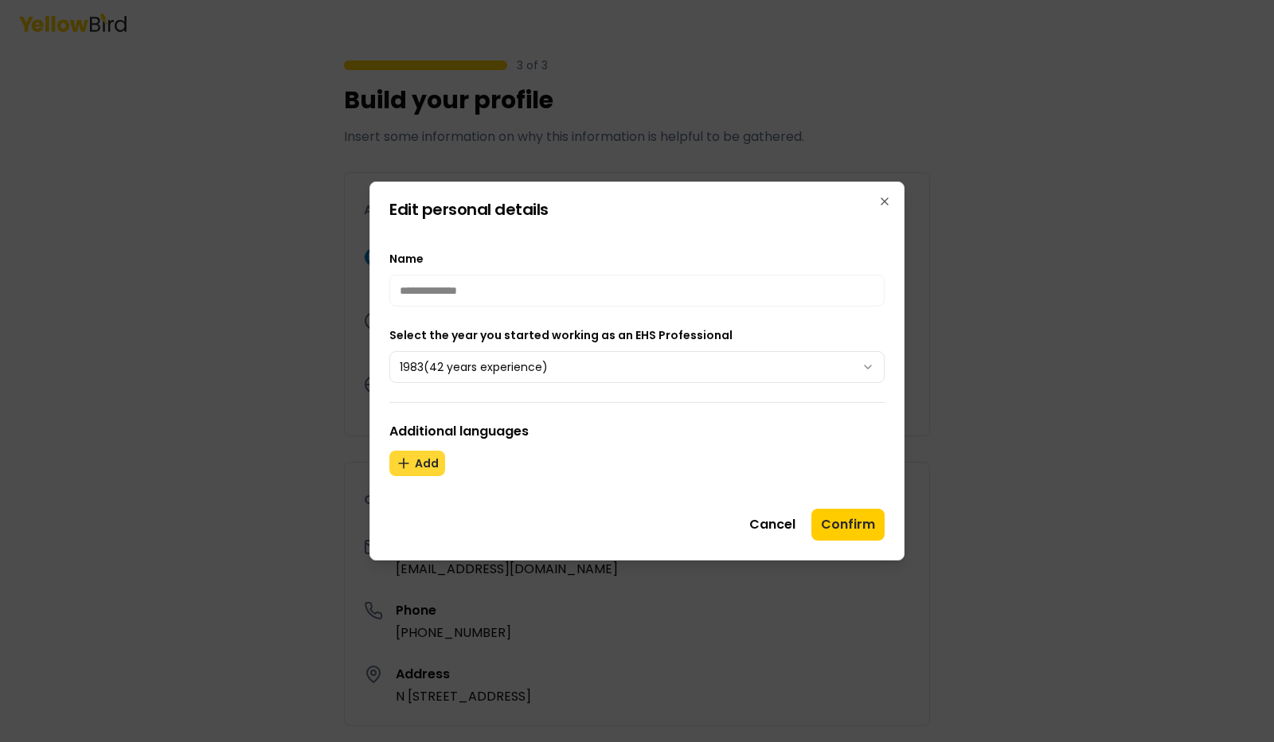
click at [420, 463] on button "Add" at bounding box center [417, 463] width 56 height 25
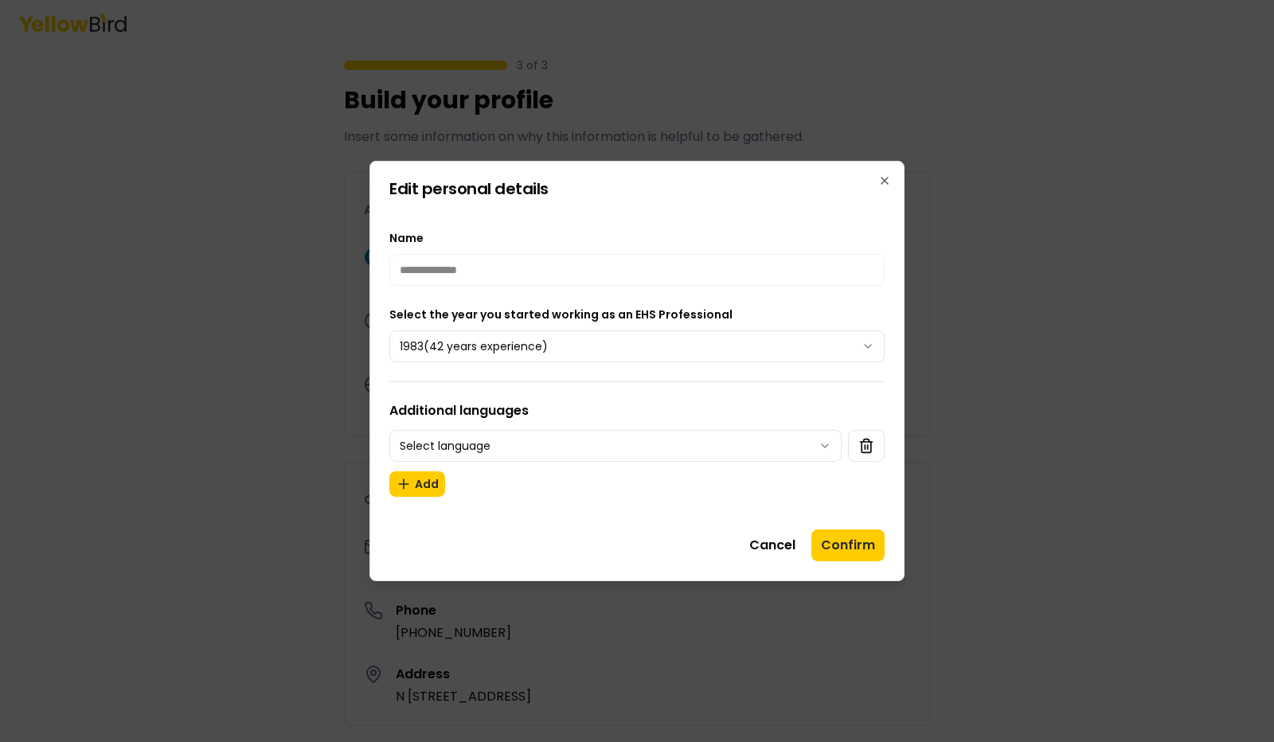
click at [821, 447] on body "3 of 3 Build your profile Insert some information on why this information is he…" at bounding box center [637, 371] width 1274 height 742
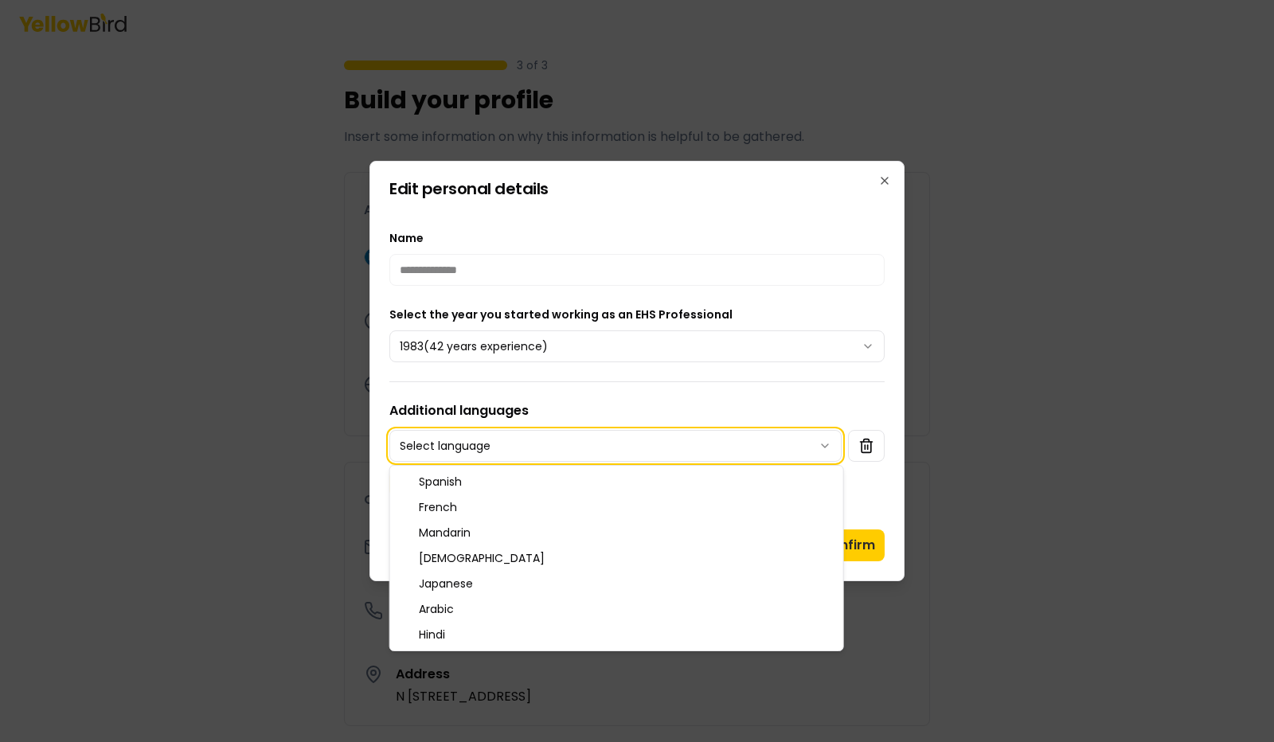
click at [1019, 472] on div at bounding box center [637, 371] width 1274 height 742
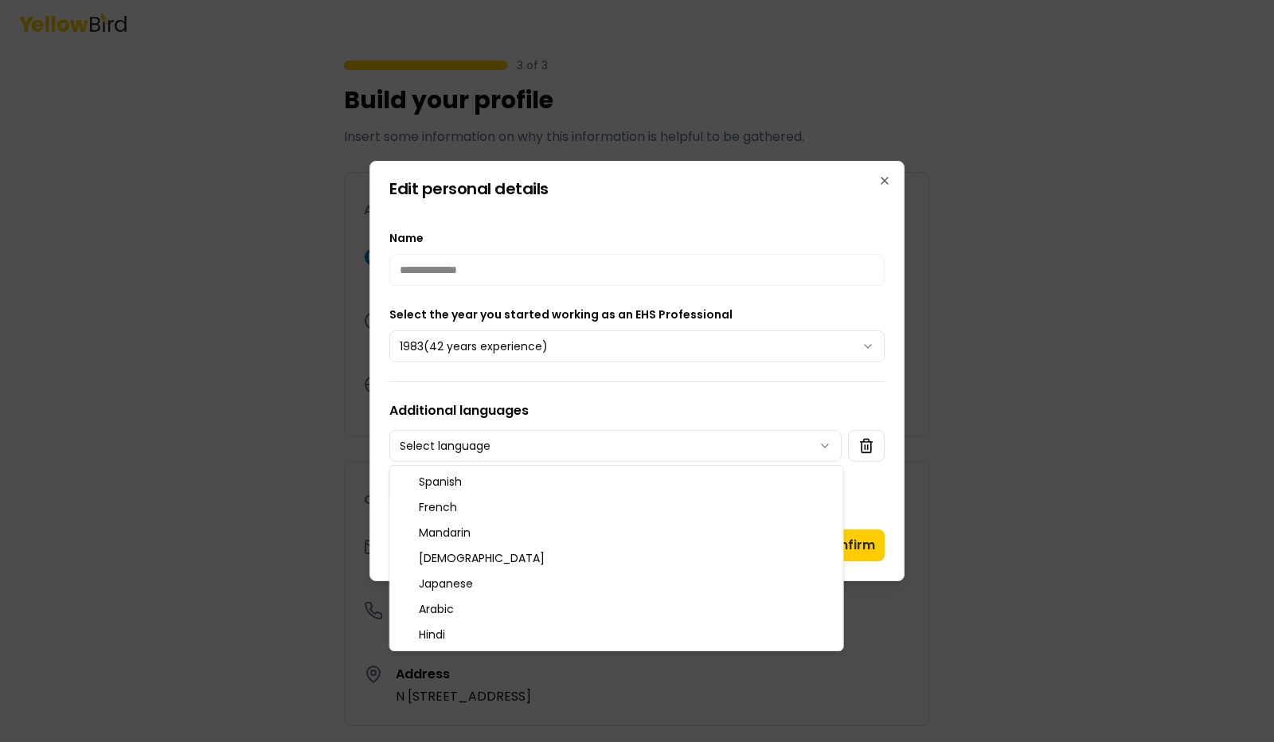
click at [825, 444] on body "3 of 3 Build your profile Insert some information on why this information is he…" at bounding box center [637, 371] width 1274 height 742
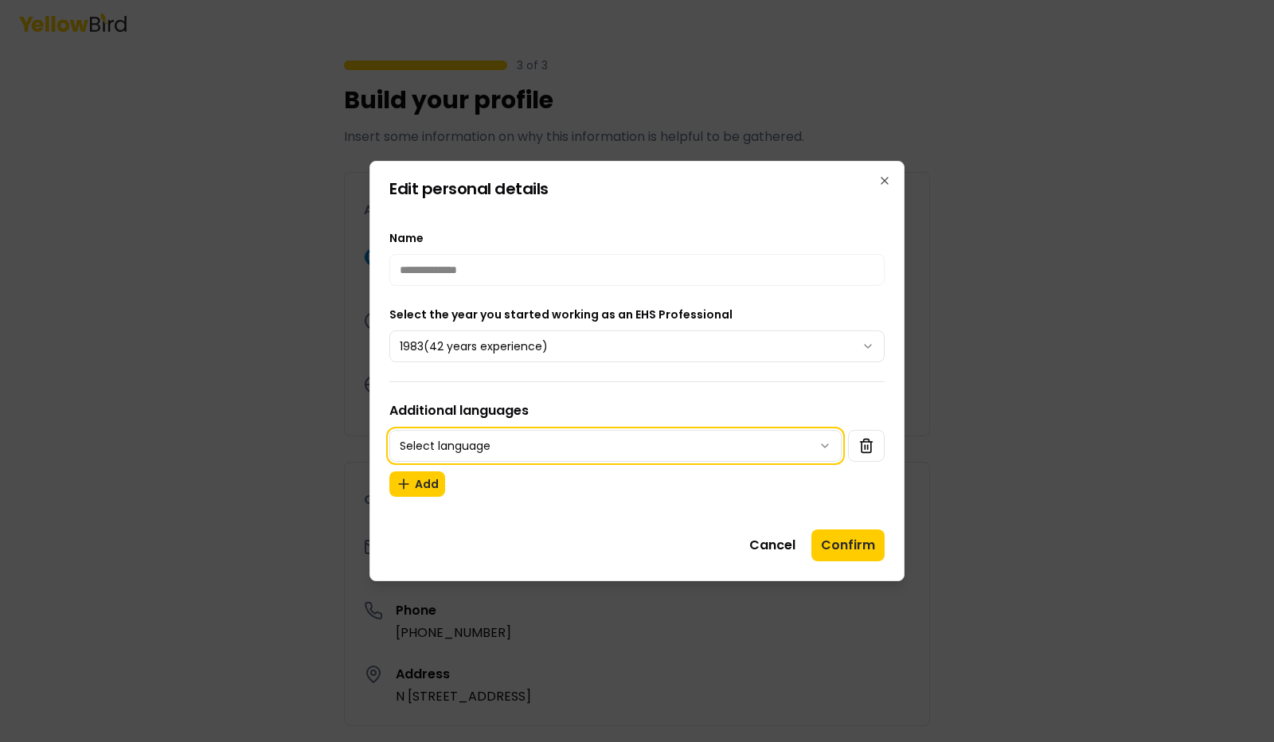
click at [1044, 502] on div at bounding box center [637, 371] width 1274 height 742
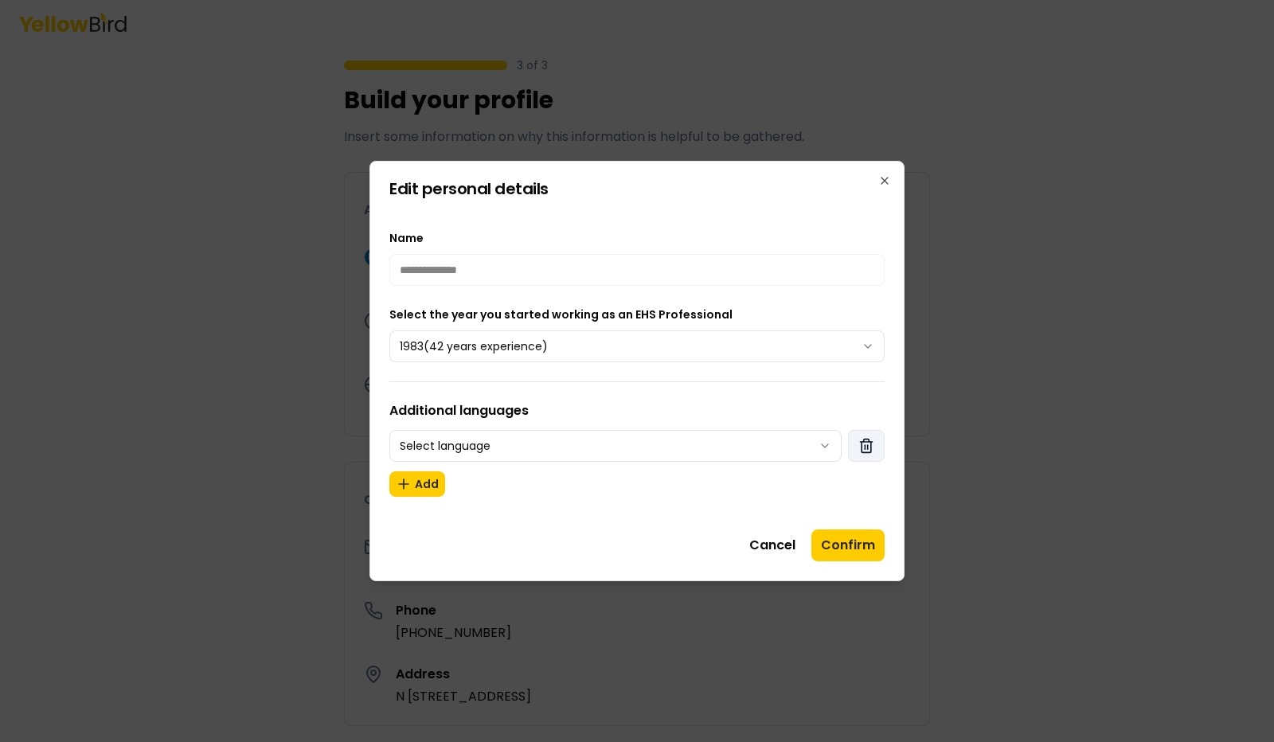
click at [868, 445] on line "button" at bounding box center [868, 447] width 0 height 4
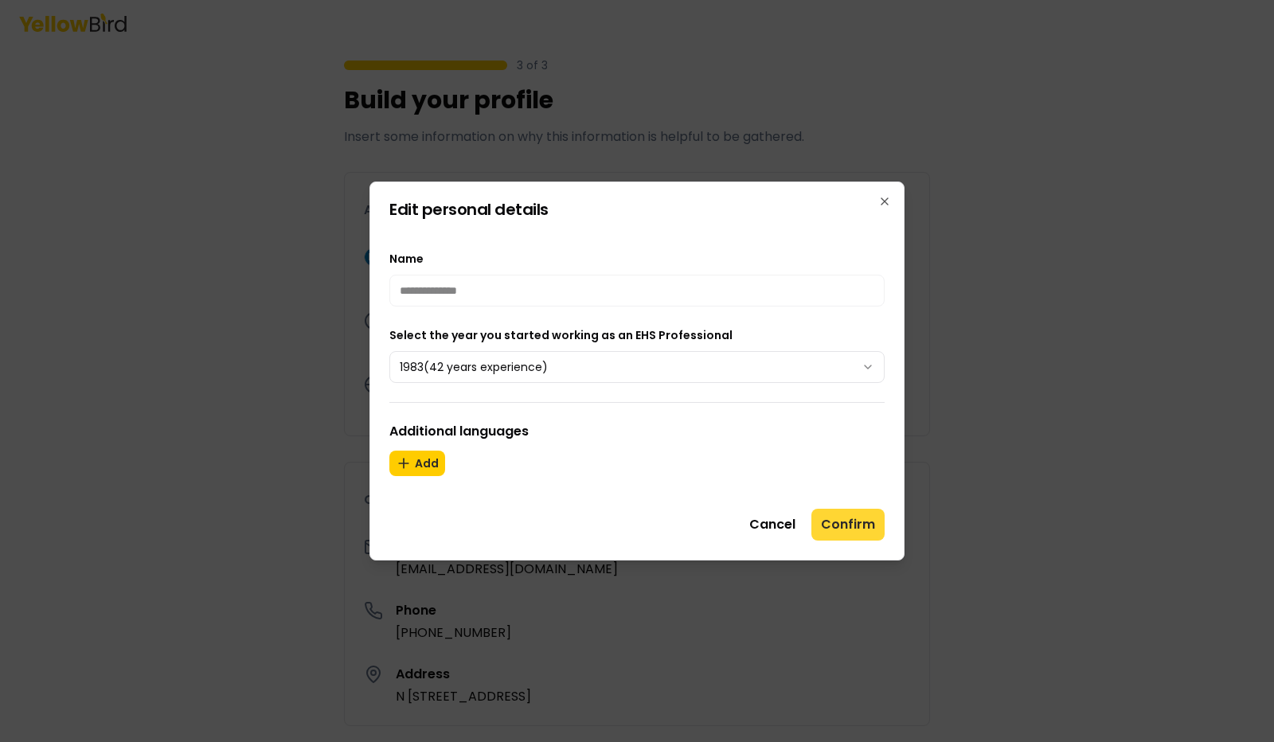
click at [847, 522] on button "Confirm" at bounding box center [848, 525] width 73 height 32
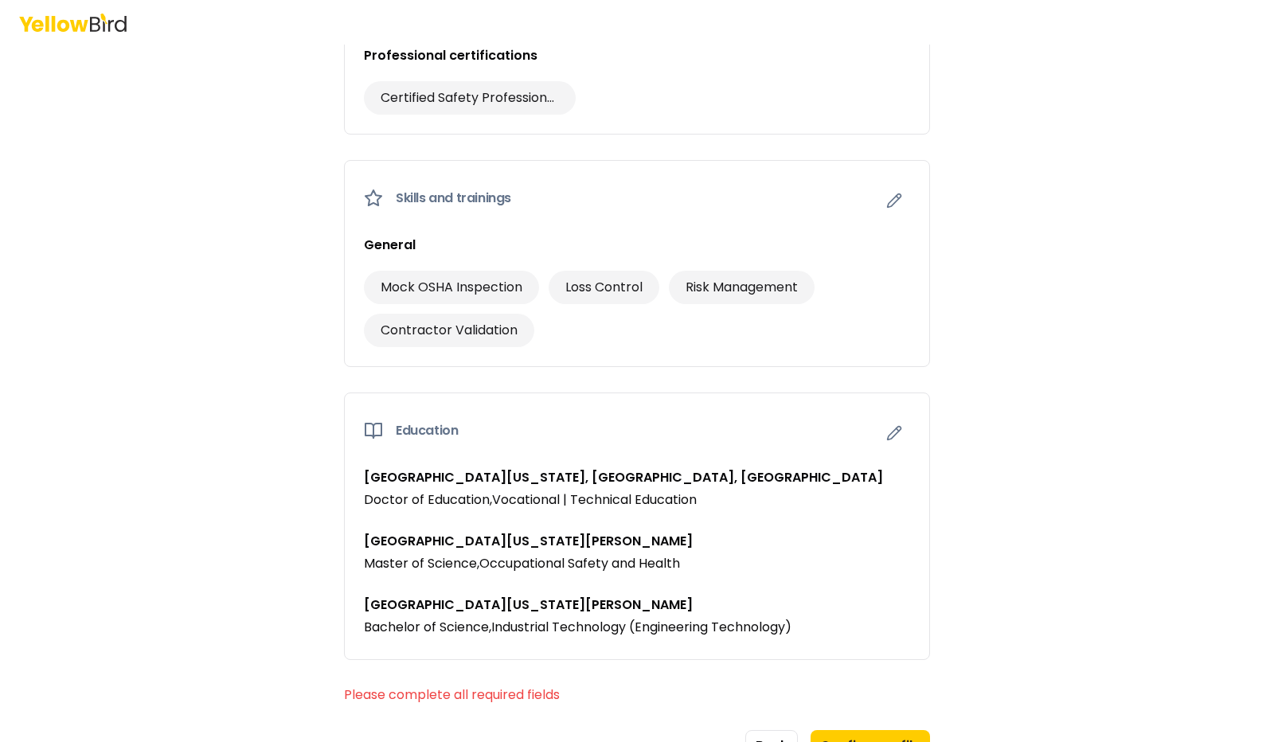
scroll to position [1032, 0]
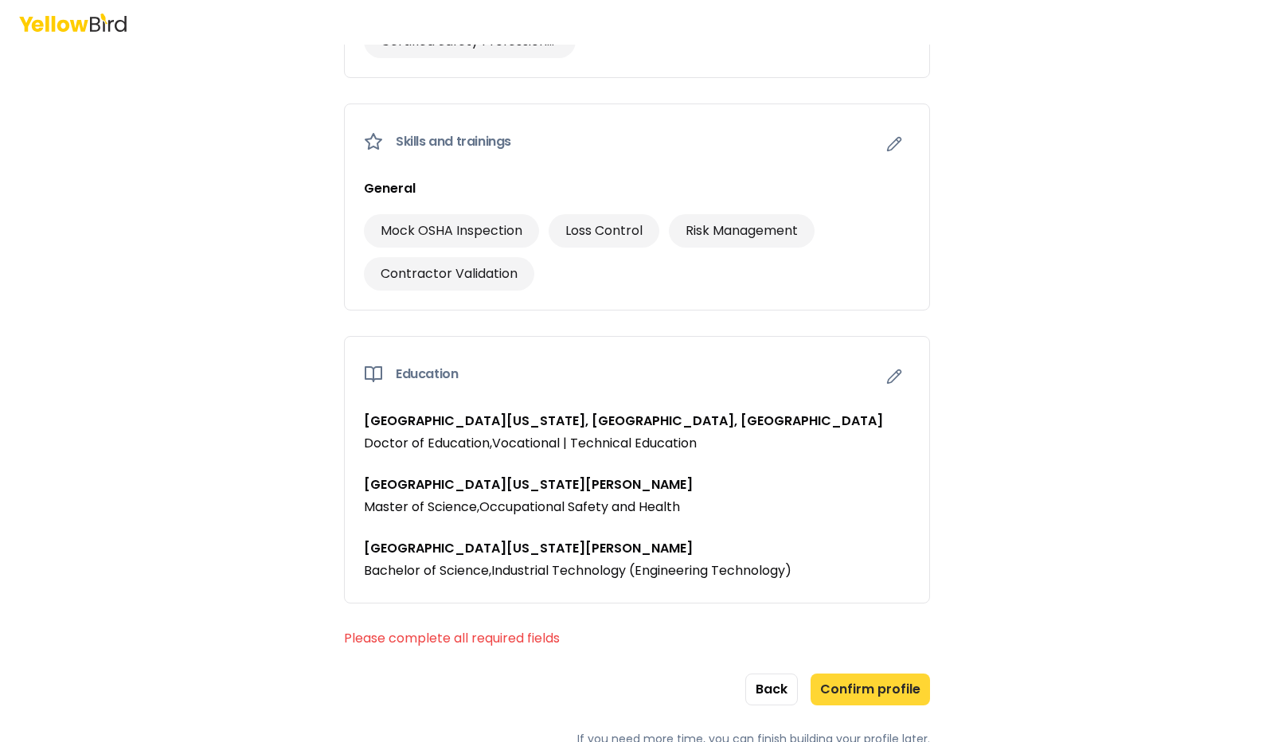
click at [873, 676] on button "Confirm profile" at bounding box center [870, 690] width 119 height 32
click at [876, 683] on button "Confirm profile" at bounding box center [870, 690] width 119 height 32
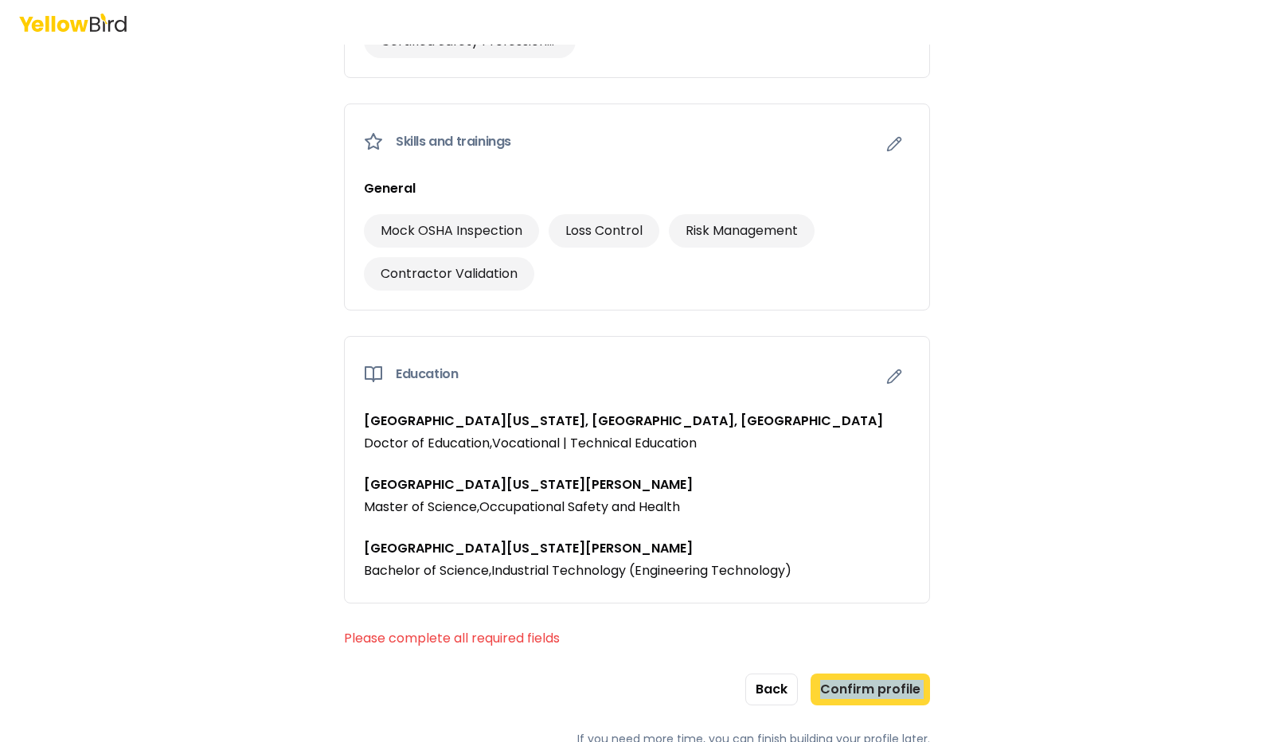
click at [876, 683] on button "Confirm profile" at bounding box center [870, 690] width 119 height 32
click at [913, 565] on div "University of Minnesota, Minneapolis, MN Doctor of Education , Vocational | Tec…" at bounding box center [637, 507] width 585 height 191
click at [879, 675] on button "Confirm profile" at bounding box center [870, 690] width 119 height 32
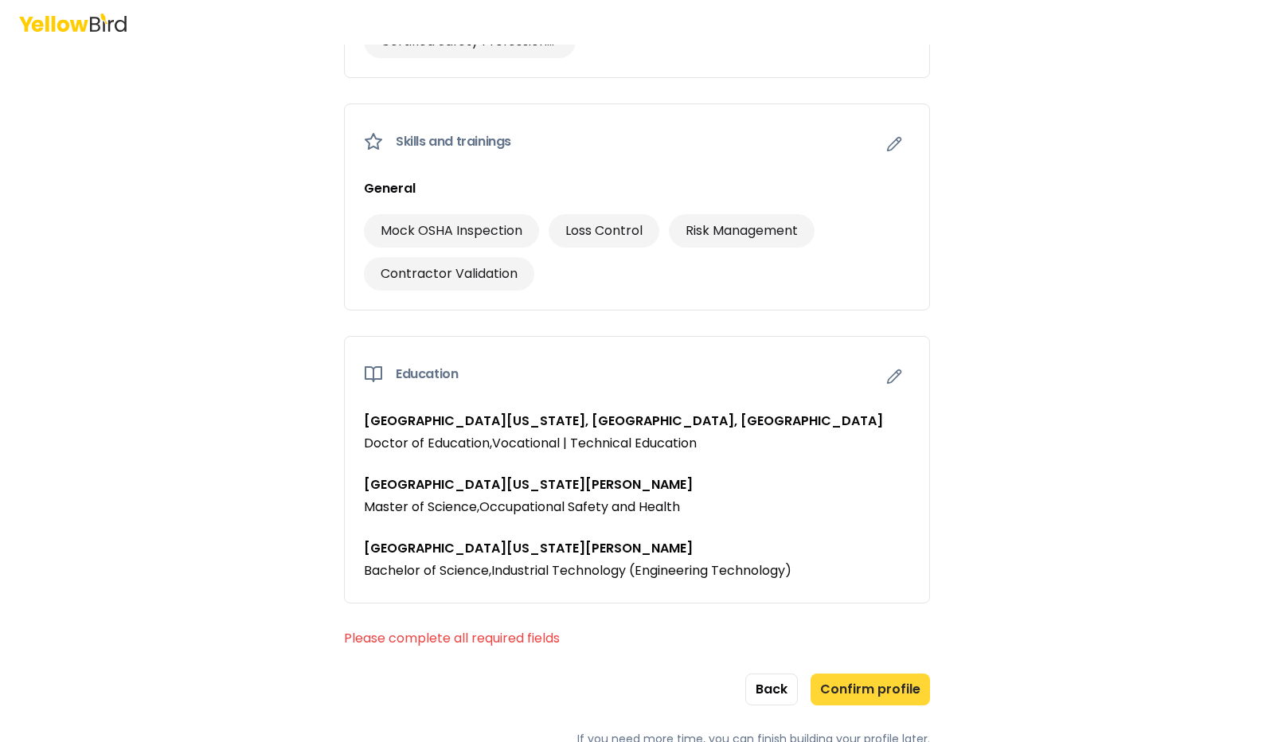
click at [879, 675] on button "Confirm profile" at bounding box center [870, 690] width 119 height 32
click at [879, 674] on button "Confirm profile" at bounding box center [870, 690] width 119 height 32
